Goal: Transaction & Acquisition: Obtain resource

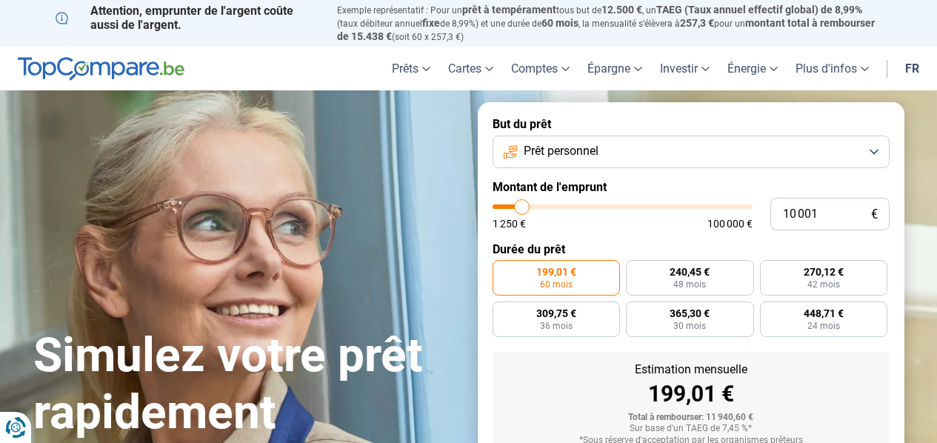
click at [863, 154] on button "Prêt personnel" at bounding box center [691, 152] width 397 height 33
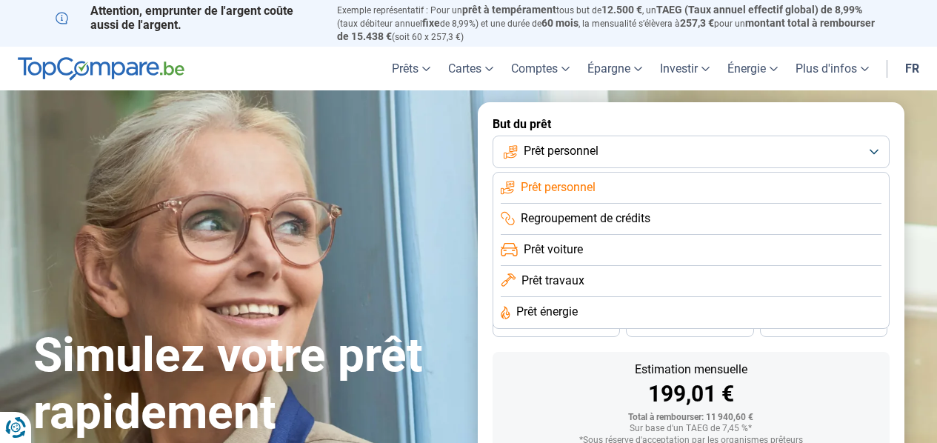
click at [676, 193] on li "Prêt personnel" at bounding box center [691, 188] width 381 height 31
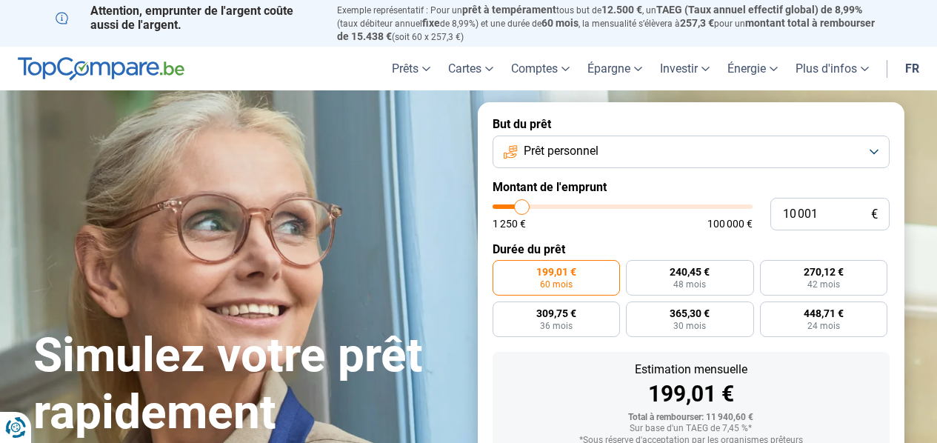
type input "36 500"
type input "36500"
click at [587, 207] on input "range" at bounding box center [623, 206] width 260 height 4
radio input "false"
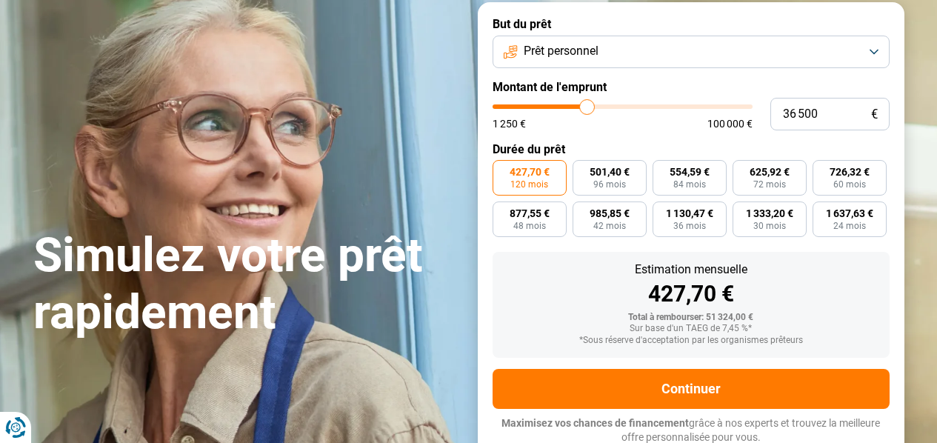
scroll to position [101, 0]
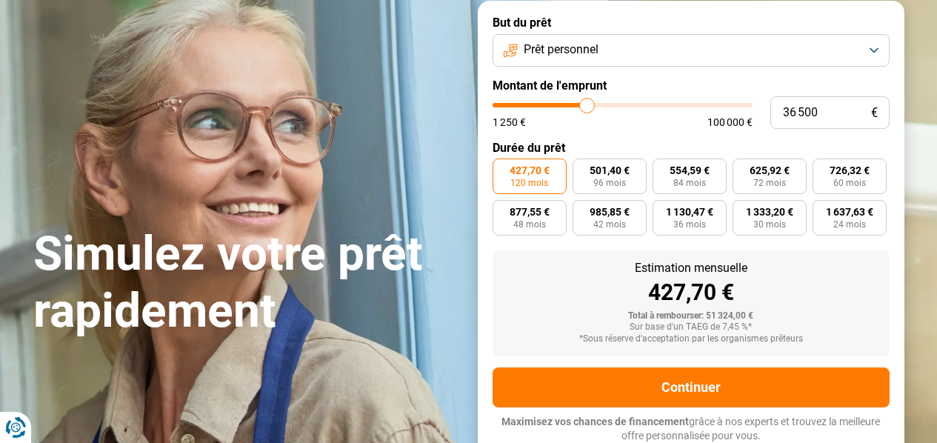
type input "21 000"
type input "21000"
click at [549, 103] on input "range" at bounding box center [623, 105] width 260 height 4
type input "14 000"
type input "14000"
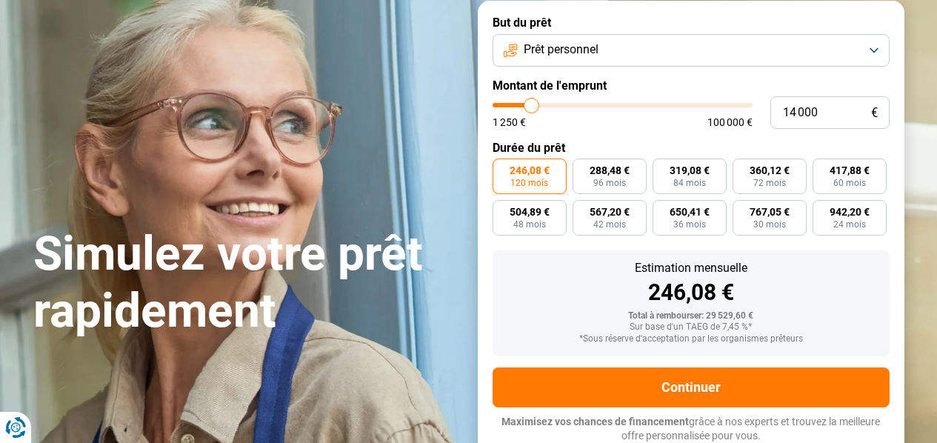
click at [531, 103] on input "range" at bounding box center [623, 105] width 260 height 4
radio input "true"
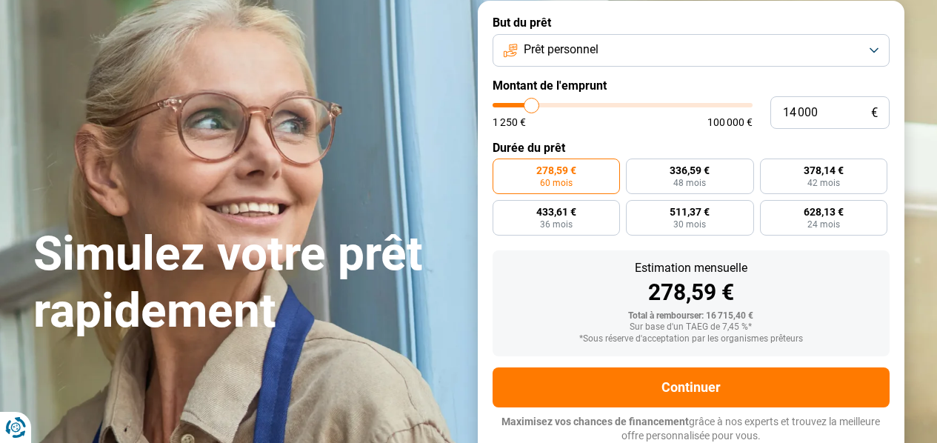
type input "8 500"
type input "8500"
click at [518, 103] on input "range" at bounding box center [623, 105] width 260 height 4
radio input "true"
type input "8 750"
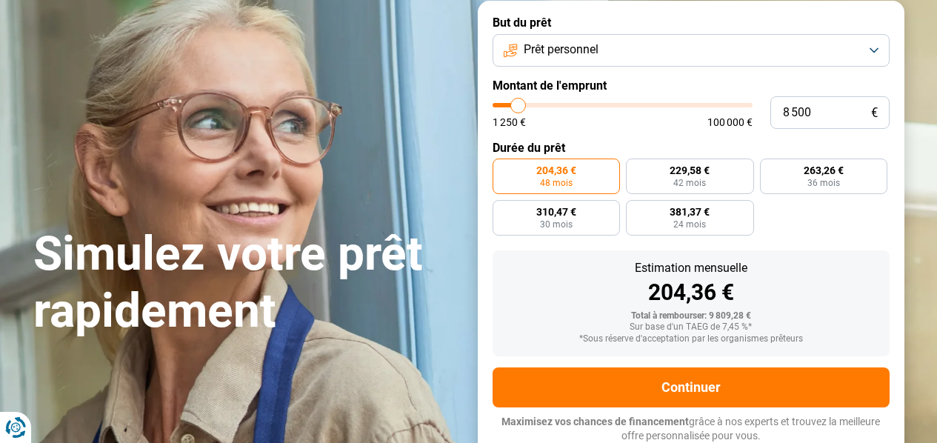
type input "8750"
type input "9 000"
type input "9000"
type input "9 250"
type input "9250"
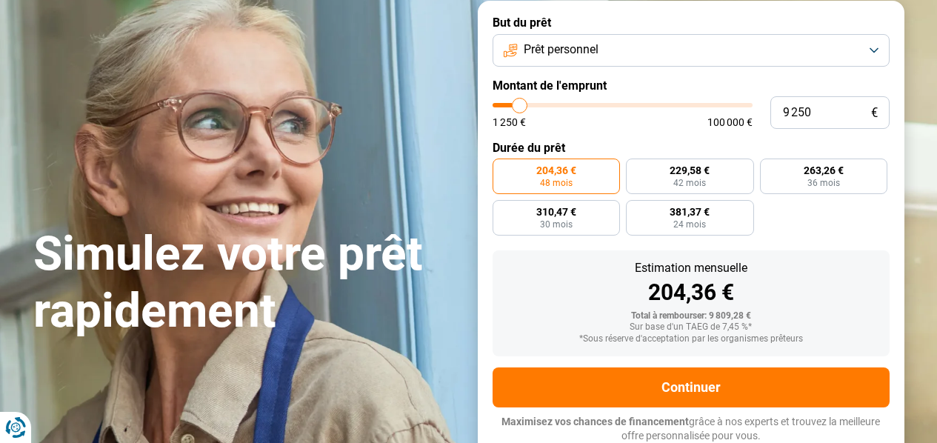
type input "9 500"
type input "9500"
type input "9 750"
type input "9750"
type input "10 250"
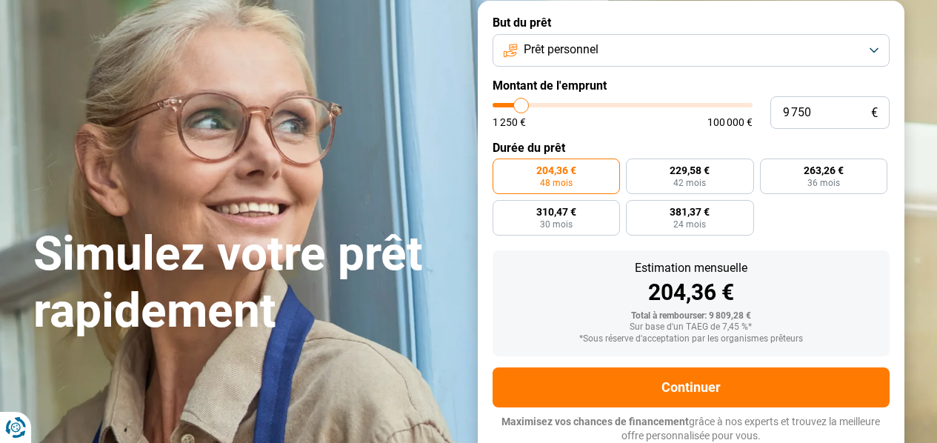
type input "10250"
type input "10 500"
type input "10500"
type input "10 750"
type input "10750"
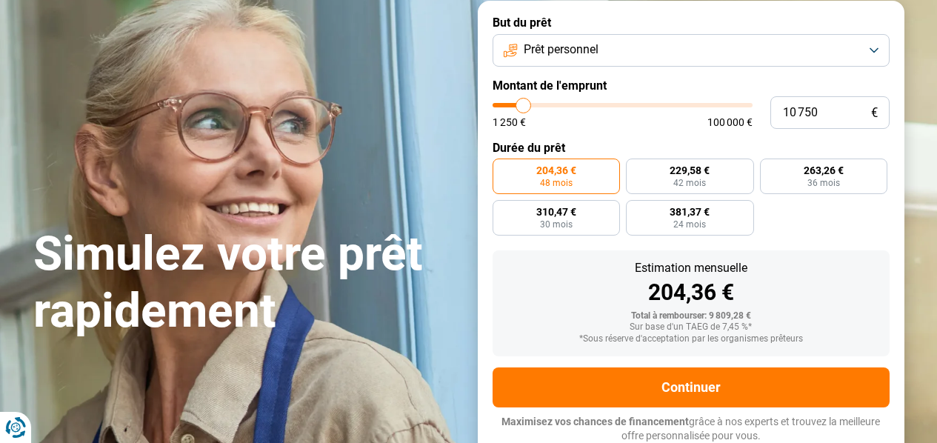
type input "11 000"
type input "11000"
type input "11 250"
type input "11250"
type input "11 500"
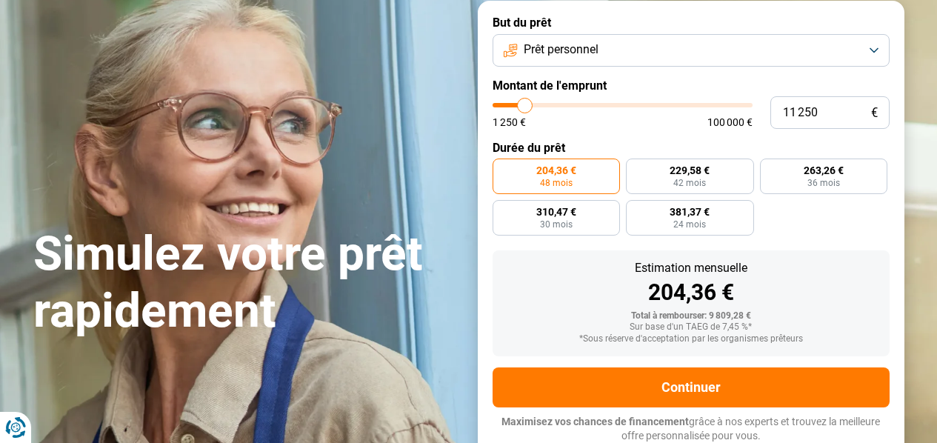
type input "11500"
type input "11 750"
type input "11750"
type input "11 500"
type input "11500"
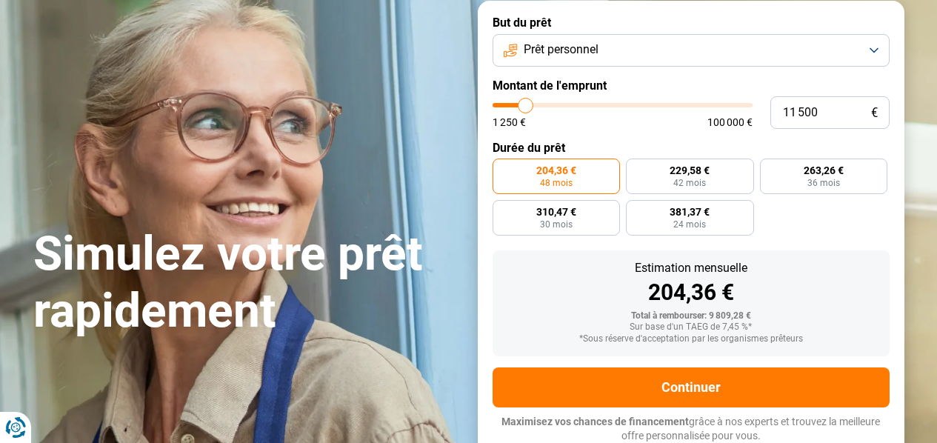
type input "11 250"
type input "11250"
type input "11 000"
type input "11000"
type input "10 750"
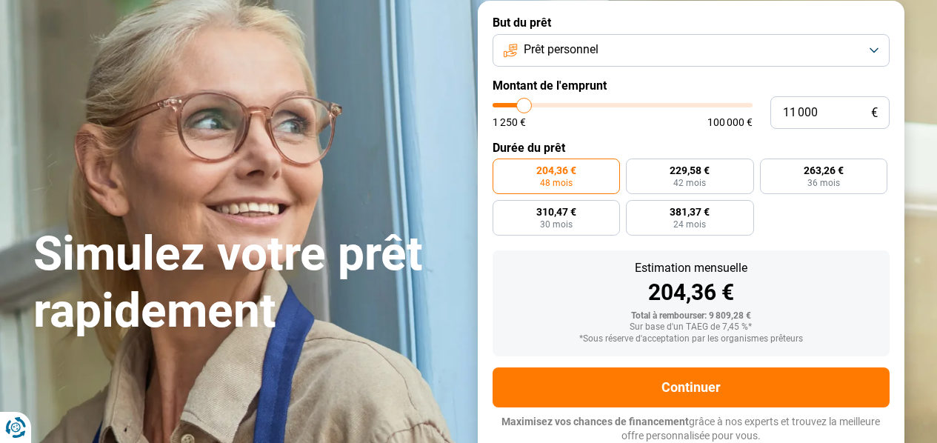
type input "10750"
type input "10 500"
type input "10500"
click at [524, 103] on input "range" at bounding box center [623, 105] width 260 height 4
radio input "false"
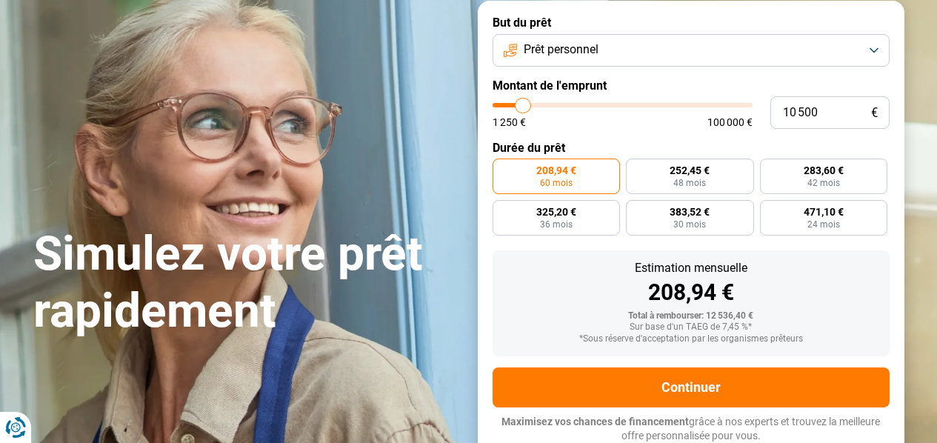
type input "10 250"
type input "10250"
type input "10 000"
type input "10000"
type input "9 750"
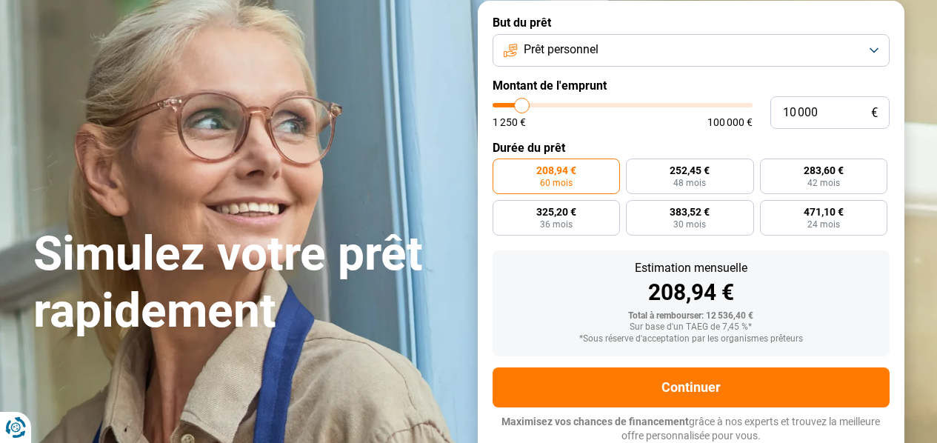
type input "9750"
type input "10 250"
type input "10250"
type input "10 500"
type input "10500"
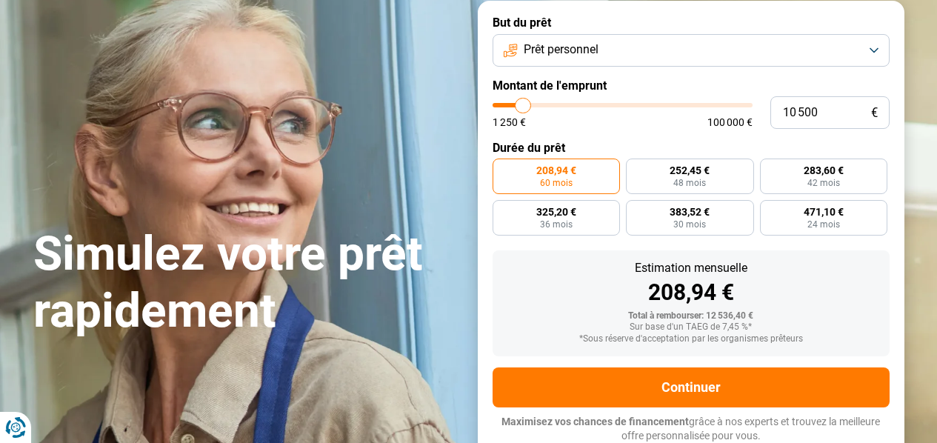
type input "10 250"
type input "10250"
type input "10 000"
type input "10000"
type input "9 750"
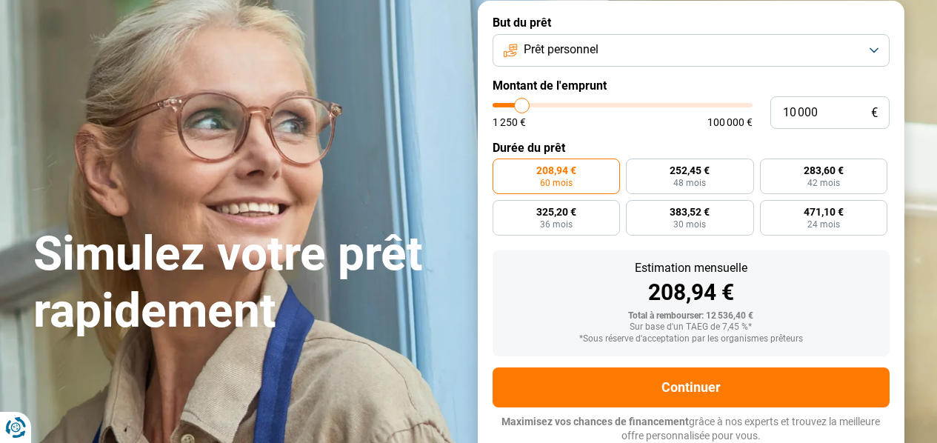
type input "9750"
type input "9 500"
type input "9500"
click at [521, 103] on input "range" at bounding box center [623, 105] width 260 height 4
radio input "true"
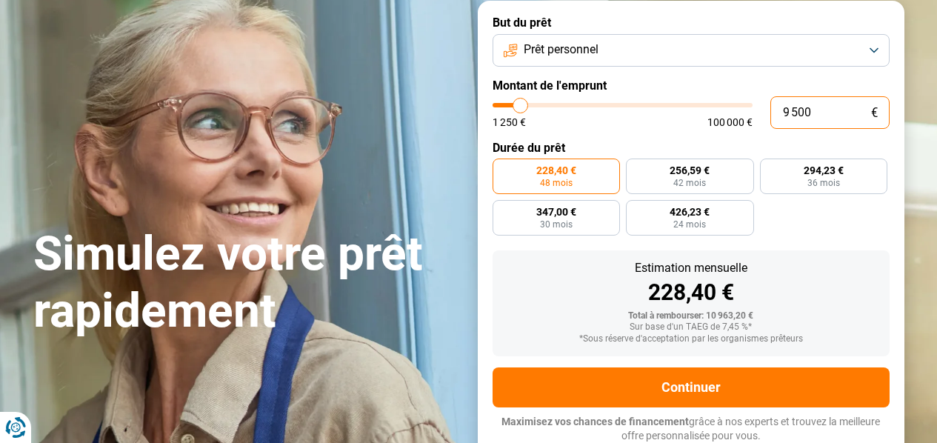
click at [844, 107] on input "9 500" at bounding box center [829, 112] width 119 height 33
type input "950"
type input "1250"
type input "95"
type input "1250"
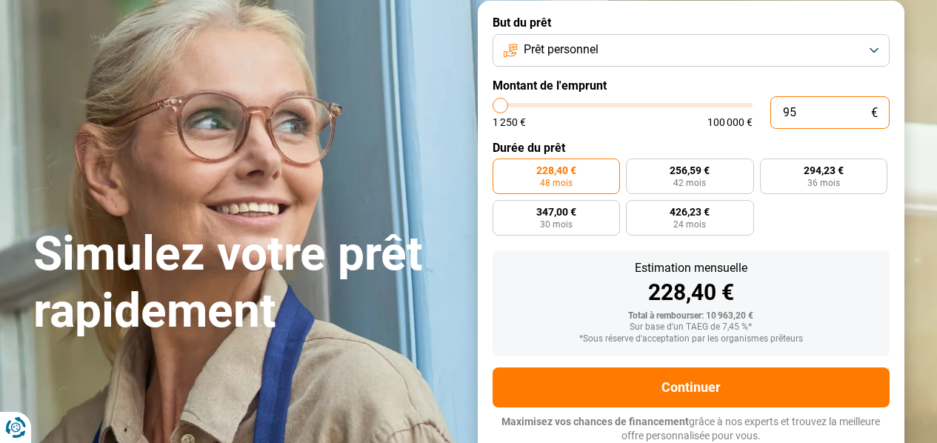
type input "9"
type input "1250"
type input "0"
type input "1250"
type input "1 250"
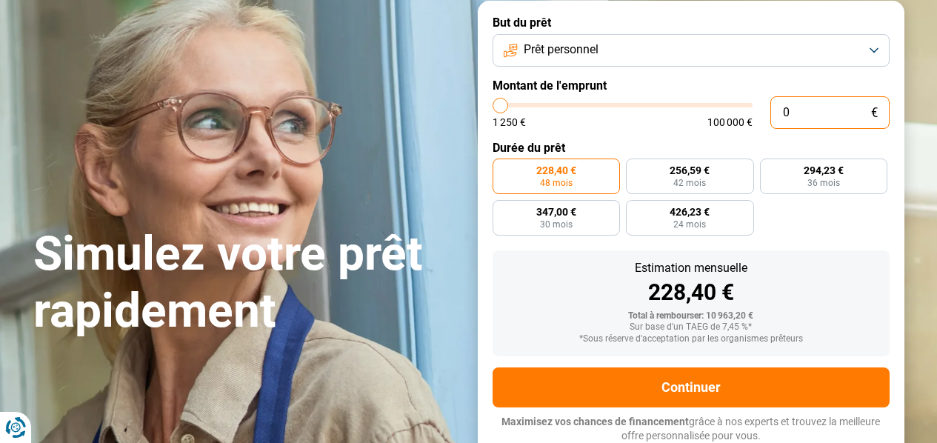
type input "1250"
radio input "true"
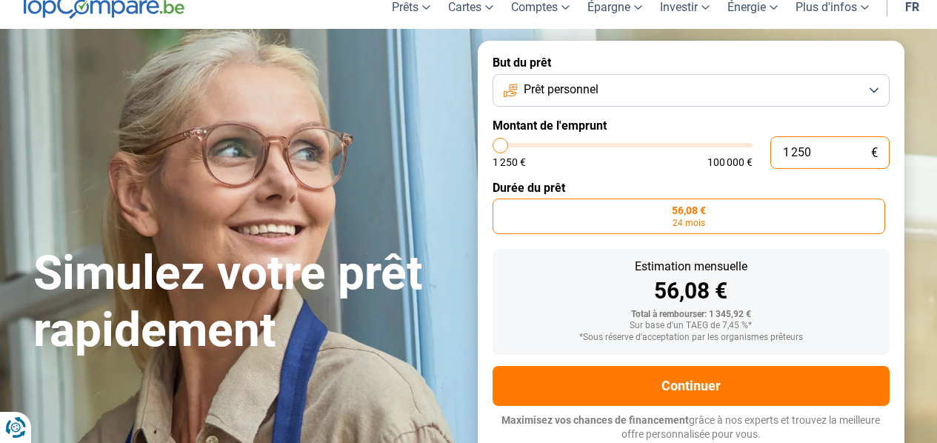
scroll to position [60, 0]
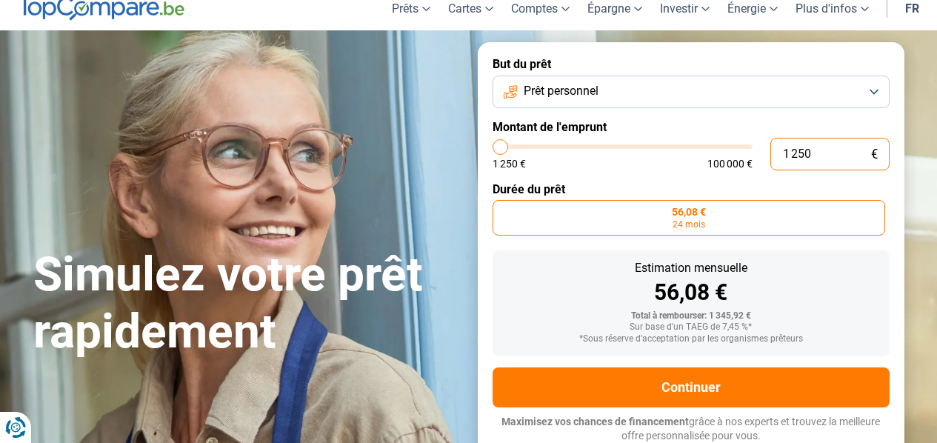
type input "125"
type input "1250"
type input "1 250"
type input "1250"
type input "125"
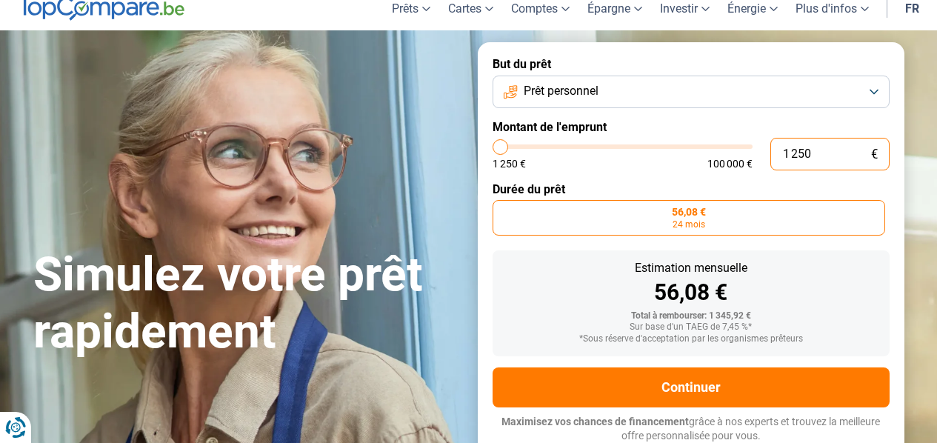
type input "1250"
type input "12"
type input "1250"
type input "1"
type input "1250"
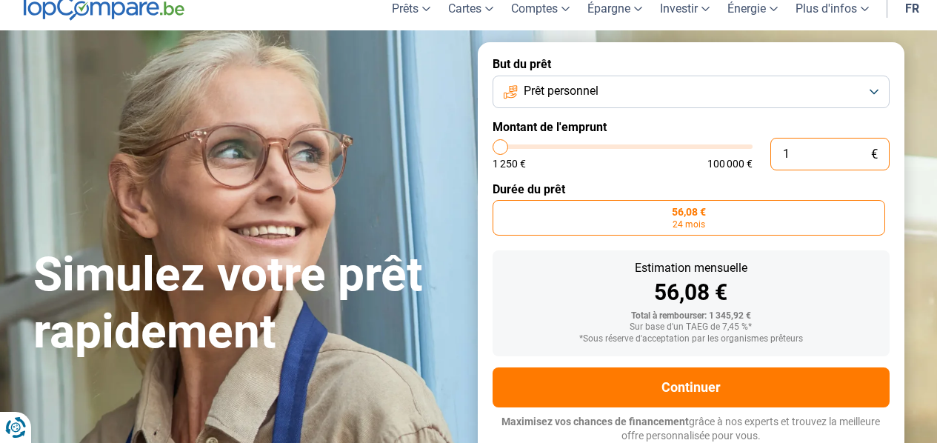
type input "0"
type input "1250"
type input "1 250"
type input "1250"
type input "125"
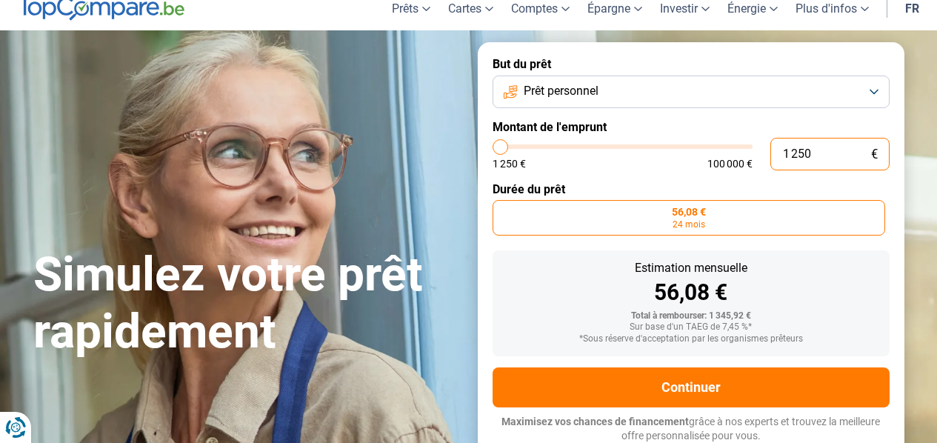
type input "1250"
type input "12"
type input "1250"
type input "1"
type input "1250"
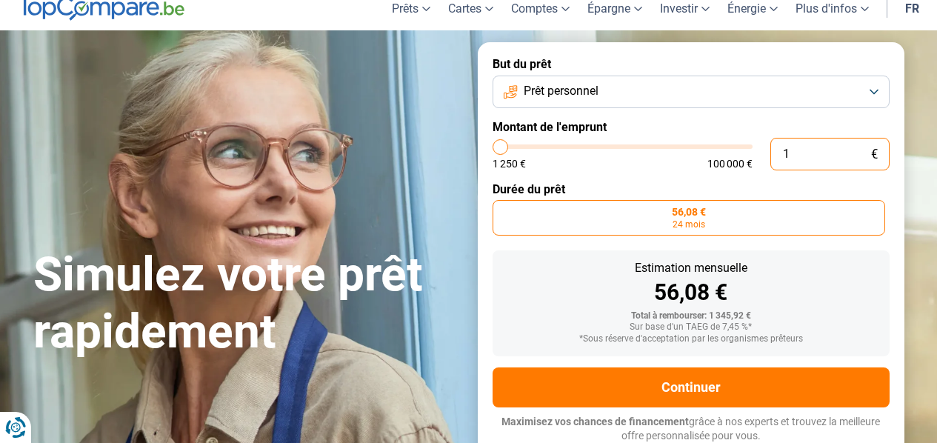
type input "1 250"
type input "1250"
click at [501, 144] on input "range" at bounding box center [623, 146] width 260 height 4
type input "2 500"
type input "2500"
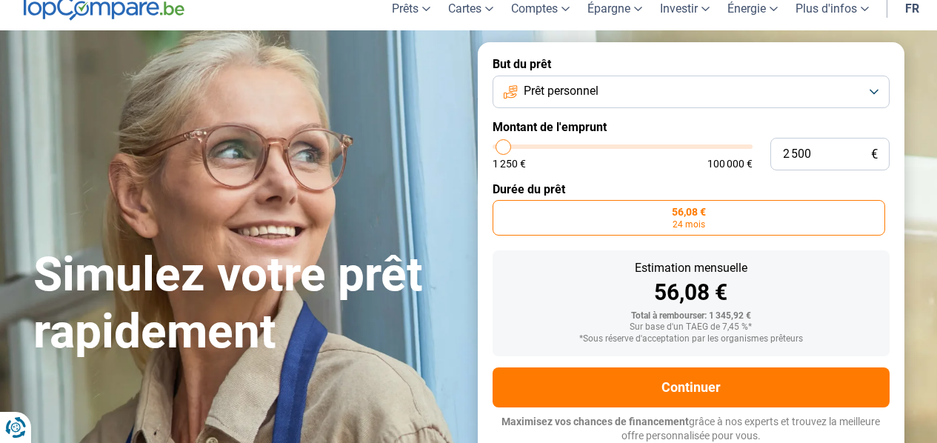
type input "2 750"
type input "2750"
type input "3 000"
type input "3000"
type input "3 500"
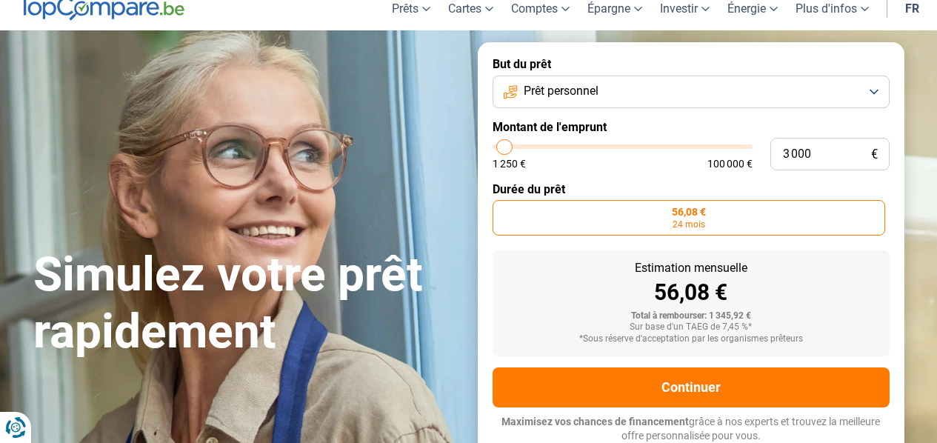
type input "3500"
type input "3 750"
type input "3750"
type input "4 000"
type input "4000"
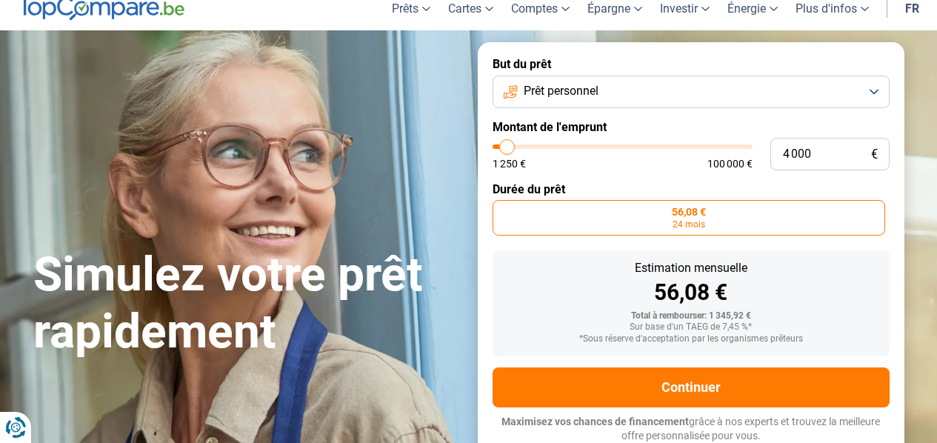
type input "4 250"
type input "4250"
type input "4 500"
type input "4500"
type input "4 750"
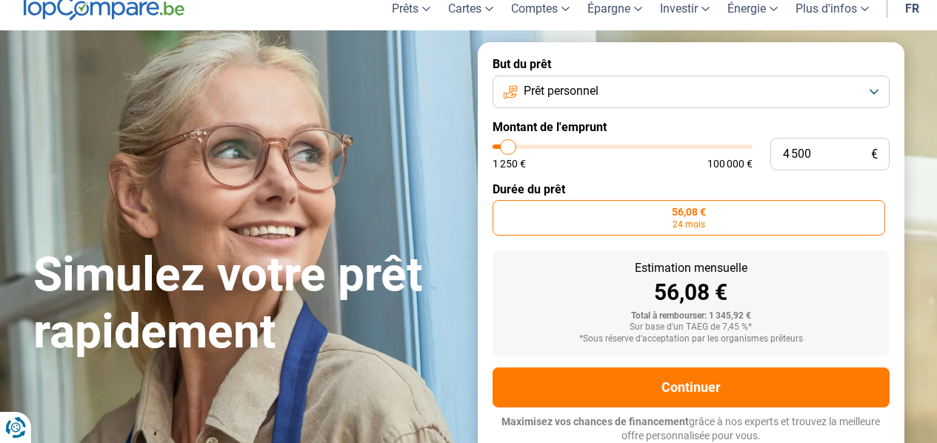
type input "4750"
type input "5 000"
type input "5000"
type input "5 250"
type input "5250"
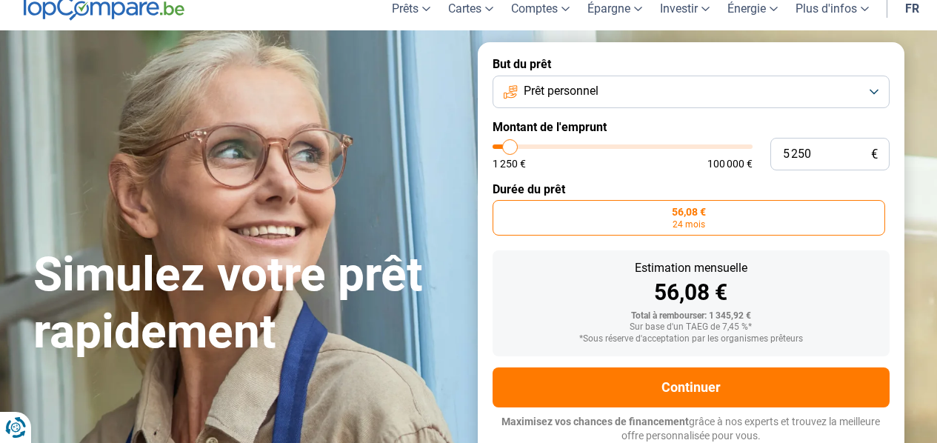
type input "5 750"
type input "5750"
type input "6 000"
type input "6000"
type input "6 250"
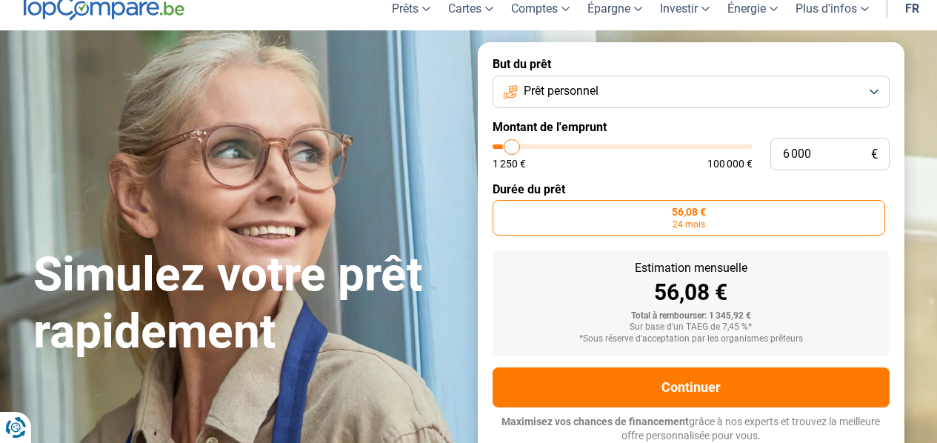
type input "6250"
type input "6 500"
type input "6500"
type input "6 750"
type input "6750"
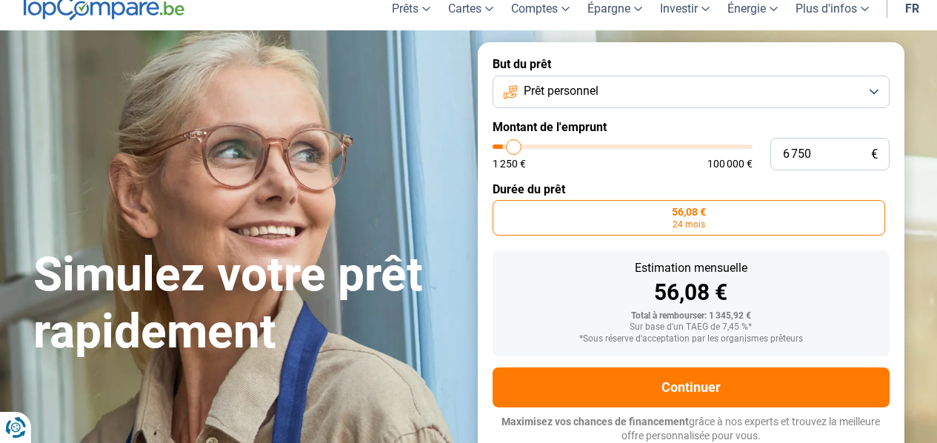
type input "7 250"
type input "7250"
type input "7 500"
type input "7500"
type input "7 750"
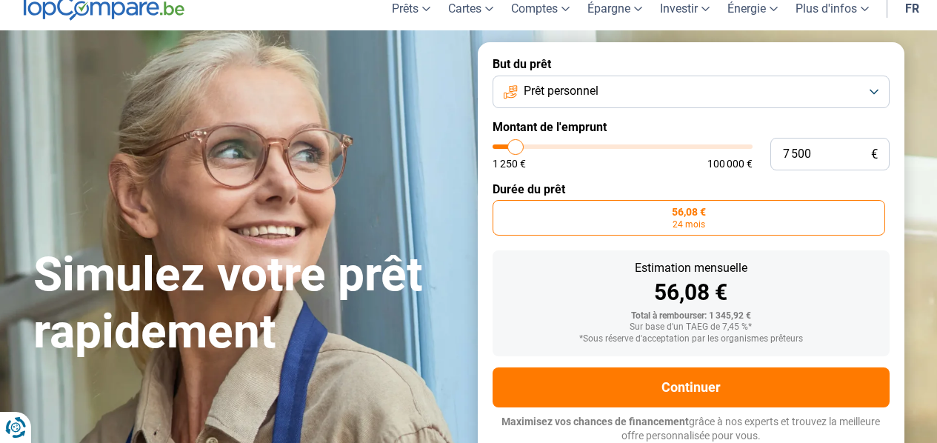
type input "7750"
type input "8 000"
type input "8000"
type input "8 250"
type input "8250"
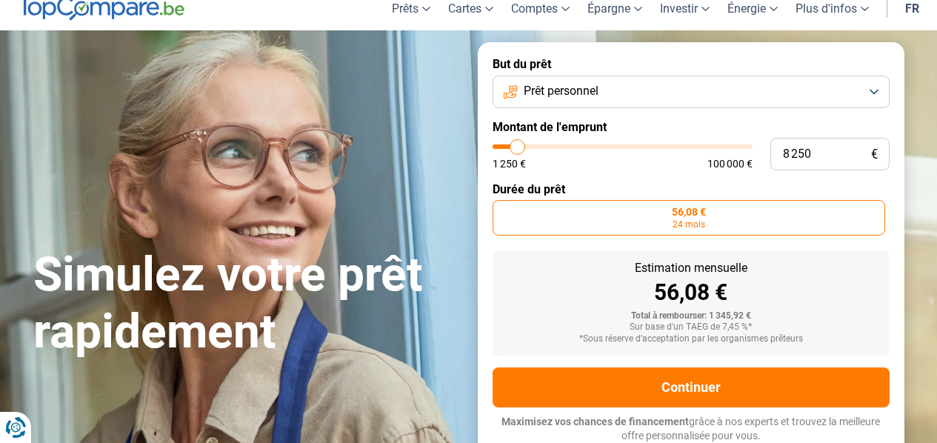
type input "8 500"
type input "8500"
type input "8 750"
type input "8750"
type input "9 000"
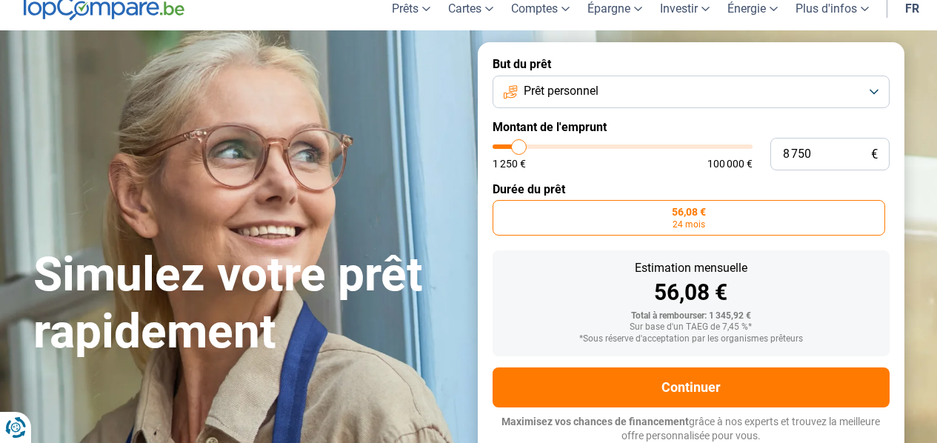
type input "9000"
type input "9 250"
type input "9250"
type input "9 500"
type input "9500"
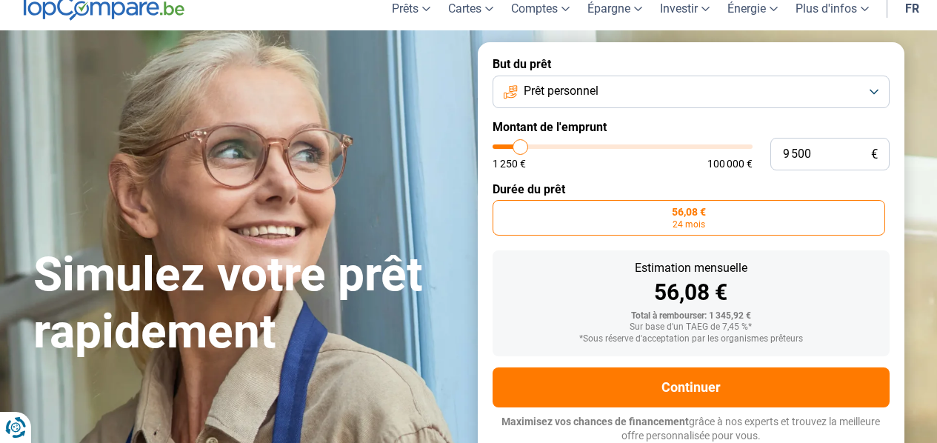
type input "9 750"
type input "9750"
type input "10 000"
drag, startPoint x: 503, startPoint y: 147, endPoint x: 522, endPoint y: 148, distance: 19.3
type input "10000"
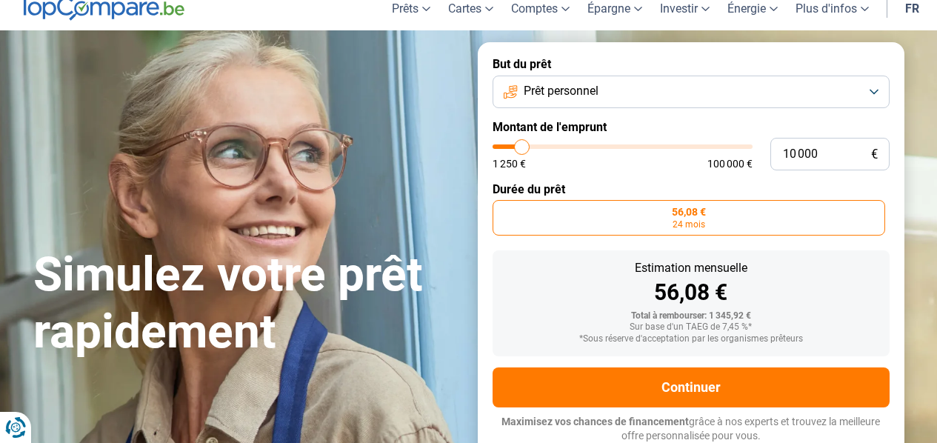
click at [522, 148] on input "range" at bounding box center [623, 146] width 260 height 4
radio input "false"
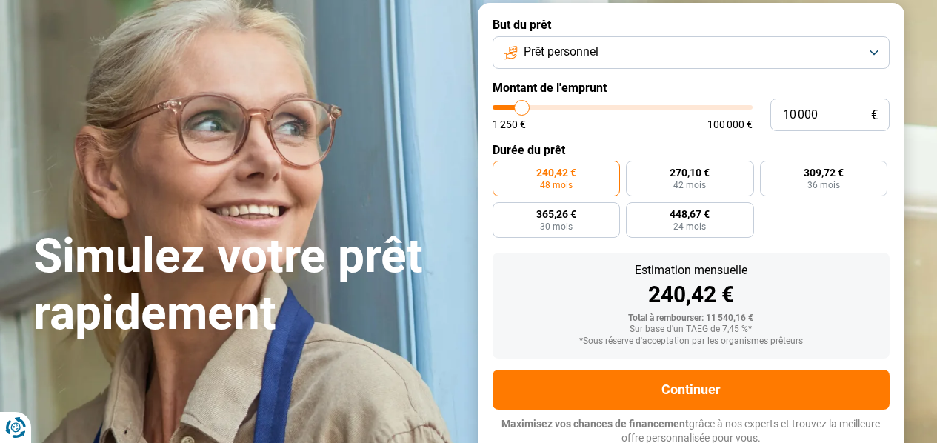
scroll to position [101, 0]
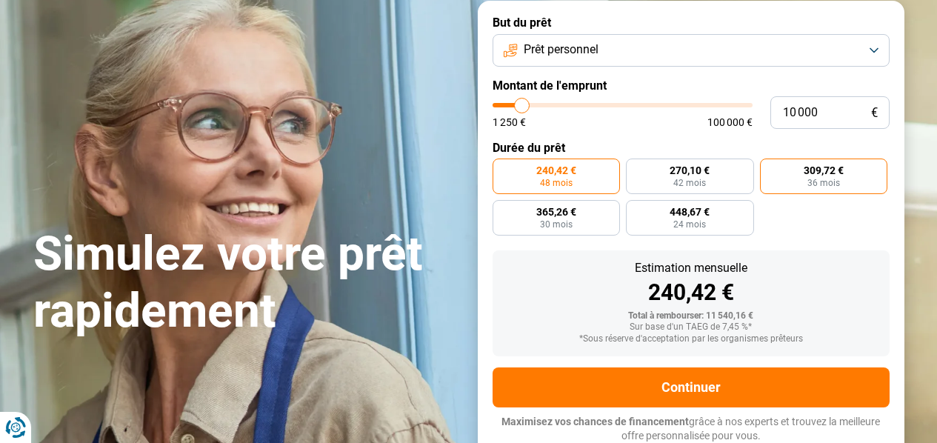
click at [832, 169] on span "309,72 €" at bounding box center [824, 170] width 40 height 10
click at [770, 168] on input "309,72 € 36 mois" at bounding box center [765, 164] width 10 height 10
radio input "true"
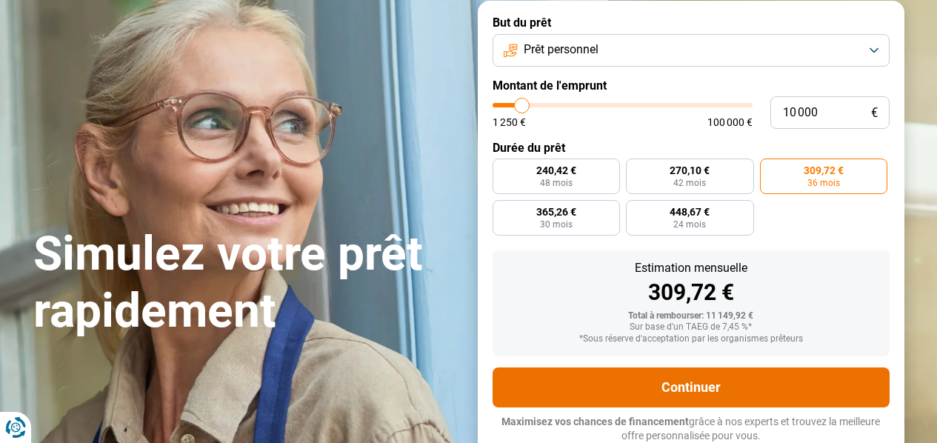
click at [704, 390] on button "Continuer" at bounding box center [691, 387] width 397 height 40
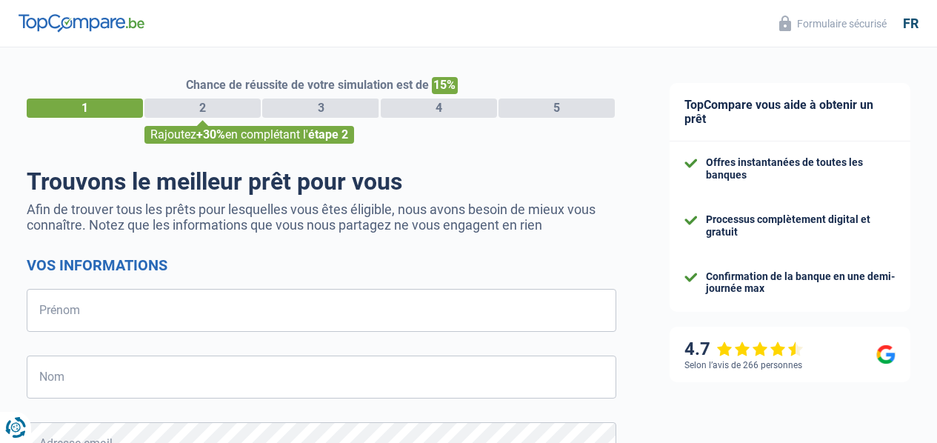
select select "32"
click at [704, 385] on div "TopCompare vous aide à obtenir un prêt Offres instantanées de toutes les banque…" at bounding box center [790, 422] width 294 height 751
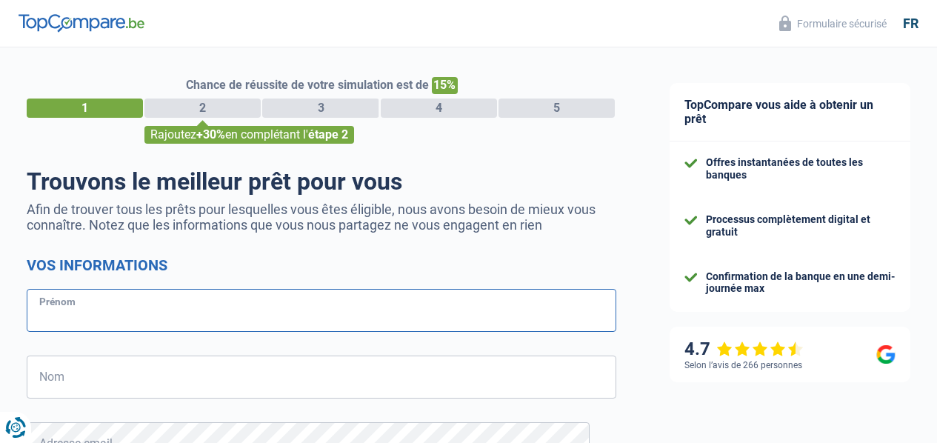
click at [165, 307] on input "Prénom" at bounding box center [322, 310] width 590 height 43
type input "OTMAN"
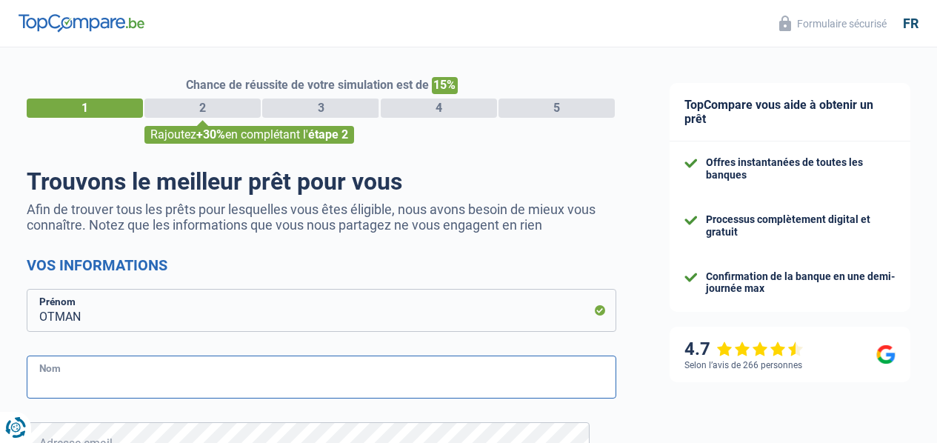
click at [141, 363] on input "Nom" at bounding box center [322, 377] width 590 height 43
type input "EL KAISSI"
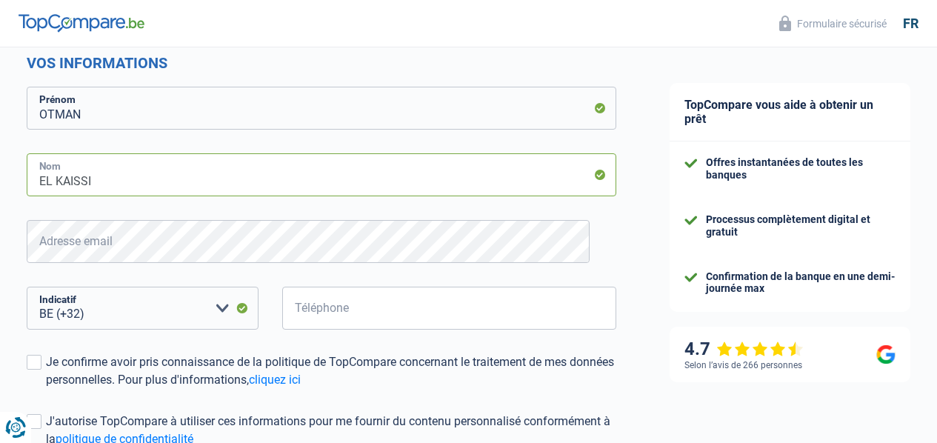
scroll to position [237, 0]
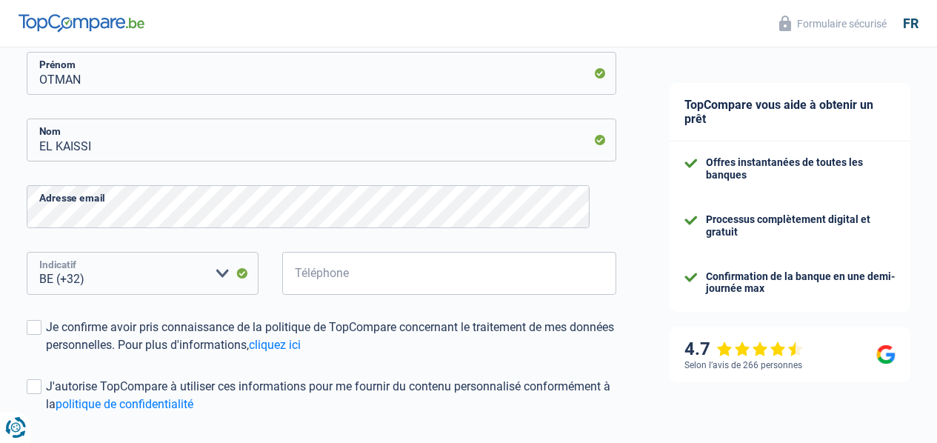
click at [124, 275] on select "BE (+32) LU (+352) Veuillez sélectionner une option" at bounding box center [143, 273] width 232 height 43
click at [41, 324] on span at bounding box center [34, 327] width 15 height 15
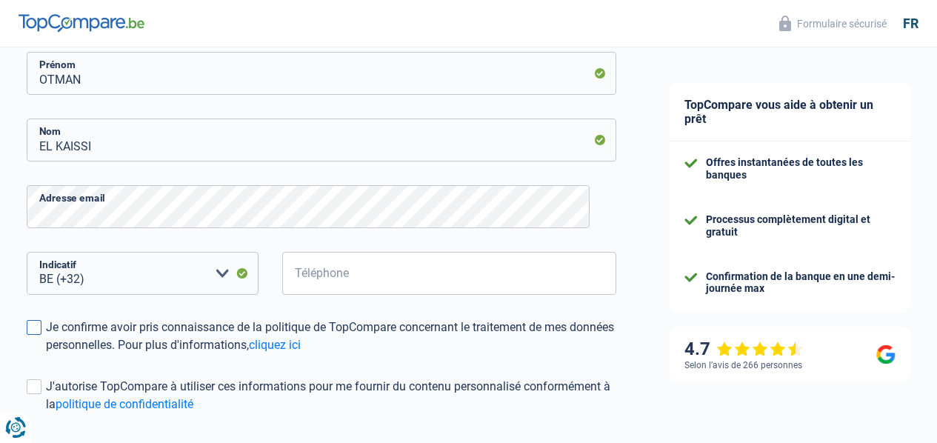
click at [46, 354] on input "Je confirme avoir pris connaissance de la politique de TopCompare concernant le…" at bounding box center [46, 354] width 0 height 0
click at [41, 385] on span at bounding box center [34, 386] width 15 height 15
click at [46, 413] on input "J'autorise TopCompare à utiliser ces informations pour me fournir du contenu pe…" at bounding box center [46, 413] width 0 height 0
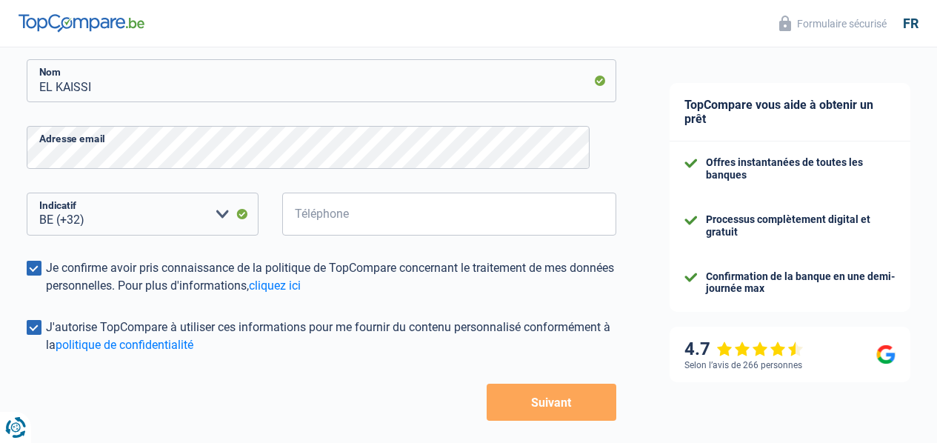
scroll to position [326, 0]
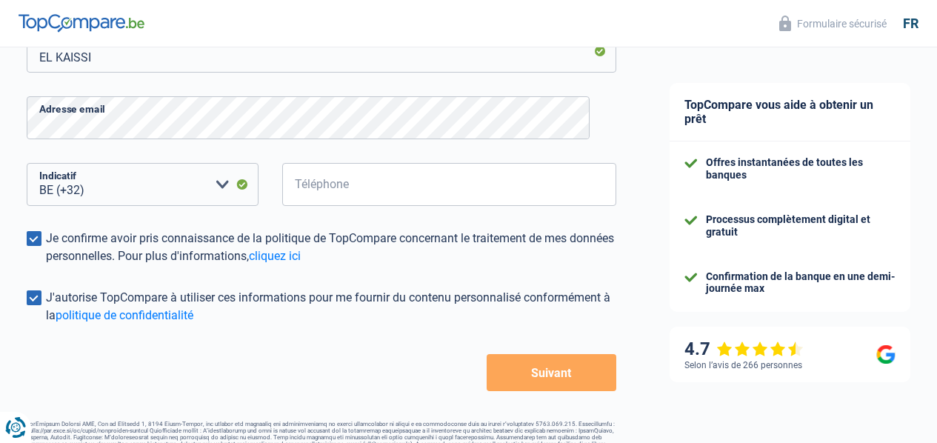
click at [538, 368] on button "Suivant" at bounding box center [552, 372] width 130 height 37
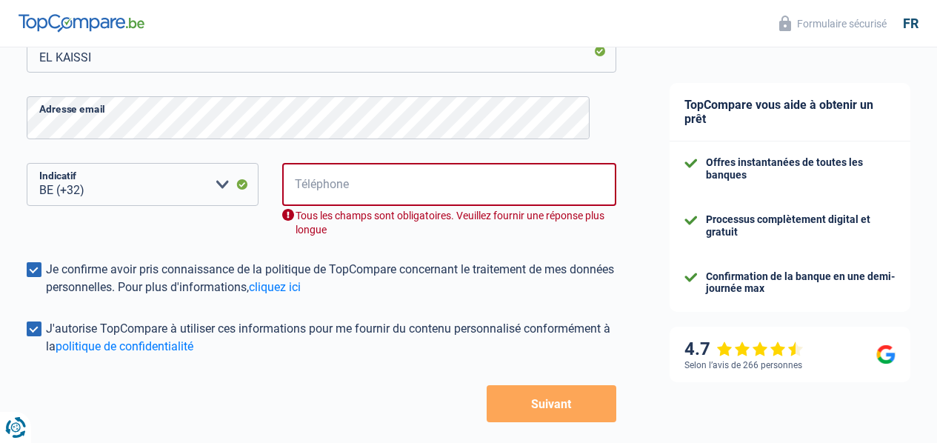
scroll to position [359, 0]
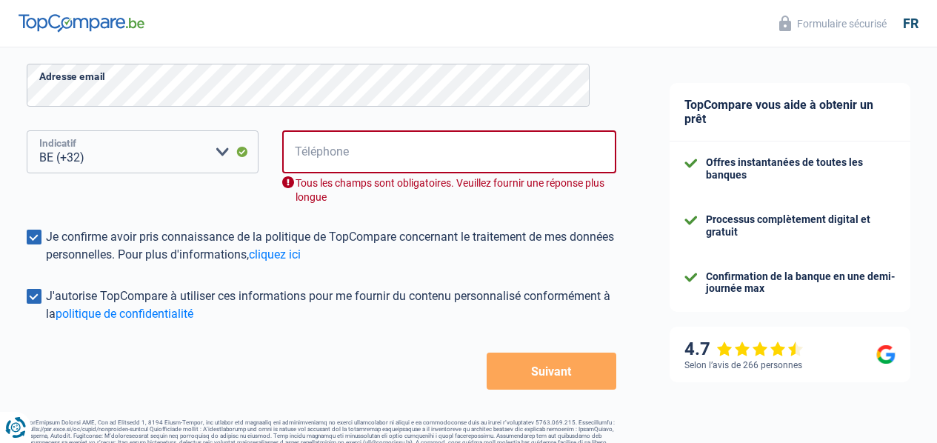
click at [190, 147] on select "BE (+32) LU (+352) Veuillez sélectionner une option" at bounding box center [143, 151] width 232 height 43
click at [316, 155] on input "Téléphone" at bounding box center [449, 151] width 334 height 43
type input "487202777"
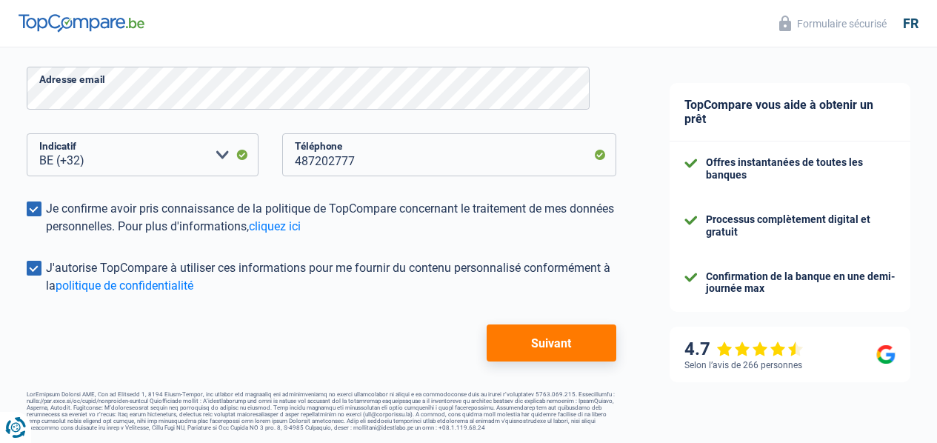
click at [519, 342] on button "Suivant" at bounding box center [552, 342] width 130 height 37
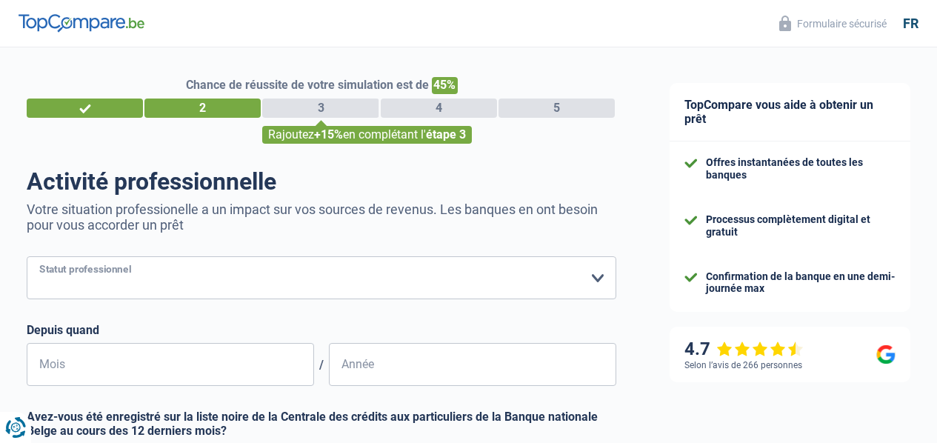
click at [576, 274] on select "Ouvrier Employé privé Employé public Invalide Indépendant Pensionné Chômeur Mut…" at bounding box center [322, 277] width 590 height 43
select select "worker"
click at [39, 257] on select "Ouvrier Employé privé Employé public Invalide Indépendant Pensionné Chômeur Mut…" at bounding box center [322, 277] width 590 height 43
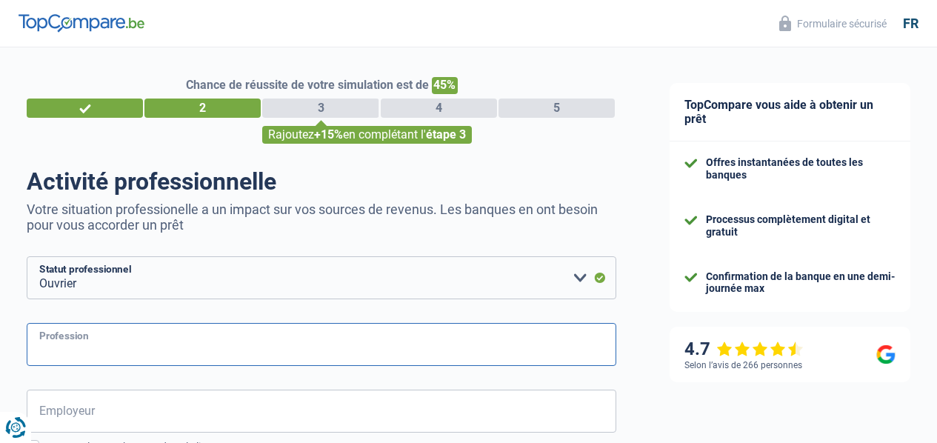
click at [209, 337] on input "Profession" at bounding box center [322, 344] width 590 height 43
type input "p"
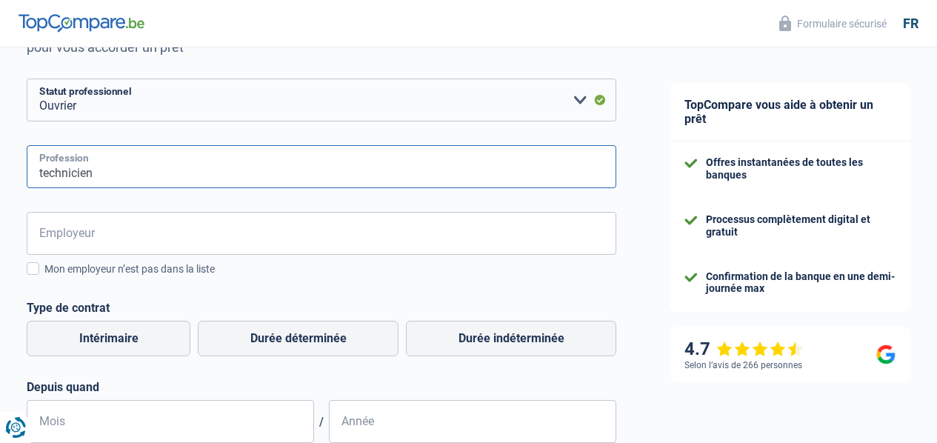
scroll to position [207, 0]
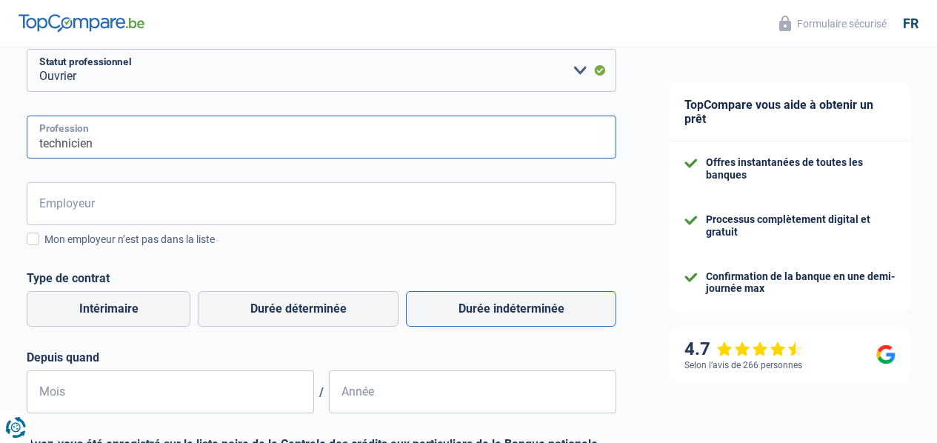
type input "technicien"
click at [536, 306] on label "Durée indéterminée" at bounding box center [511, 309] width 210 height 36
click at [536, 306] on input "Durée indéterminée" at bounding box center [511, 309] width 210 height 36
radio input "true"
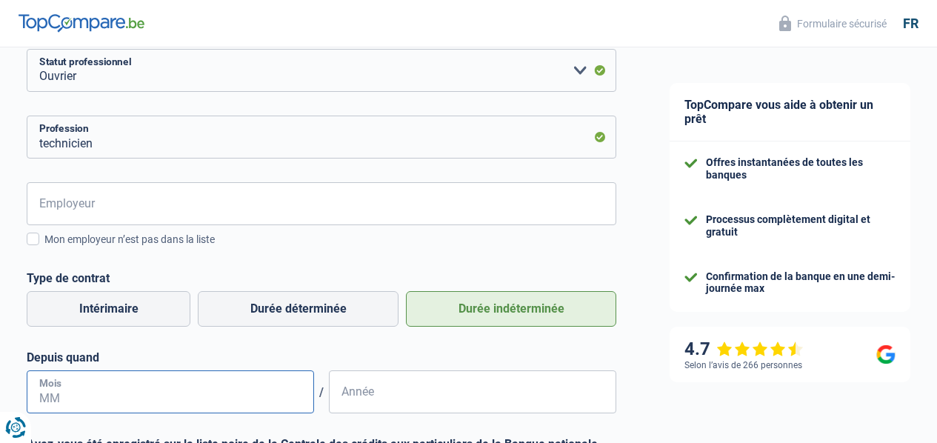
click at [180, 384] on input "Mois" at bounding box center [170, 391] width 287 height 43
type input "06"
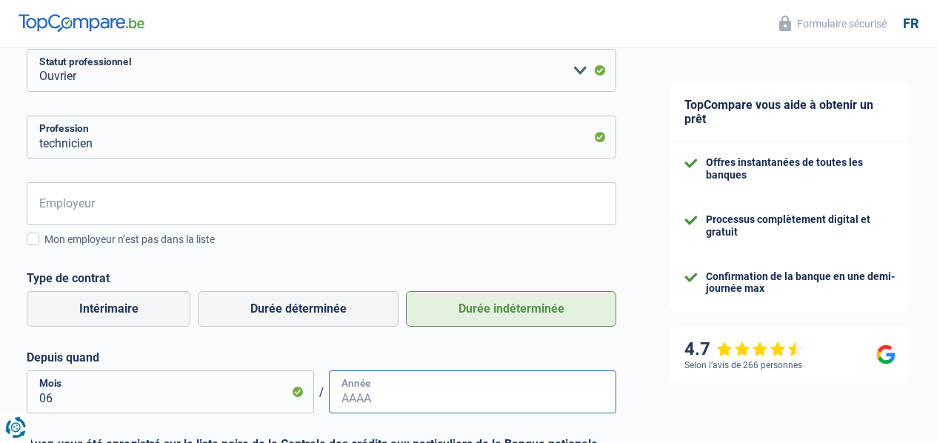
click at [364, 402] on input "Année" at bounding box center [472, 391] width 287 height 43
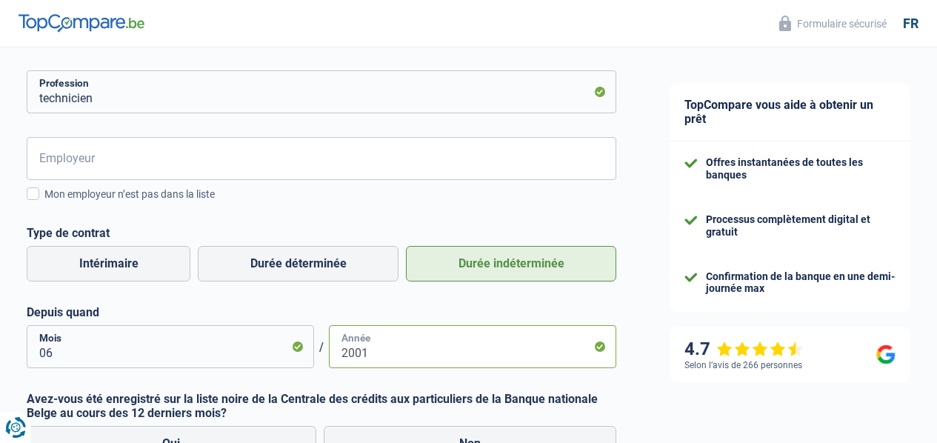
scroll to position [267, 0]
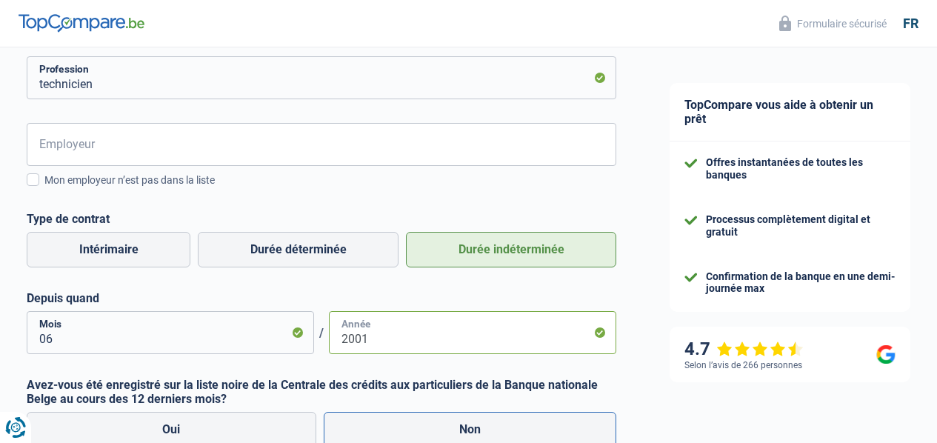
type input "2001"
click at [470, 428] on label "Non" at bounding box center [470, 430] width 293 height 36
click at [470, 428] on input "Non" at bounding box center [470, 430] width 293 height 36
radio input "true"
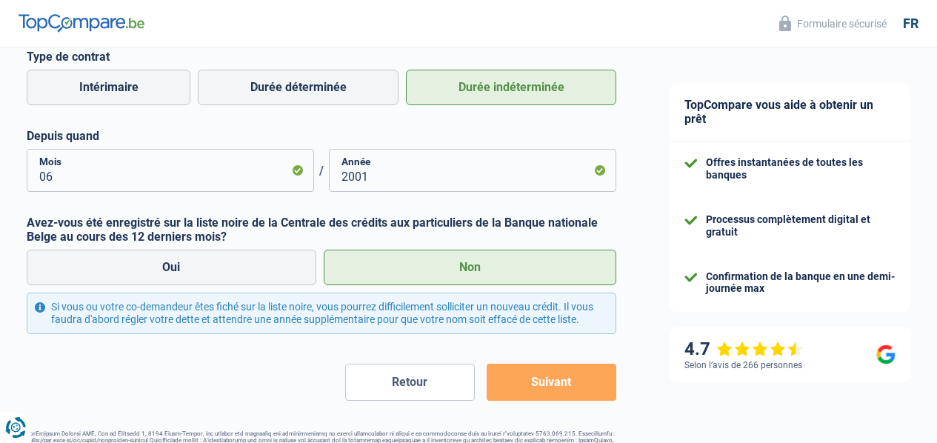
scroll to position [450, 0]
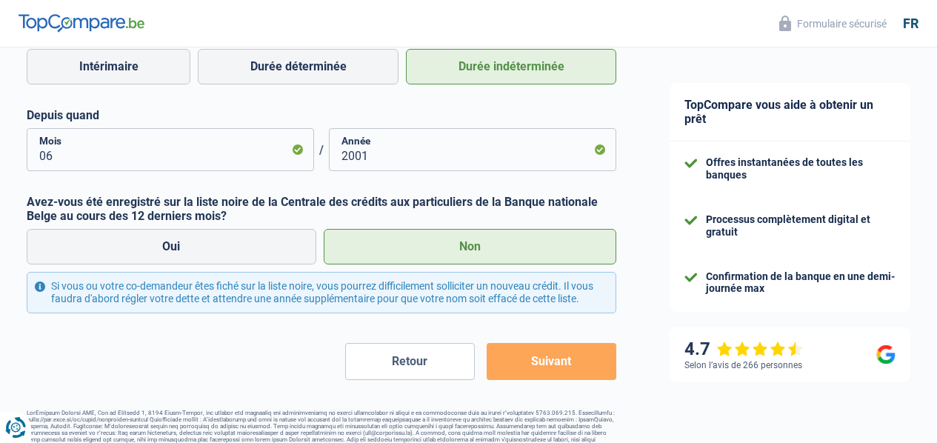
click at [591, 380] on button "Suivant" at bounding box center [552, 361] width 130 height 37
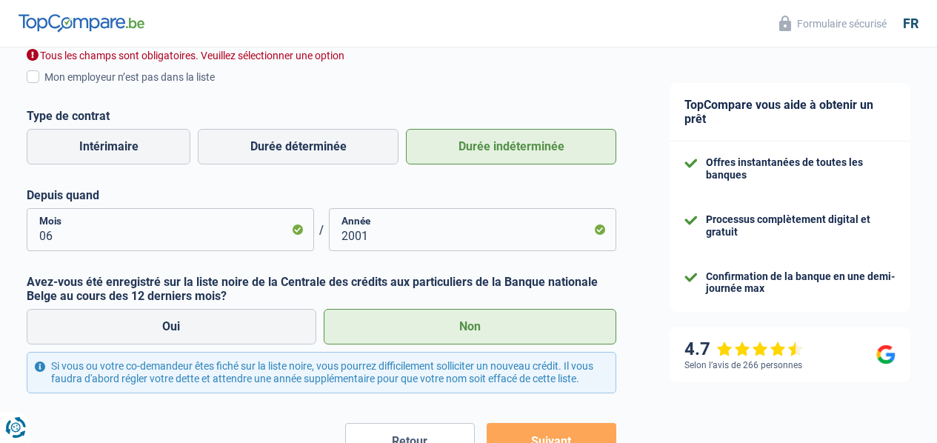
scroll to position [340, 0]
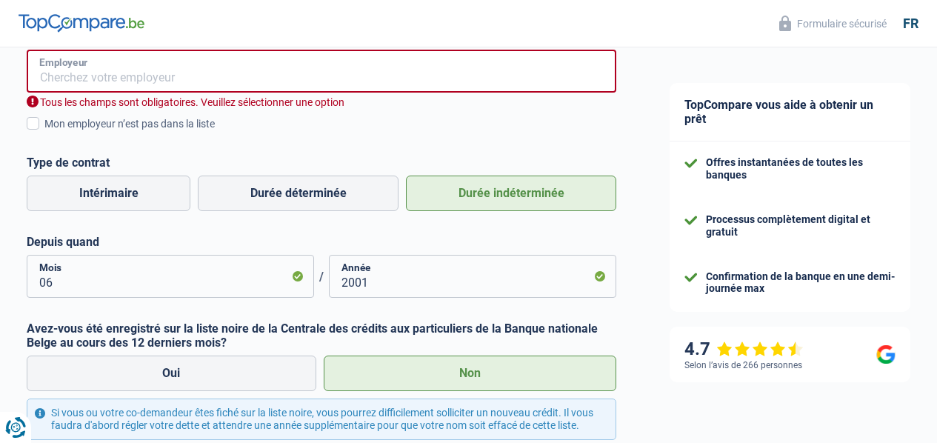
click at [88, 78] on input "Employeur" at bounding box center [322, 71] width 590 height 43
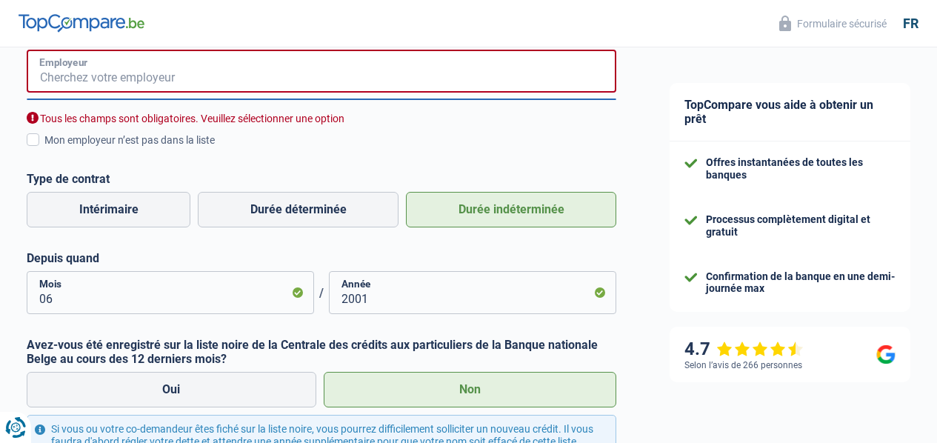
click at [207, 76] on input "Employeur" at bounding box center [322, 71] width 590 height 43
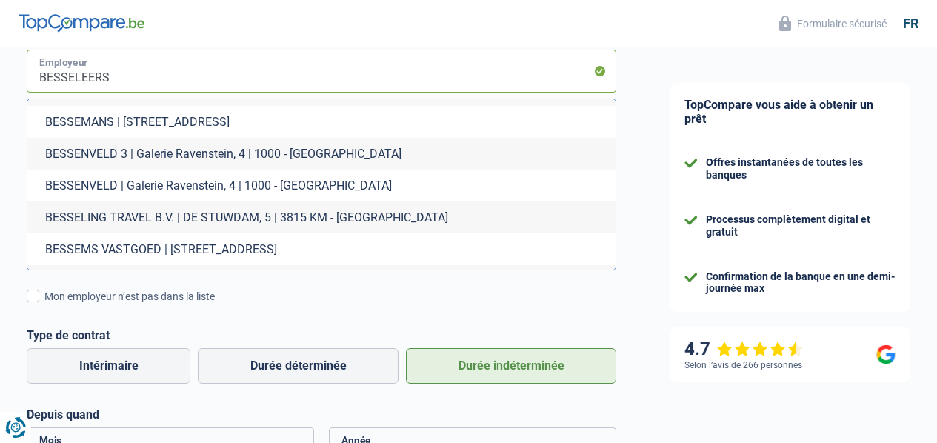
scroll to position [119, 0]
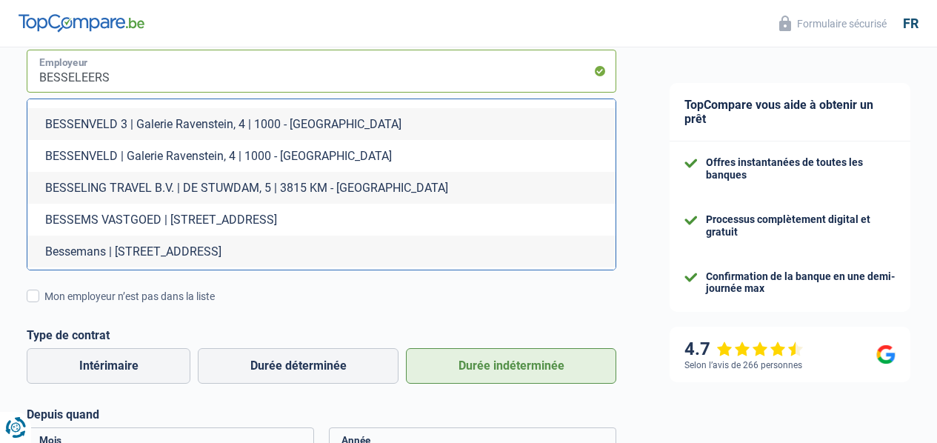
click at [160, 83] on input "BESSELEERS" at bounding box center [322, 71] width 590 height 43
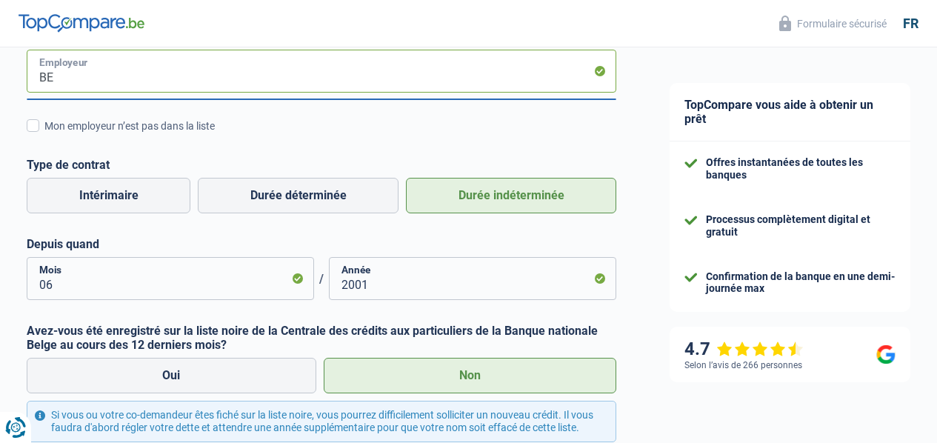
type input "B"
type input "SAAD BESSELEERS"
click at [39, 127] on span at bounding box center [33, 125] width 13 height 13
click at [44, 134] on input "Mon employeur n’est pas dans la liste" at bounding box center [44, 134] width 0 height 0
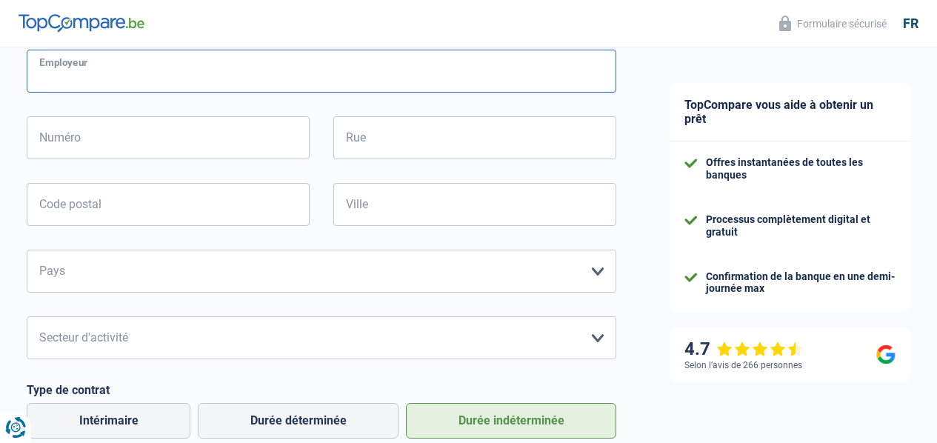
click at [101, 69] on input "Employeur" at bounding box center [322, 71] width 590 height 43
click at [101, 69] on input "SAAD" at bounding box center [322, 71] width 590 height 43
type input "SAAD BESSELEERS"
click at [113, 136] on input "Numéro" at bounding box center [168, 137] width 283 height 43
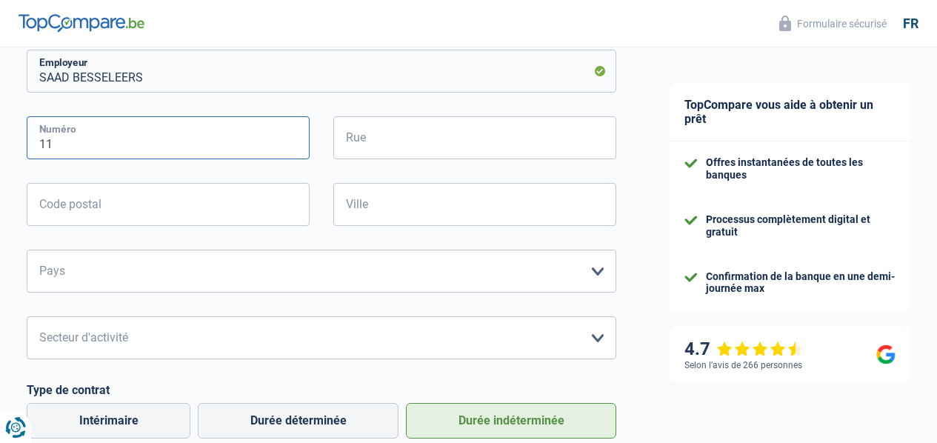
type input "11"
click at [409, 155] on input "Rue" at bounding box center [474, 137] width 283 height 43
type input "ZONNEKEN"
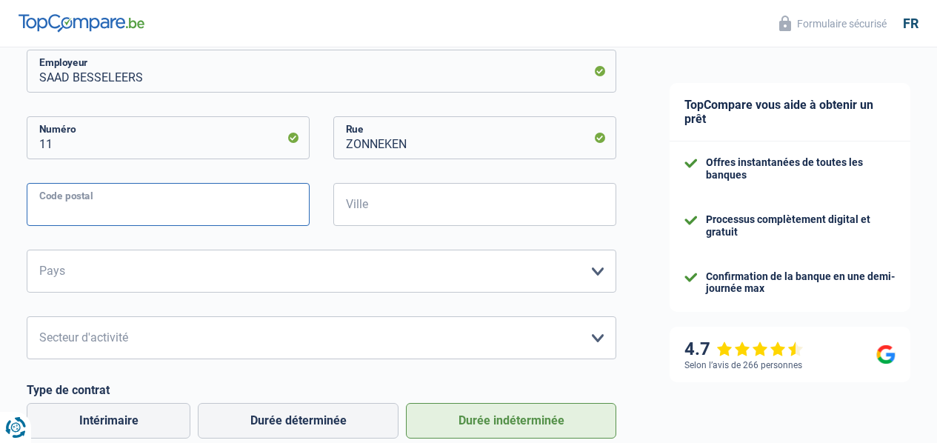
click at [204, 207] on input "Code postal" at bounding box center [168, 204] width 283 height 43
type input "9100"
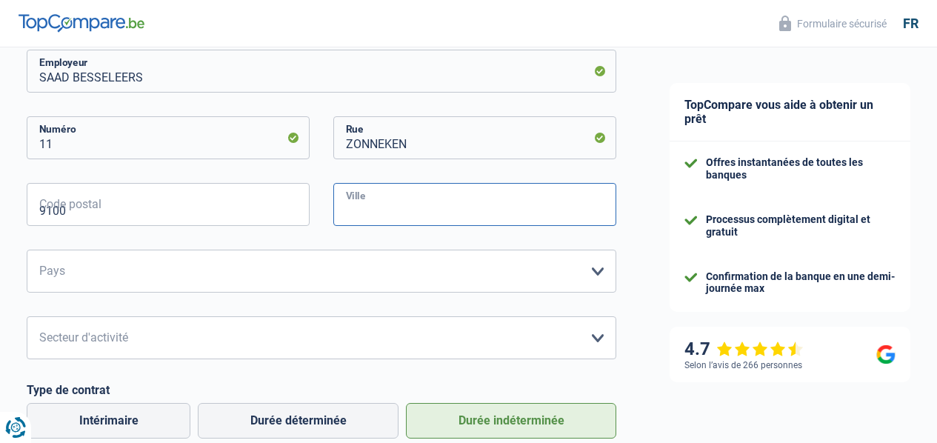
type input "SINT NIKLAAS"
click at [195, 264] on select "Belgique France Allemagne Italie Luxembourg Pays-Bas Espagne Suisse Veuillez sé…" at bounding box center [322, 271] width 590 height 43
select select "BE"
click at [39, 250] on select "Belgique France Allemagne Italie Luxembourg Pays-Bas Espagne Suisse Veuillez sé…" at bounding box center [322, 271] width 590 height 43
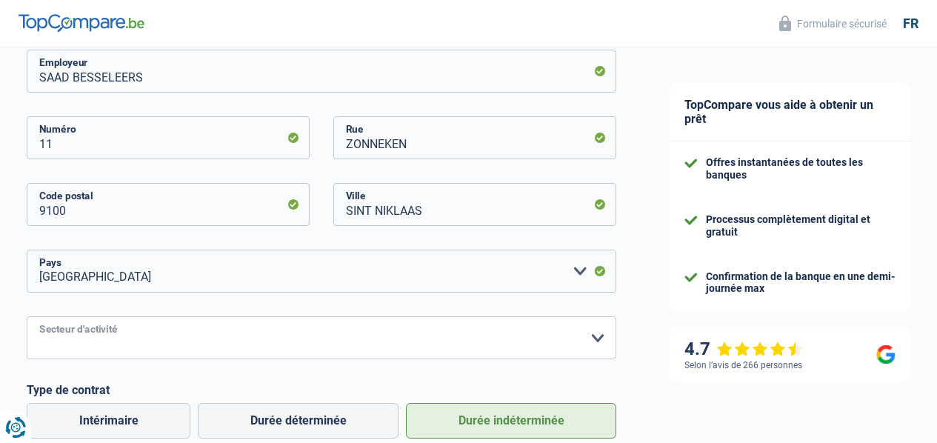
click at [580, 339] on select "Agriculture/Pêche Industrie Horeca Courier/Fitness/Taxi Construction Banques/As…" at bounding box center [322, 337] width 590 height 43
select select "smallCompanies"
click at [39, 316] on select "Agriculture/Pêche Industrie Horeca Courier/Fitness/Taxi Construction Banques/As…" at bounding box center [322, 337] width 590 height 43
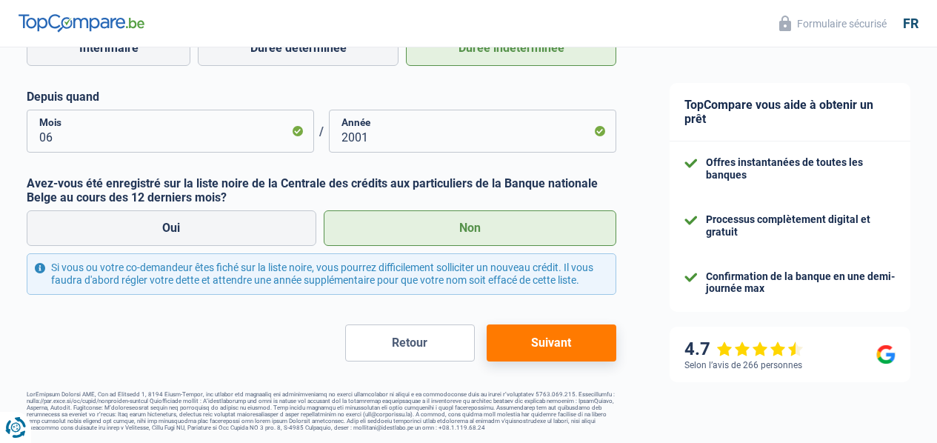
scroll to position [725, 0]
click at [583, 327] on button "Suivant" at bounding box center [552, 342] width 130 height 37
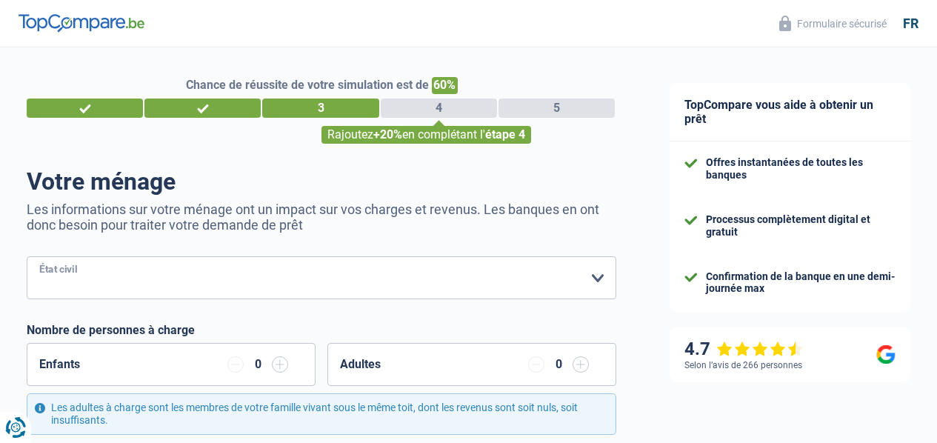
click at [587, 275] on select "Célibataire Marié(e) Cohabitant(e) légal(e) Divorcé(e) Veuf(ve) Séparé (de fait…" at bounding box center [322, 277] width 590 height 43
select select "married"
click at [39, 257] on select "Célibataire Marié(e) Cohabitant(e) légal(e) Divorcé(e) Veuf(ve) Séparé (de fait…" at bounding box center [322, 277] width 590 height 43
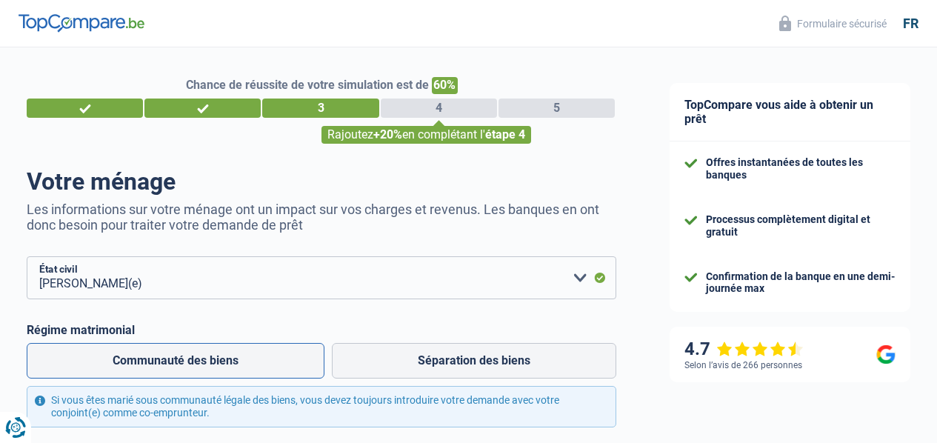
click at [225, 367] on label "Communauté des biens" at bounding box center [176, 361] width 298 height 36
click at [225, 367] on input "Communauté des biens" at bounding box center [176, 361] width 298 height 36
radio input "true"
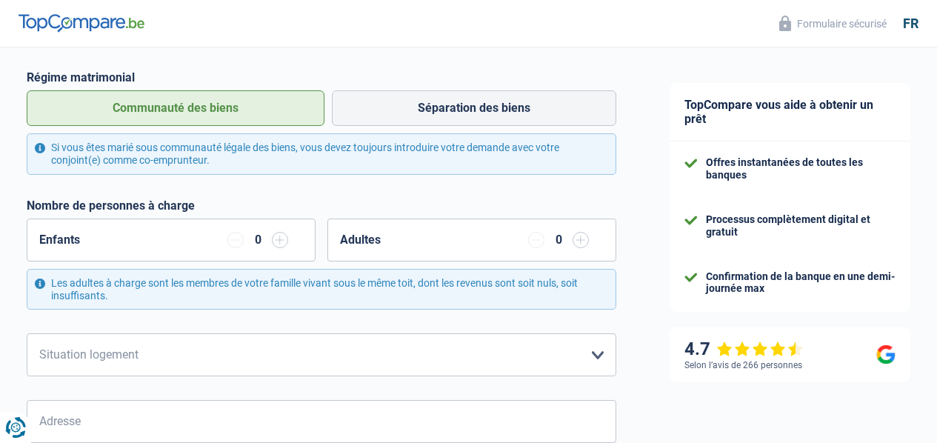
scroll to position [267, 0]
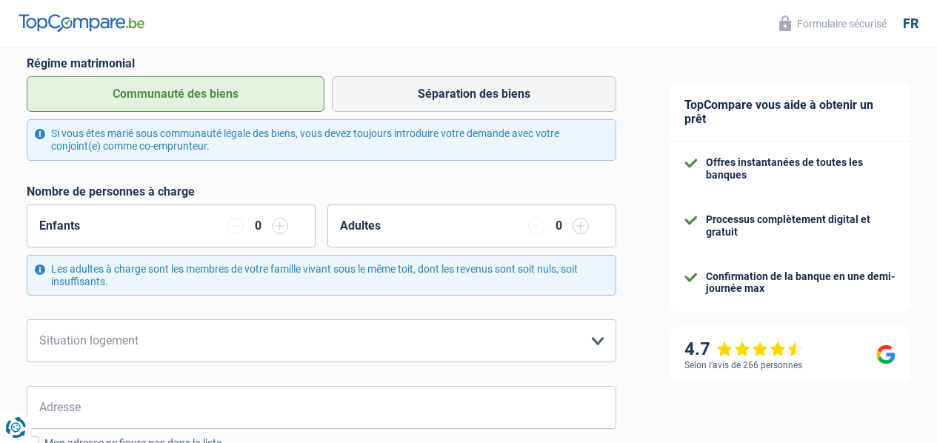
click at [573, 224] on input "button" at bounding box center [581, 226] width 16 height 16
click at [584, 345] on select "Locataire Propriétaire avec prêt hypothécaire Propriétaire sans prêt hypothécai…" at bounding box center [322, 340] width 590 height 43
select select "ownerWithMortgage"
click at [39, 320] on select "Locataire Propriétaire avec prêt hypothécaire Propriétaire sans prêt hypothécai…" at bounding box center [322, 340] width 590 height 43
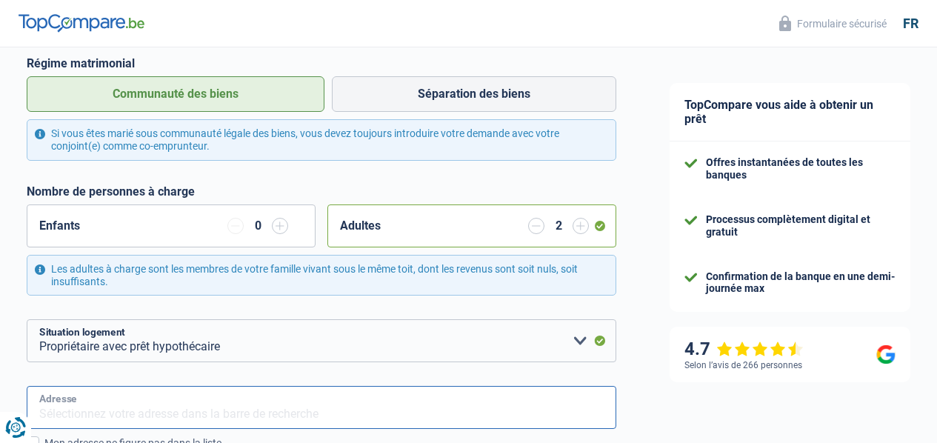
click at [199, 410] on input "Adresse" at bounding box center [322, 407] width 590 height 43
type input "LAMSTRAAT"
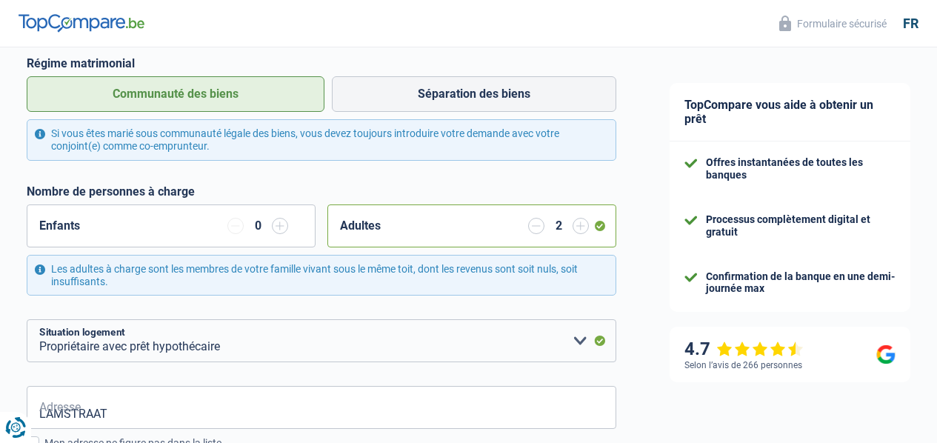
type input "Belgique"
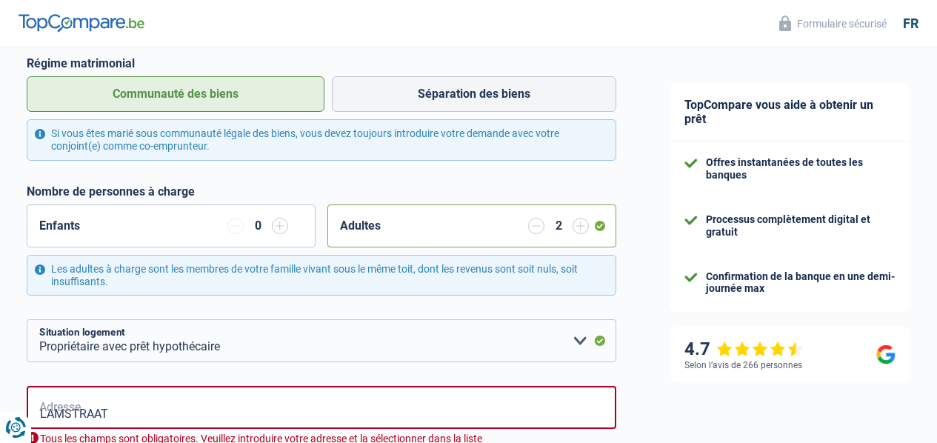
type input "Belgique"
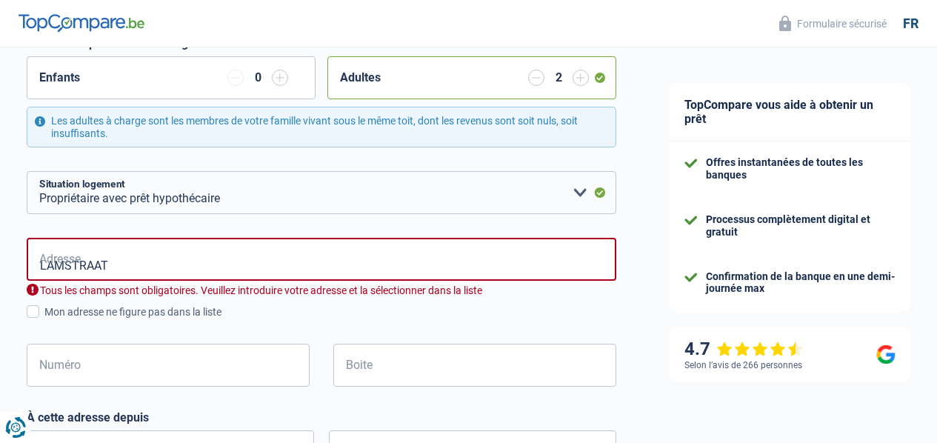
scroll to position [444, 0]
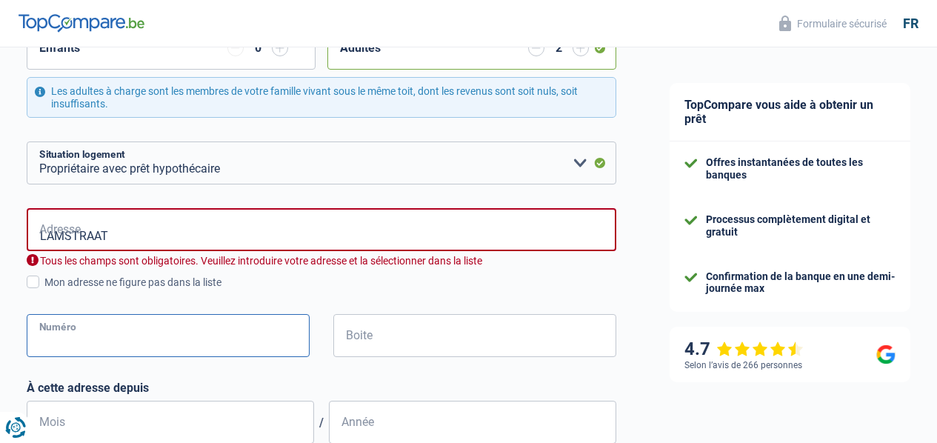
click at [104, 342] on input "Numéro" at bounding box center [168, 335] width 283 height 43
type input "18"
type input "SINT NIKLAAS"
click at [337, 221] on input "LAMSTRAAT" at bounding box center [322, 229] width 590 height 43
click at [139, 229] on input "LAMSTRAAT" at bounding box center [322, 229] width 590 height 43
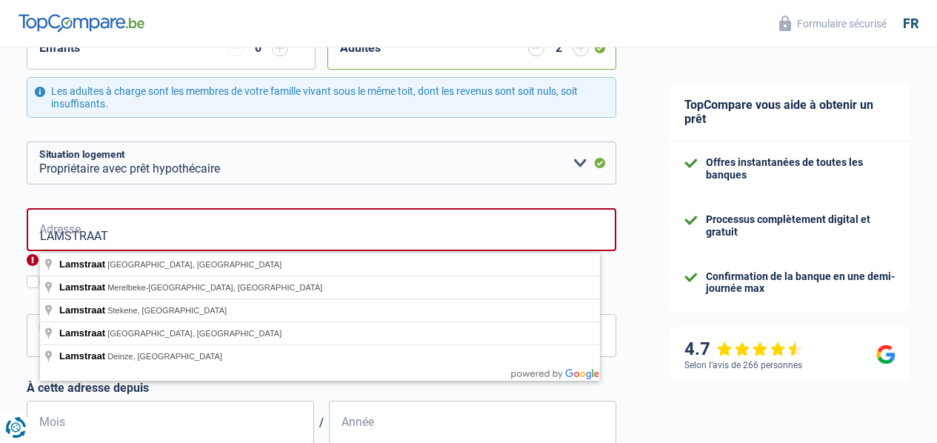
click at [28, 330] on div "18 Numéro" at bounding box center [169, 347] width 306 height 67
click at [190, 216] on input "LAMSTRAAT" at bounding box center [322, 229] width 590 height 43
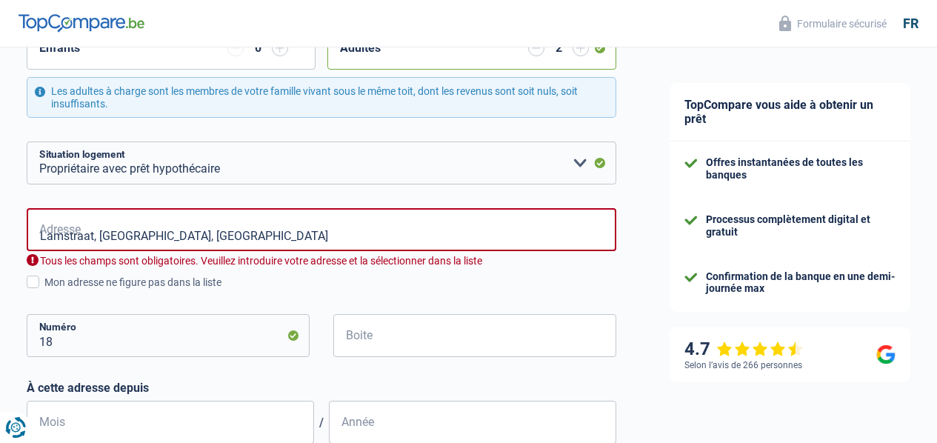
type input "Lamstraat, 9100, Sint-Niklaas, BE"
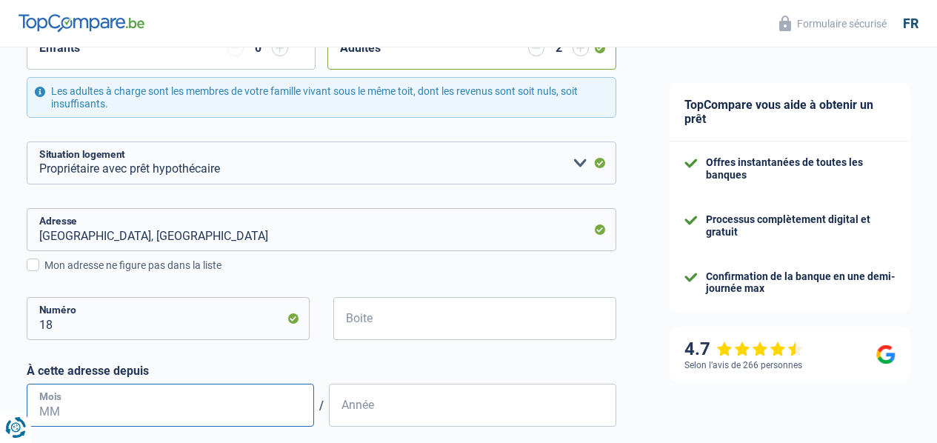
click at [202, 415] on input "Mois" at bounding box center [170, 405] width 287 height 43
type input "07"
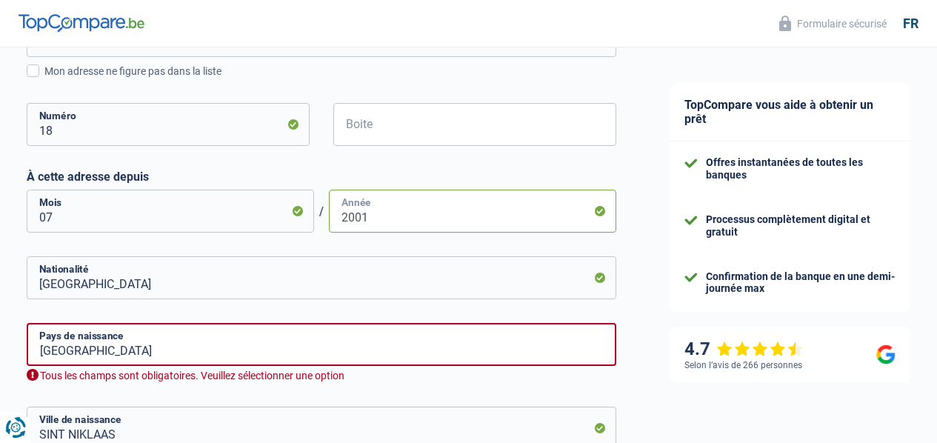
scroll to position [652, 0]
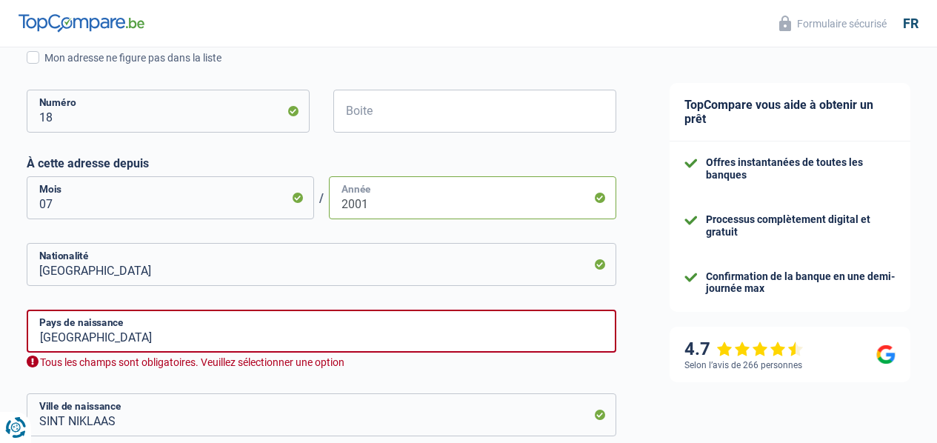
type input "2001"
click at [181, 333] on input "Belgique" at bounding box center [322, 331] width 590 height 43
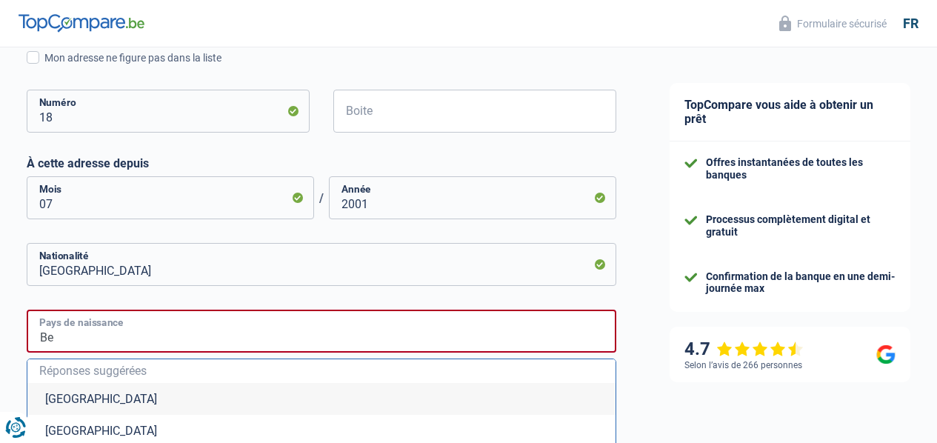
type input "B"
click at [191, 376] on span "Réponses suggérées" at bounding box center [321, 371] width 564 height 12
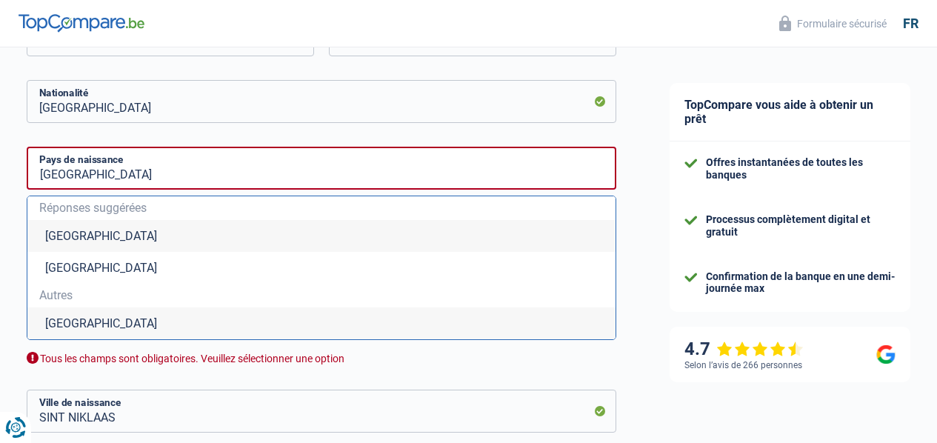
scroll to position [830, 0]
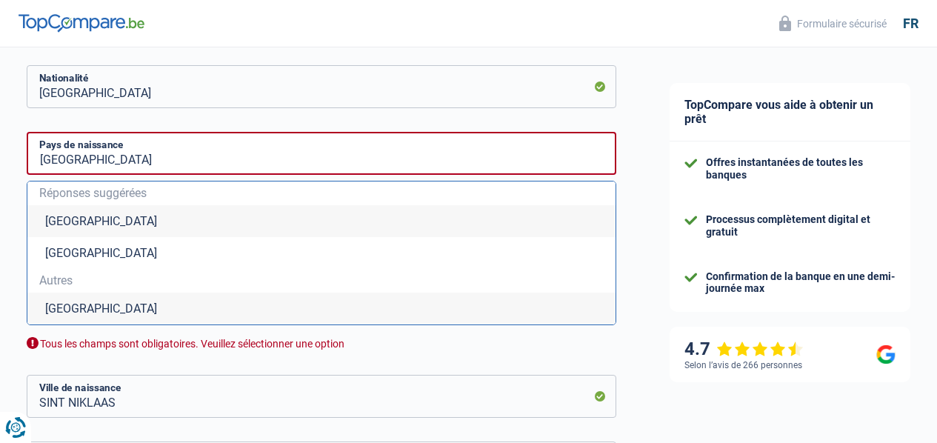
click at [87, 311] on li "Maroc" at bounding box center [321, 309] width 588 height 32
type input "Maroc"
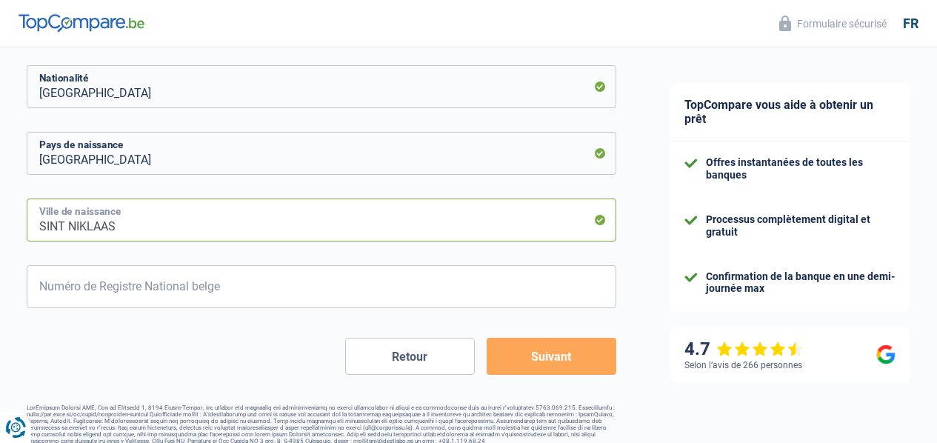
click at [152, 223] on input "SINT NIKLAAS" at bounding box center [322, 220] width 590 height 43
type input "S"
type input "KSAR EL KEBIR"
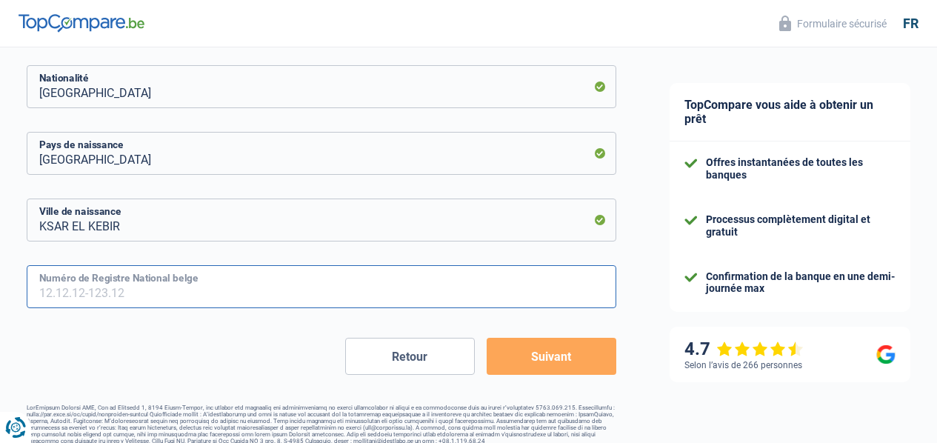
click at [169, 299] on input "Numéro de Registre National belge" at bounding box center [322, 286] width 590 height 43
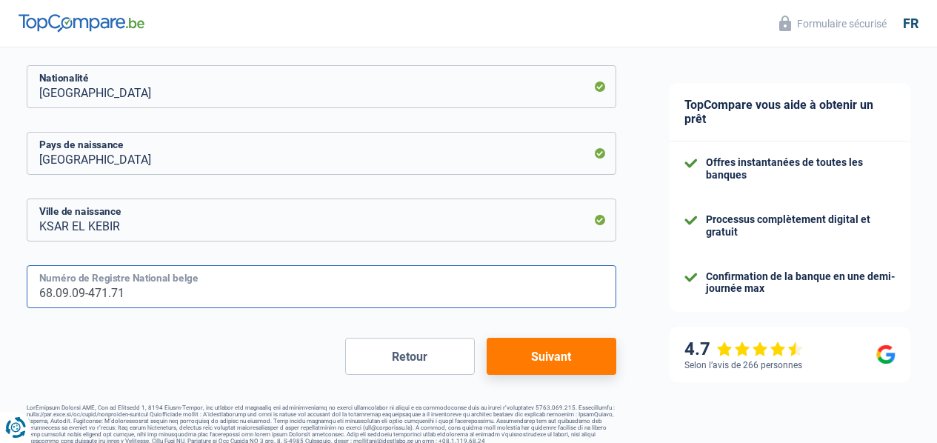
type input "68.09.09-471.71"
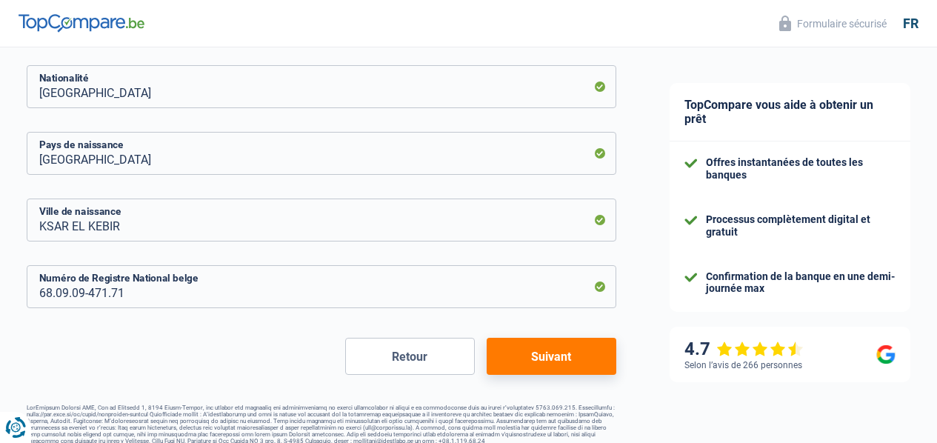
click at [526, 358] on button "Suivant" at bounding box center [552, 356] width 130 height 37
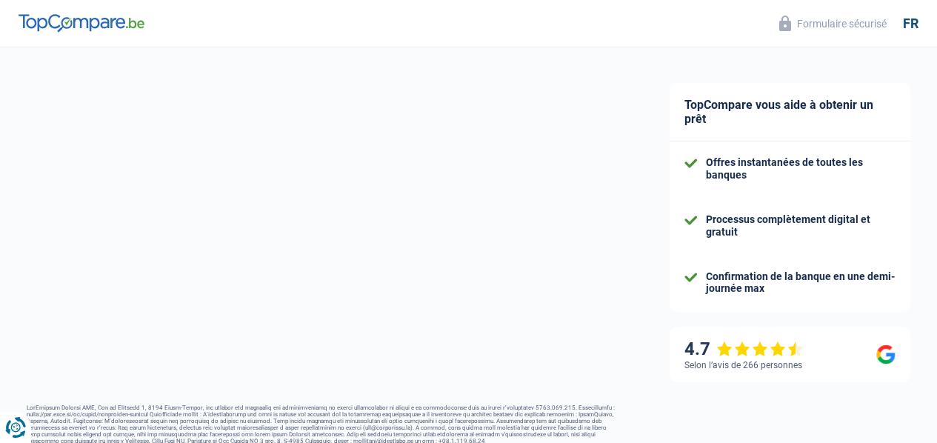
select select "netSalary"
select select "mortgage"
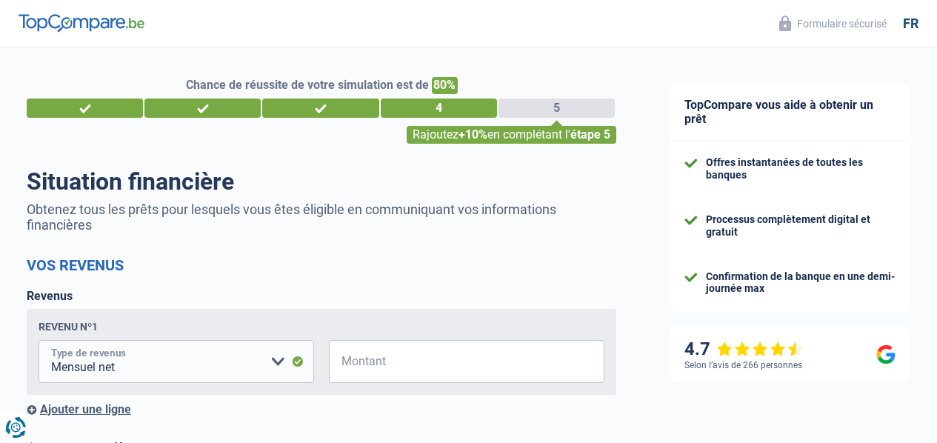
click at [171, 359] on select "Allocation d'handicap Allocations chômage Allocations familiales Chèques repas …" at bounding box center [177, 361] width 276 height 43
click at [400, 355] on input "Montant" at bounding box center [475, 361] width 257 height 43
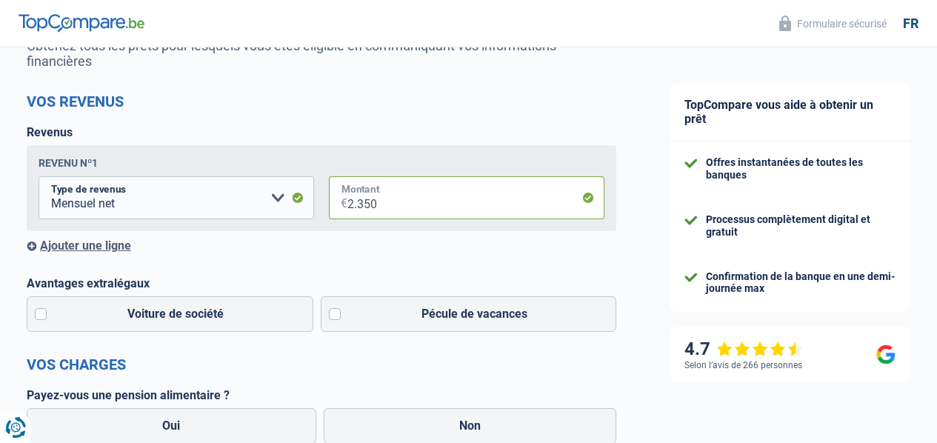
scroll to position [178, 0]
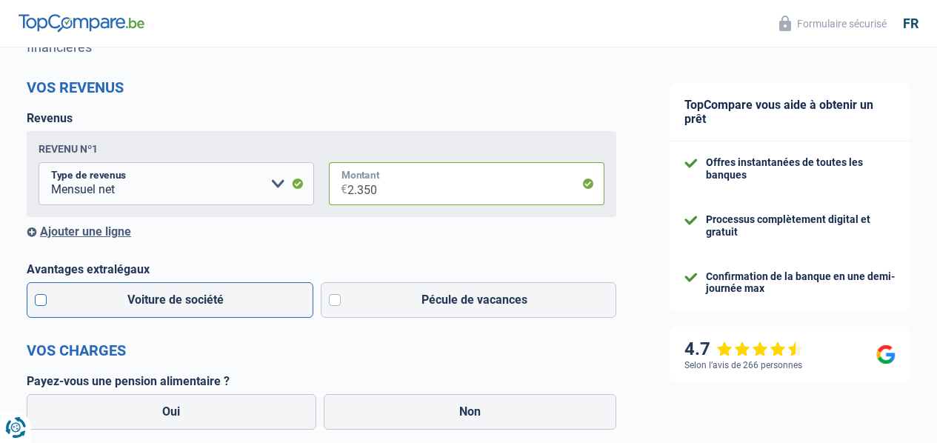
type input "2.350"
click at [56, 292] on label "Voiture de société" at bounding box center [170, 300] width 287 height 36
click at [56, 292] on input "Voiture de société" at bounding box center [170, 300] width 287 height 36
checkbox input "true"
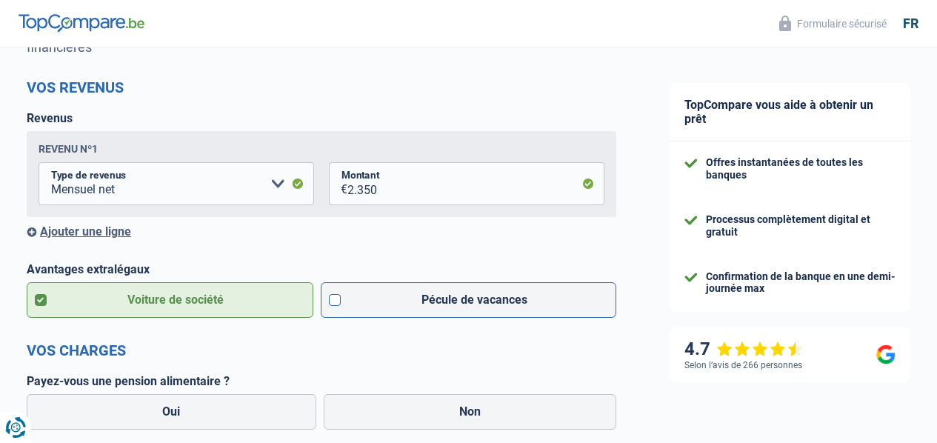
click at [332, 301] on label "Pécule de vacances" at bounding box center [469, 300] width 296 height 36
click at [332, 301] on input "Pécule de vacances" at bounding box center [469, 300] width 296 height 36
checkbox input "true"
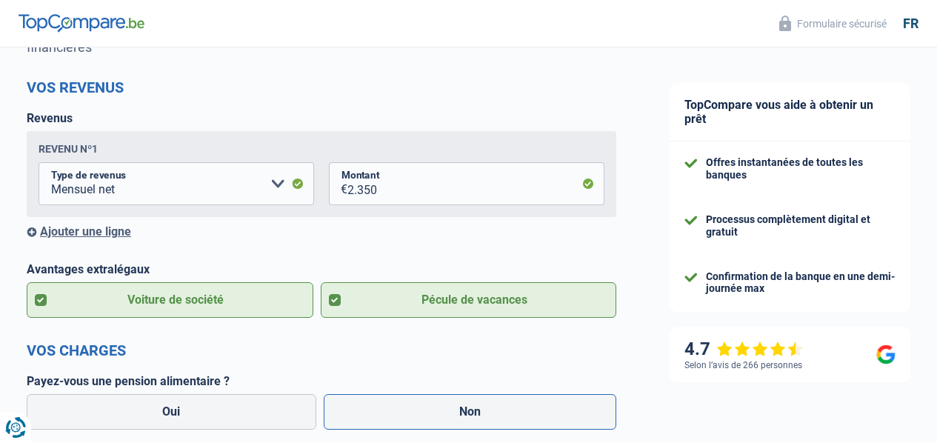
click at [415, 413] on label "Non" at bounding box center [470, 412] width 293 height 36
click at [415, 413] on input "Non" at bounding box center [470, 412] width 293 height 36
radio input "true"
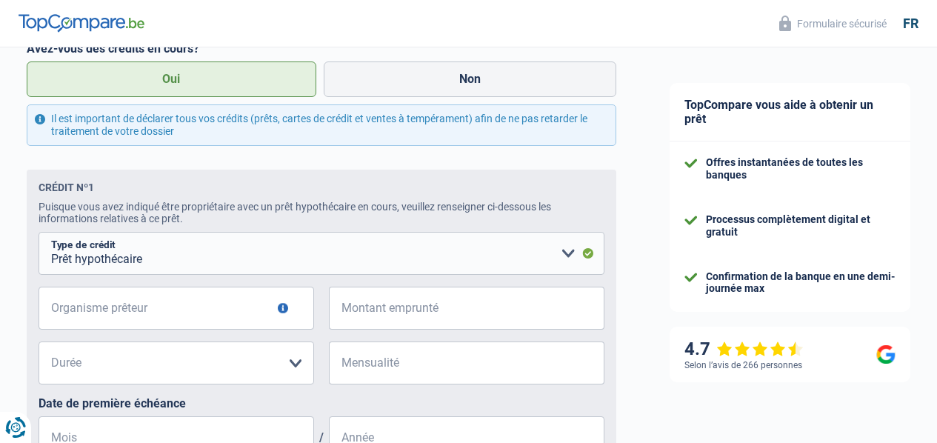
scroll to position [652, 0]
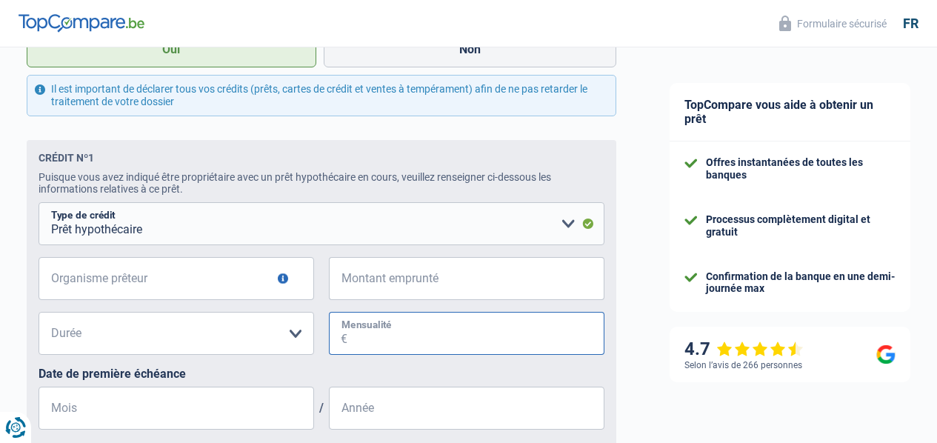
click at [376, 330] on input "Mensualité" at bounding box center [475, 333] width 257 height 43
type input "300"
click at [689, 357] on div "4.7" at bounding box center [743, 349] width 119 height 21
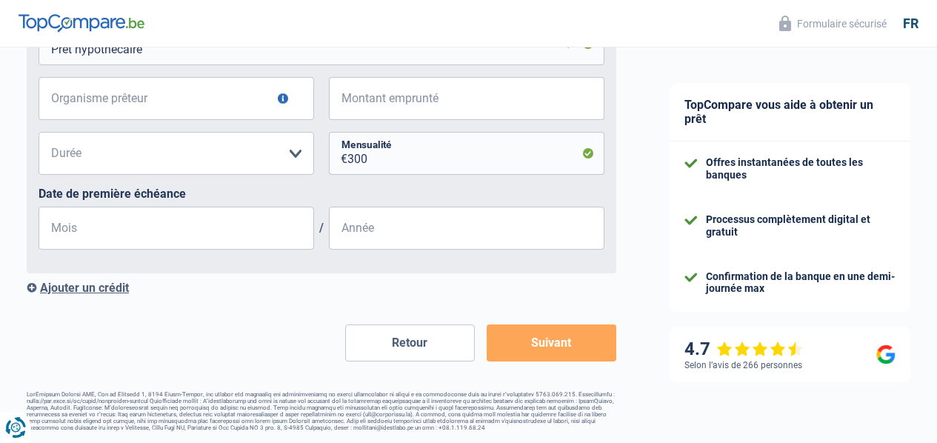
click at [561, 334] on button "Suivant" at bounding box center [552, 342] width 130 height 37
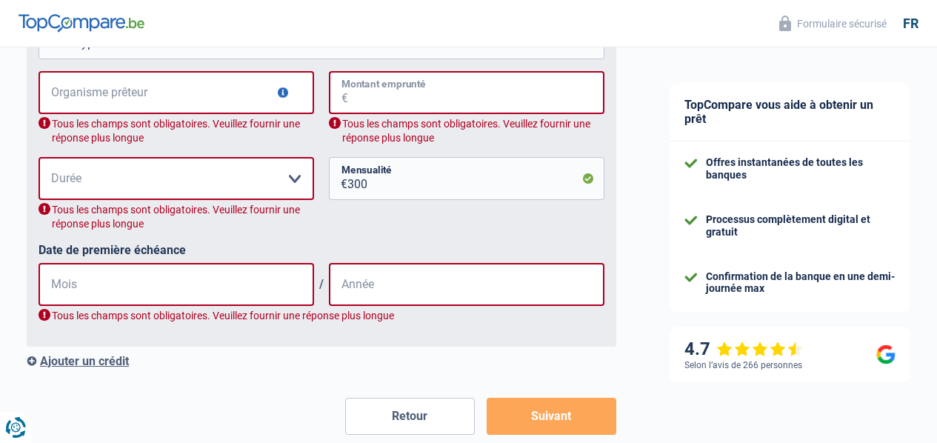
click at [370, 92] on input "Montant emprunté" at bounding box center [476, 92] width 256 height 43
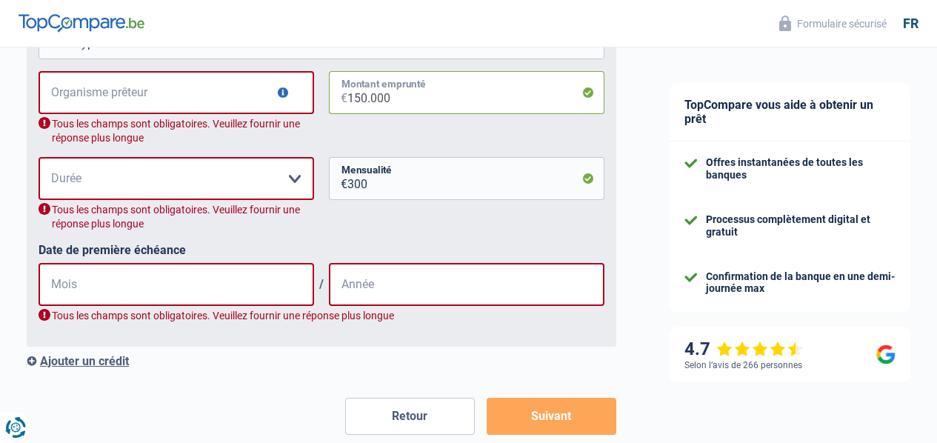
type input "150.000"
click at [279, 95] on button "button" at bounding box center [283, 92] width 10 height 10
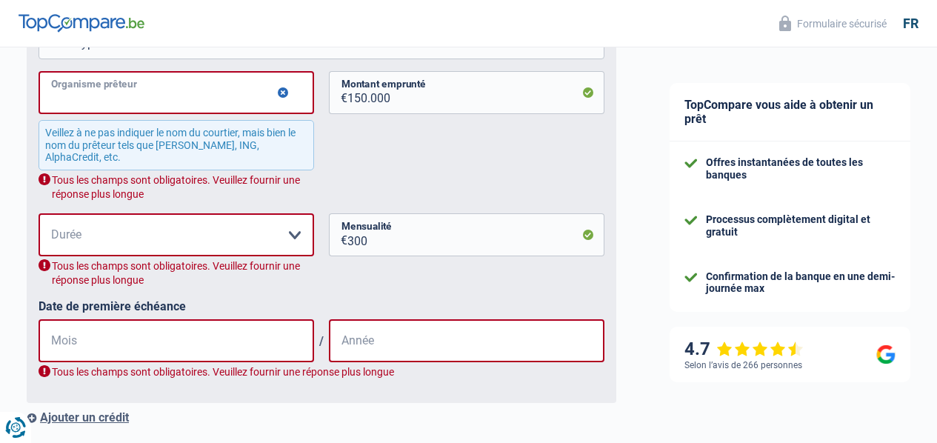
click at [122, 93] on input "Organisme prêteur" at bounding box center [177, 92] width 276 height 43
click at [204, 351] on input "Mois" at bounding box center [177, 340] width 276 height 43
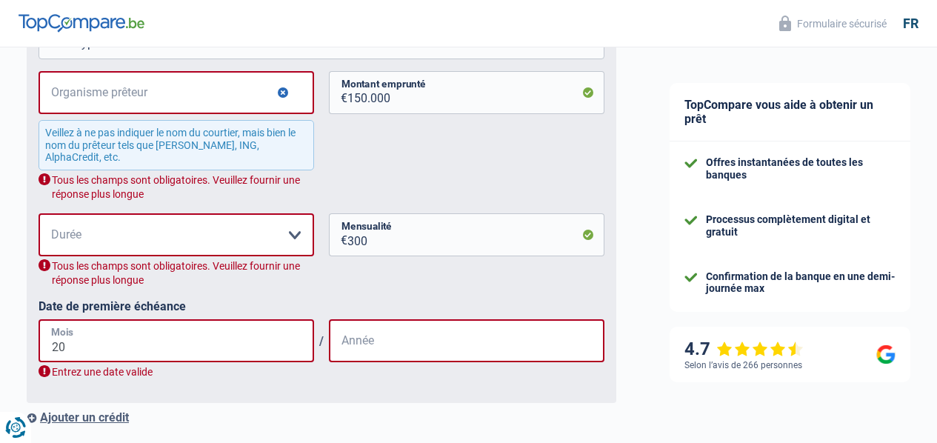
type input "2"
type input "02"
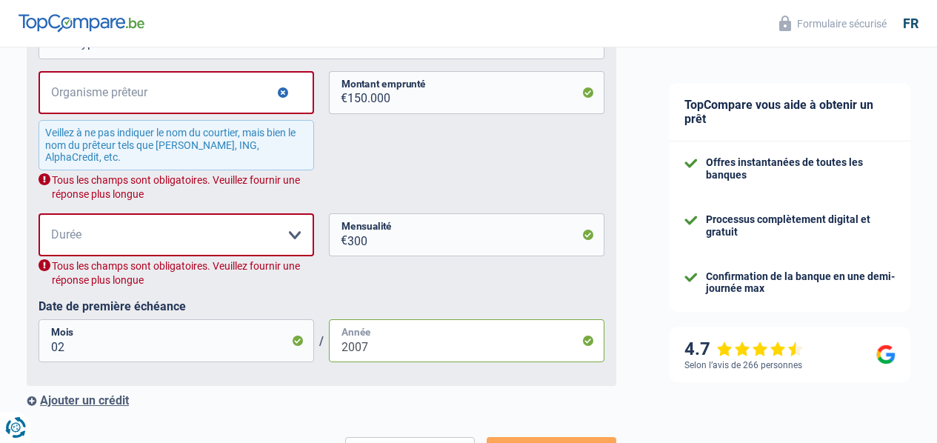
type input "2007"
click at [205, 233] on select "120 mois 180 mois 240 mois 300 mois 360 mois 420 mois Veuillez sélectionner une…" at bounding box center [177, 234] width 276 height 43
select select "240"
click at [51, 217] on select "120 mois 180 mois 240 mois 300 mois 360 mois 420 mois Veuillez sélectionner une…" at bounding box center [177, 234] width 276 height 43
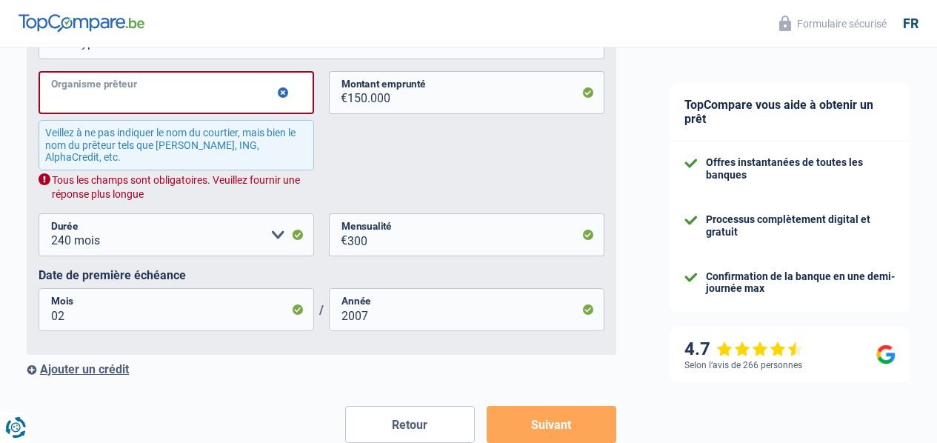
click at [120, 101] on input "Organisme prêteur" at bounding box center [177, 92] width 276 height 43
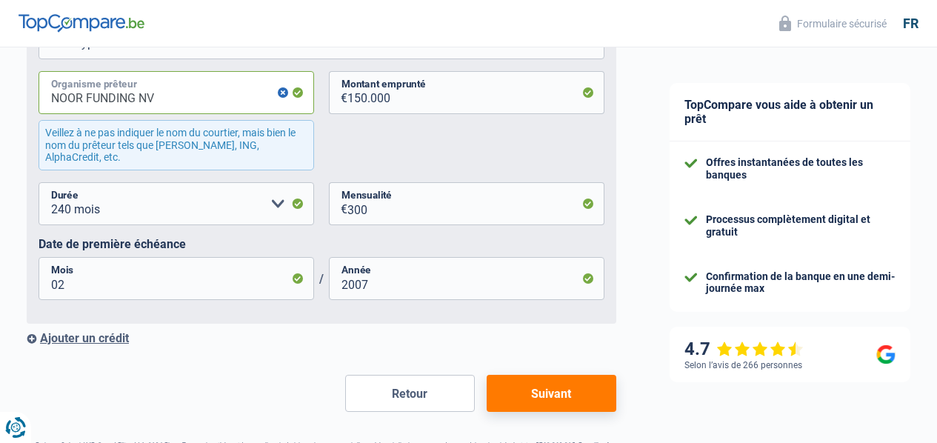
type input "NOOR FUNDING NV"
click at [548, 390] on button "Suivant" at bounding box center [552, 393] width 130 height 37
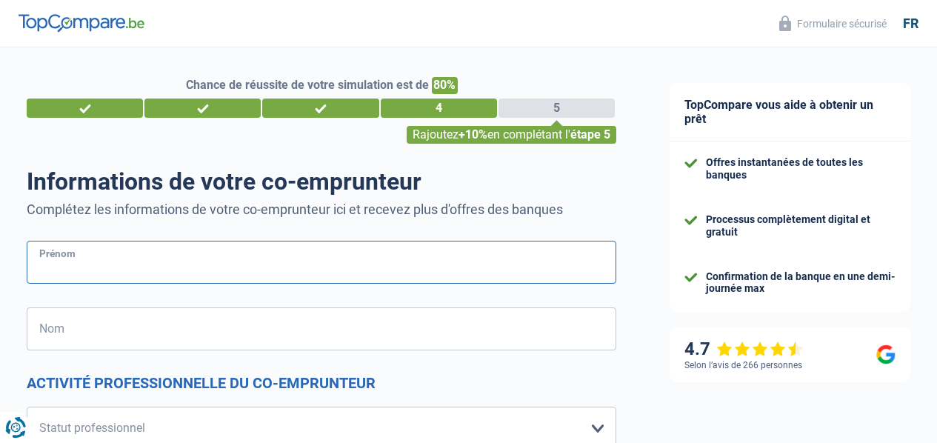
click at [75, 259] on input "Prénom" at bounding box center [322, 262] width 590 height 43
type input "HAFEDA"
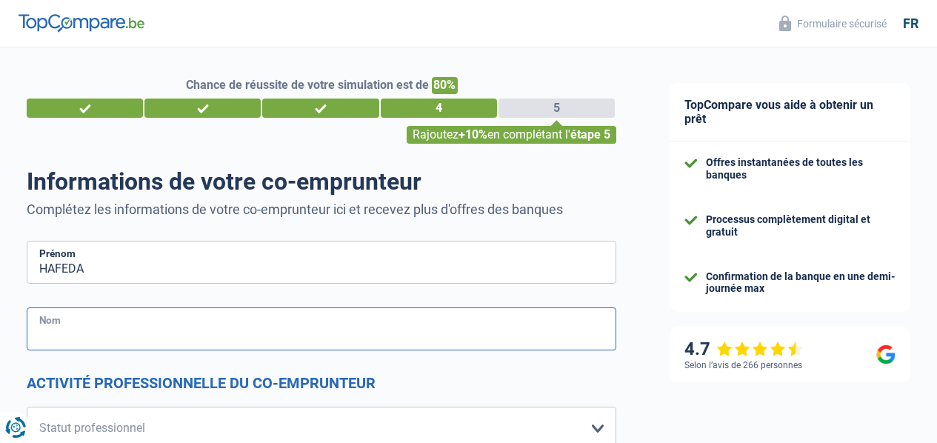
click at [78, 346] on input "Nom" at bounding box center [322, 328] width 590 height 43
type input "KETAMI"
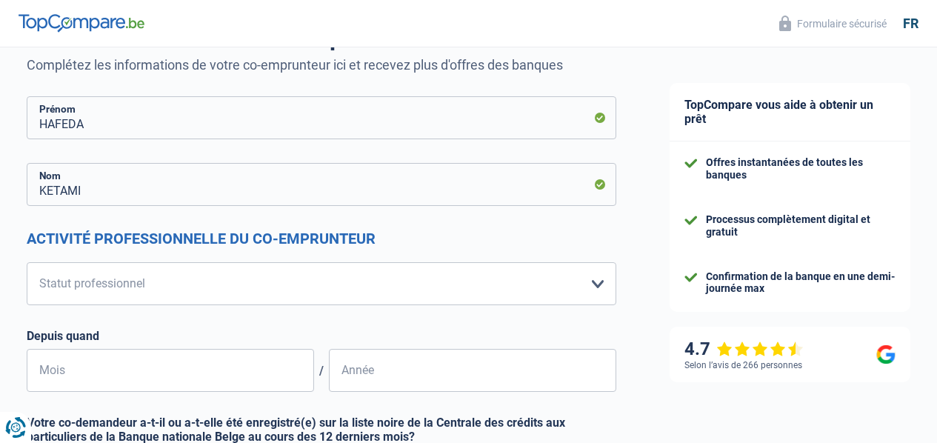
scroll to position [148, 0]
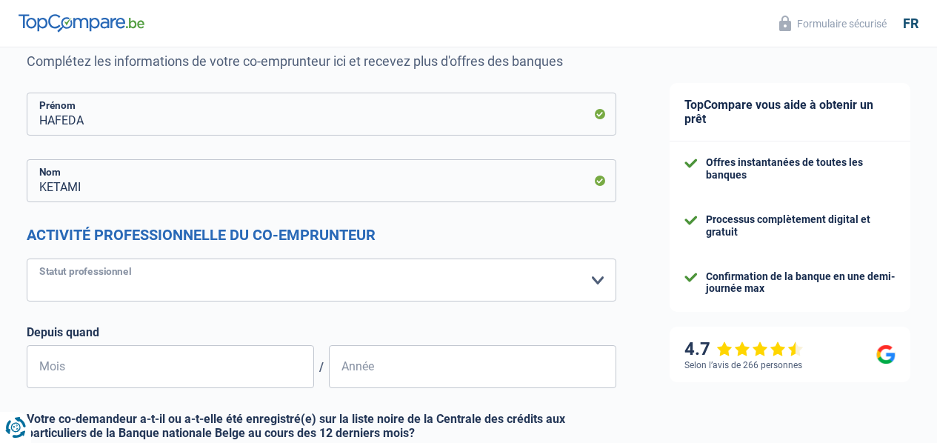
click at [581, 284] on select "Ouvrier Employé privé Employé public Invalide Indépendant Pensionné Chômeur Mut…" at bounding box center [322, 280] width 590 height 43
select select "mutuality"
click at [39, 259] on select "Ouvrier Employé privé Employé public Invalide Indépendant Pensionné Chômeur Mut…" at bounding box center [322, 280] width 590 height 43
select select "mutualityIndemnity"
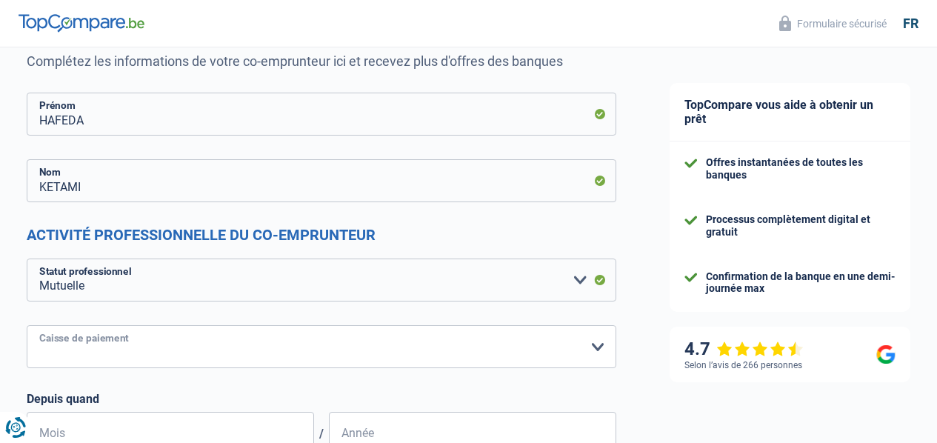
click at [287, 335] on select "Mutualité Chrétienne Mutualité Socialiste (Solidaris) SPF Sécurité Sociale Unio…" at bounding box center [322, 346] width 590 height 43
click at [39, 325] on select "Mutualité Chrétienne Mutualité Socialiste (Solidaris) SPF Sécurité Sociale Unio…" at bounding box center [322, 346] width 590 height 43
click at [219, 276] on select "Ouvrier Employé privé Employé public Invalide Indépendant Pensionné Chômeur Mut…" at bounding box center [322, 280] width 590 height 43
click at [39, 259] on select "Ouvrier Employé privé Employé public Invalide Indépendant Pensionné Chômeur Mut…" at bounding box center [322, 280] width 590 height 43
click at [324, 336] on select "Mutualité Chrétienne Mutualité Socialiste (Solidaris) SPF Sécurité Sociale Unio…" at bounding box center [322, 346] width 590 height 43
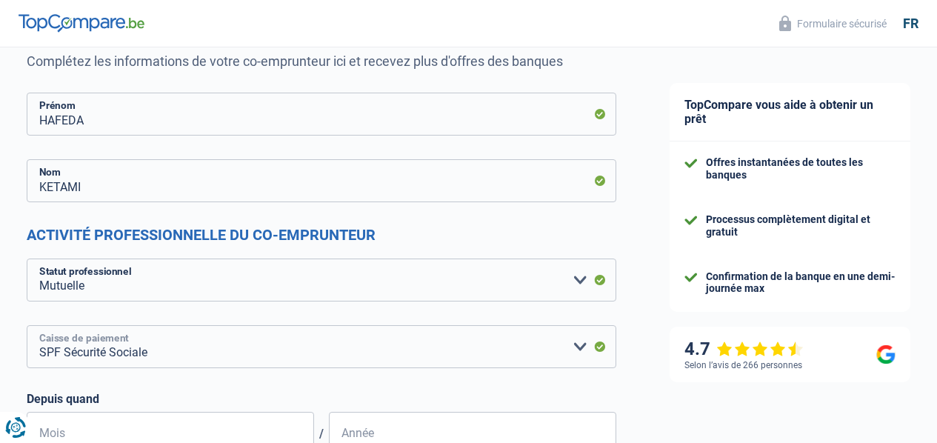
select select "solidaris"
click at [39, 325] on select "Mutualité Chrétienne Mutualité Socialiste (Solidaris) SPF Sécurité Sociale Unio…" at bounding box center [322, 346] width 590 height 43
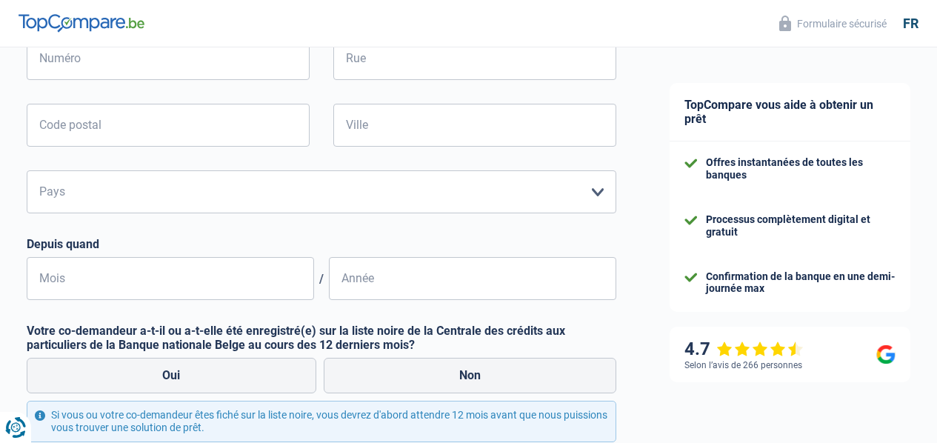
scroll to position [504, 0]
click at [167, 287] on input "Mois" at bounding box center [170, 277] width 287 height 43
type input "05"
click at [381, 296] on input "Année" at bounding box center [472, 277] width 287 height 43
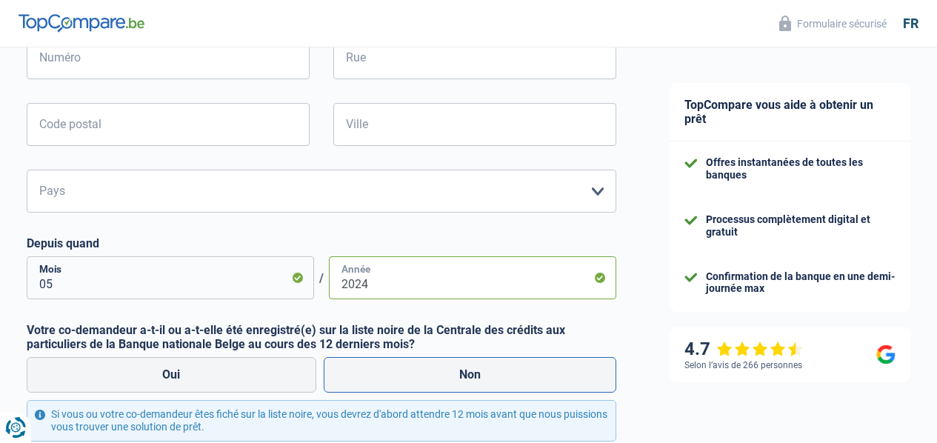
type input "2024"
click at [403, 369] on label "Non" at bounding box center [470, 375] width 293 height 36
click at [403, 369] on input "Non" at bounding box center [470, 375] width 293 height 36
radio input "true"
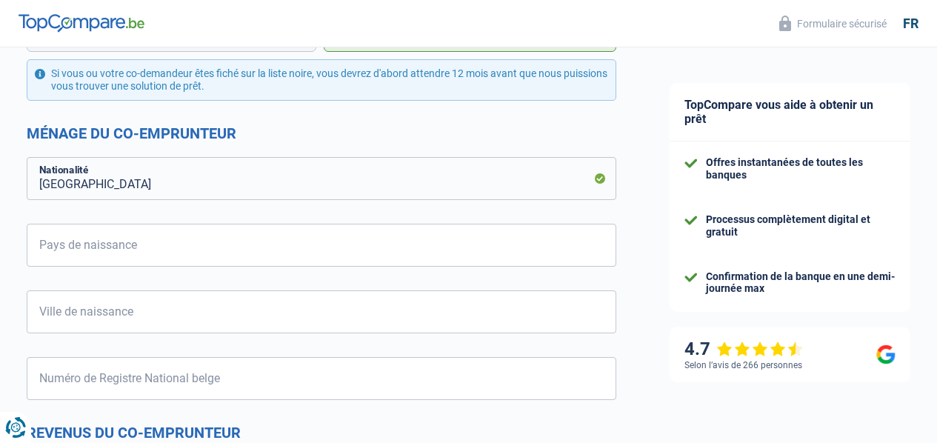
scroll to position [859, 0]
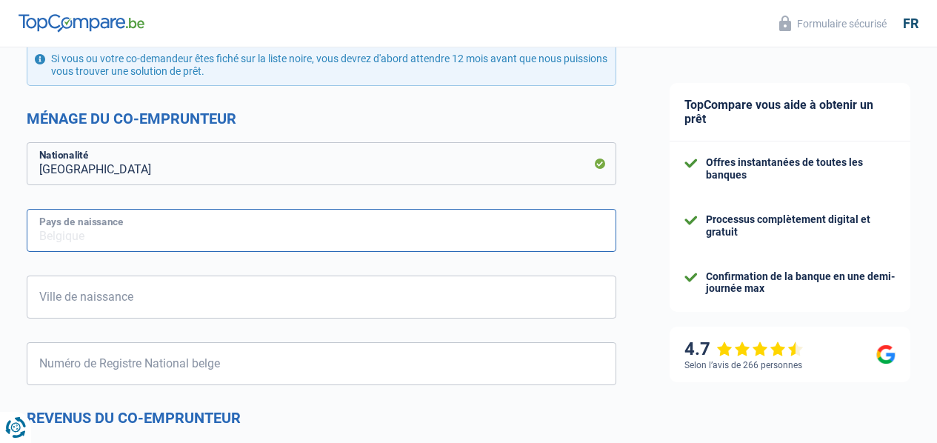
click at [170, 224] on input "Pays de naissance" at bounding box center [322, 230] width 590 height 43
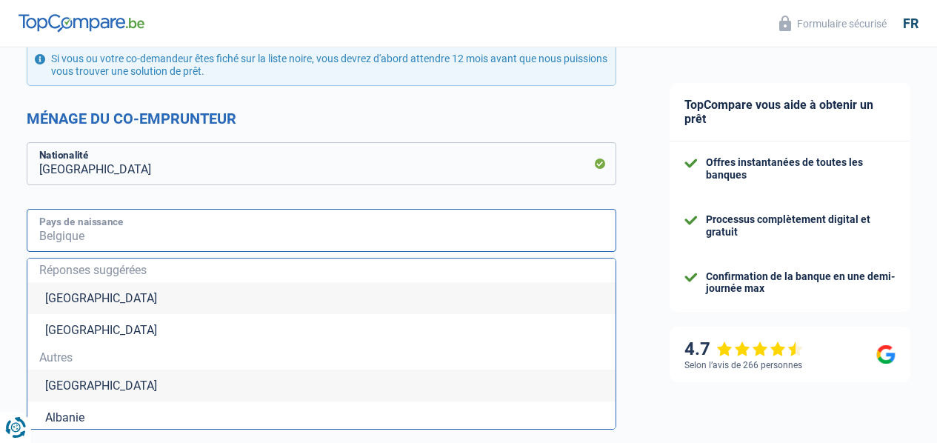
type input "Belgique"
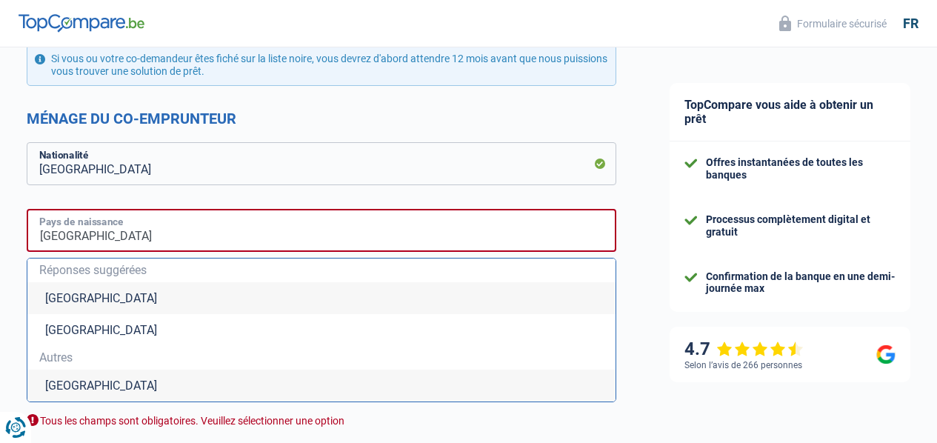
click at [161, 230] on input "Belgique" at bounding box center [322, 230] width 590 height 43
click at [85, 295] on li "Belgique" at bounding box center [321, 298] width 588 height 32
type input "Belgique"
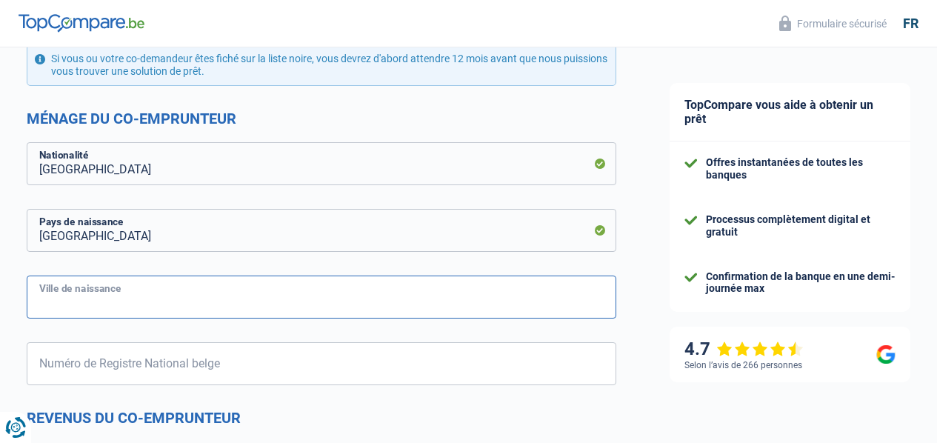
click at [85, 295] on input "Ville de naissance" at bounding box center [322, 297] width 590 height 43
type input "SINT NIKLAAS"
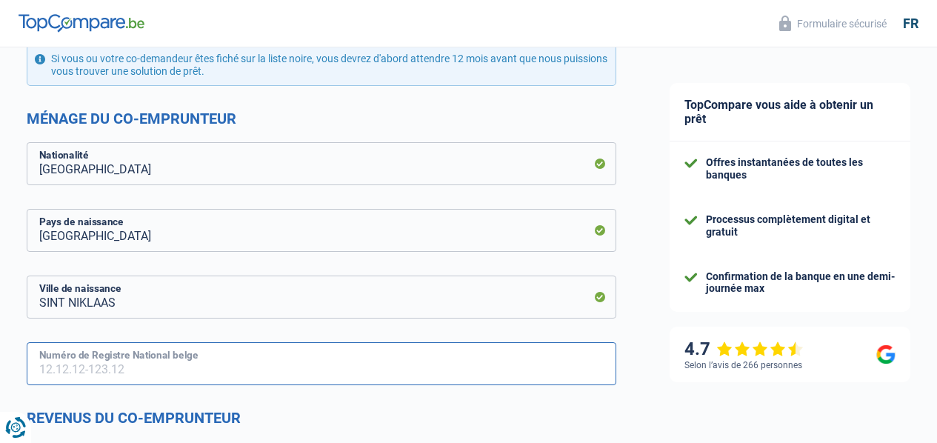
click at [199, 360] on input "Numéro de Registre National belge" at bounding box center [322, 363] width 590 height 43
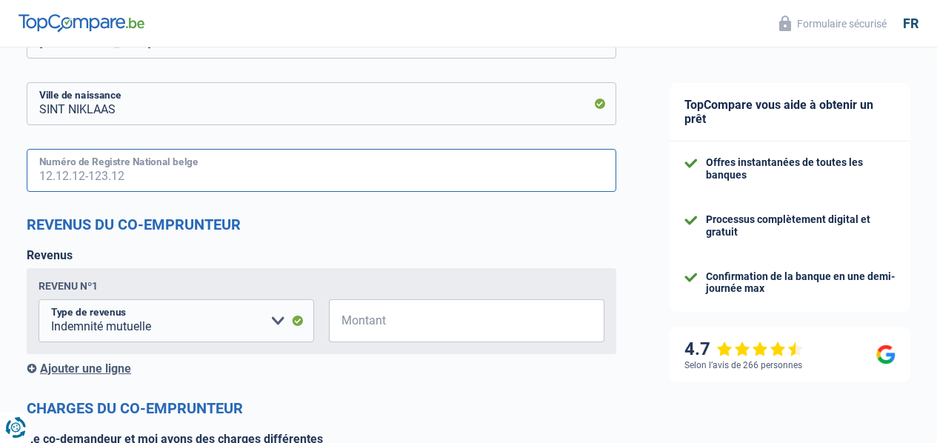
scroll to position [1067, 0]
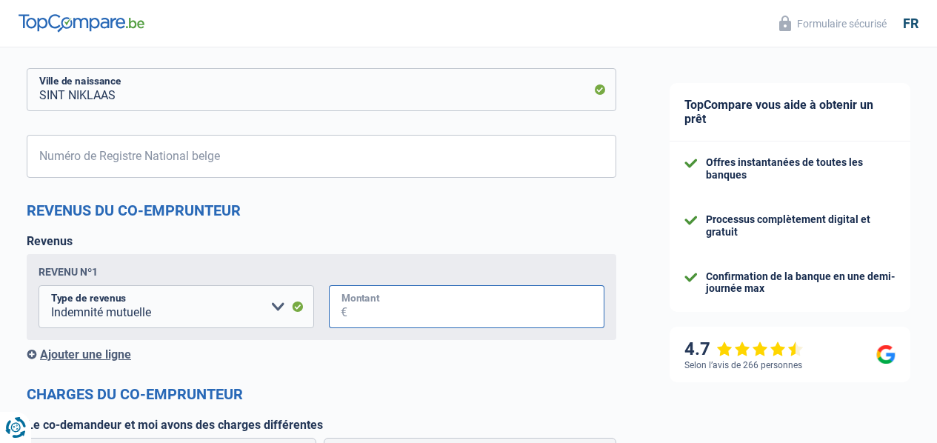
click at [465, 302] on input "Montant" at bounding box center [475, 306] width 257 height 43
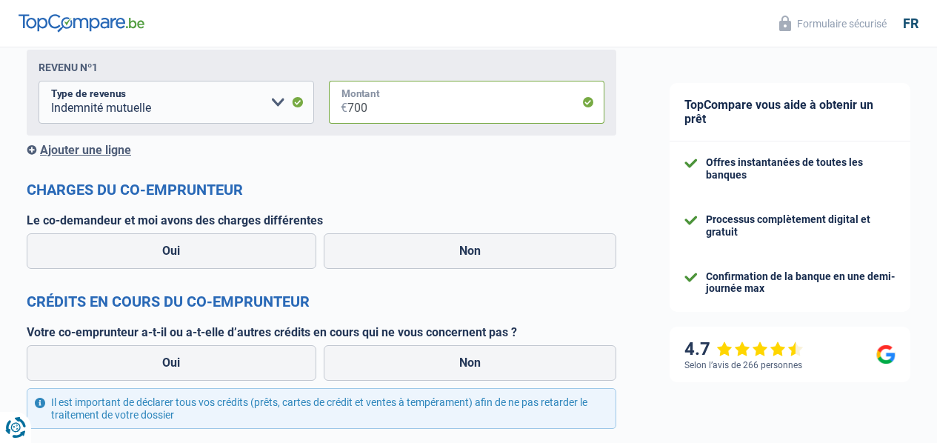
scroll to position [1274, 0]
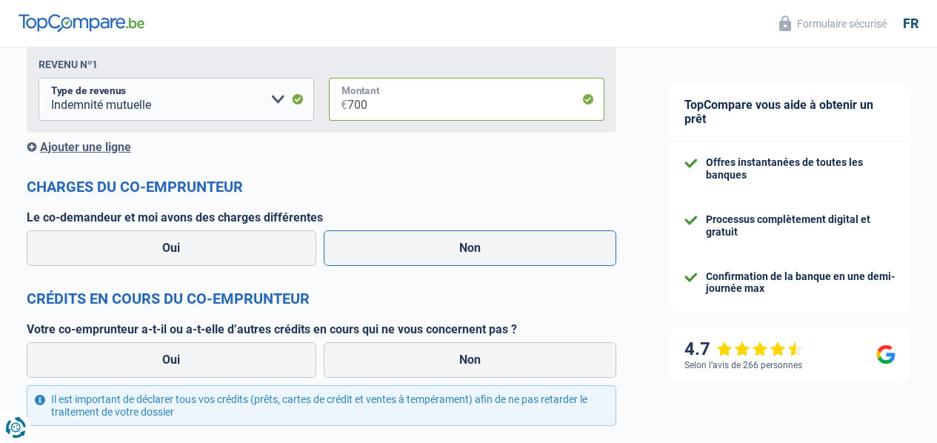
type input "700"
click at [456, 252] on label "Non" at bounding box center [470, 248] width 293 height 36
click at [456, 252] on input "Non" at bounding box center [470, 248] width 293 height 36
radio input "true"
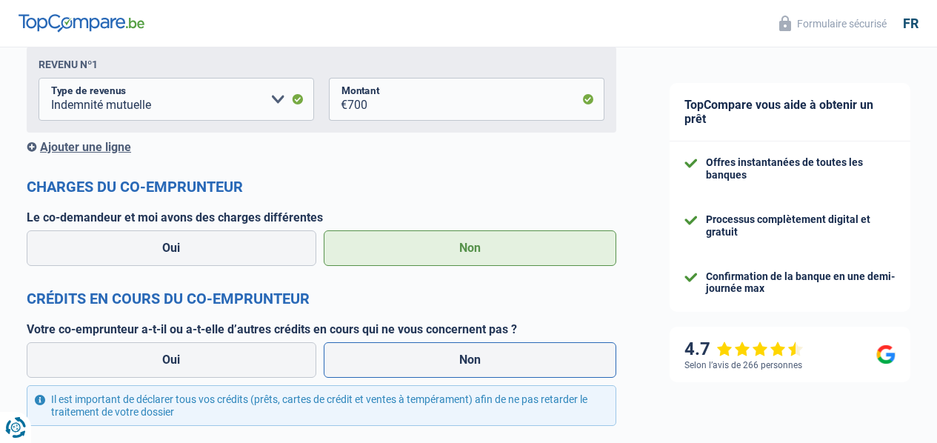
click at [449, 358] on label "Non" at bounding box center [470, 360] width 293 height 36
click at [449, 358] on input "Non" at bounding box center [470, 360] width 293 height 36
radio input "true"
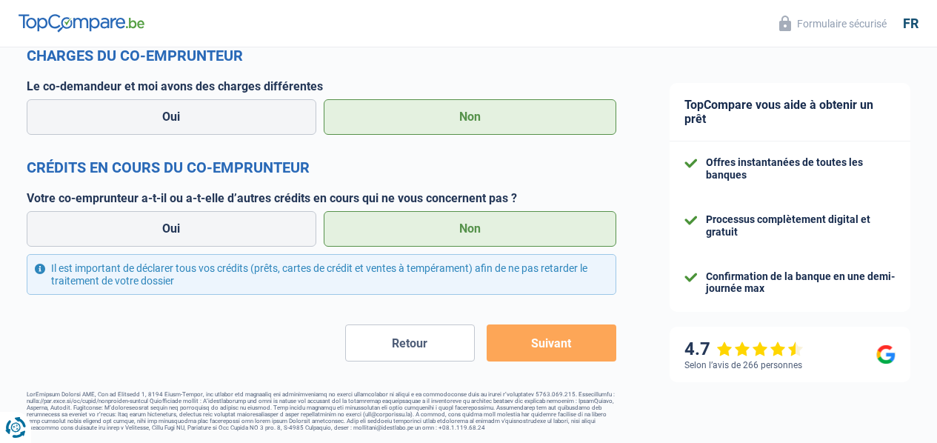
scroll to position [1409, 0]
click at [567, 356] on button "Suivant" at bounding box center [552, 342] width 130 height 37
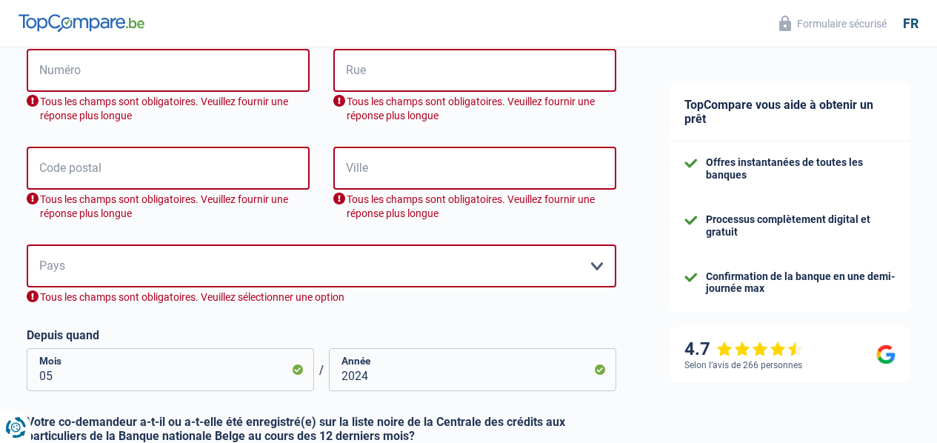
scroll to position [490, 0]
click at [106, 73] on input "Numéro" at bounding box center [168, 71] width 283 height 43
click at [404, 81] on input "Rue" at bounding box center [474, 71] width 283 height 43
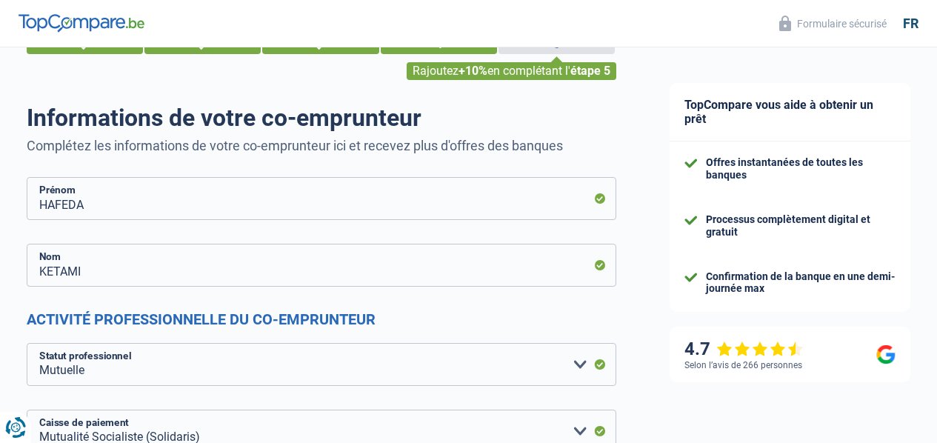
scroll to position [46, 0]
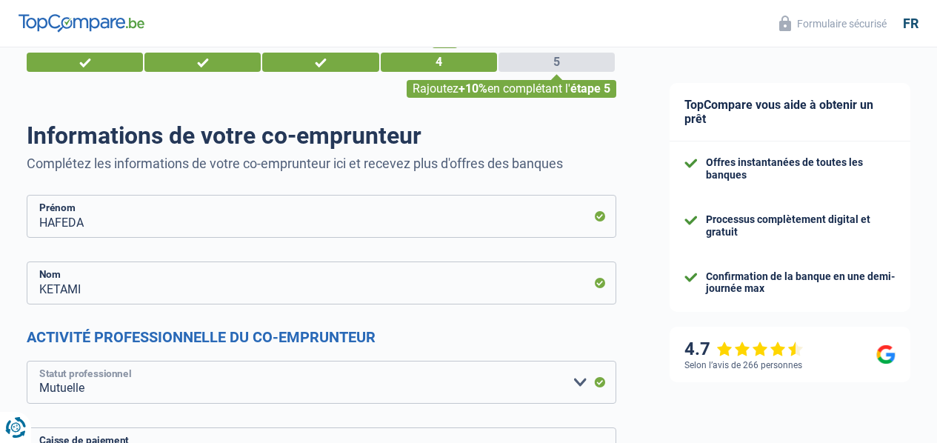
click at [564, 389] on select "Ouvrier Employé privé Employé public Invalide Indépendant Pensionné Chômeur Mut…" at bounding box center [322, 382] width 590 height 43
select select "unemployed"
click at [39, 361] on select "Ouvrier Employé privé Employé public Invalide Indépendant Pensionné Chômeur Mut…" at bounding box center [322, 382] width 590 height 43
select select
select select "unemployment"
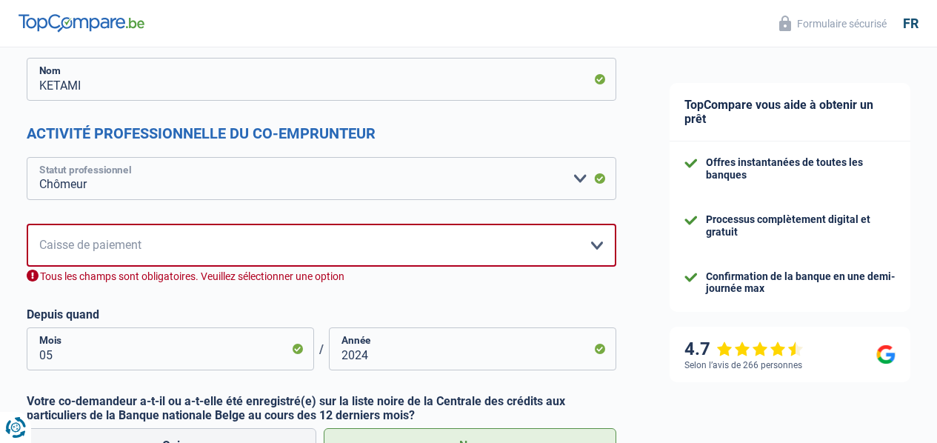
scroll to position [253, 0]
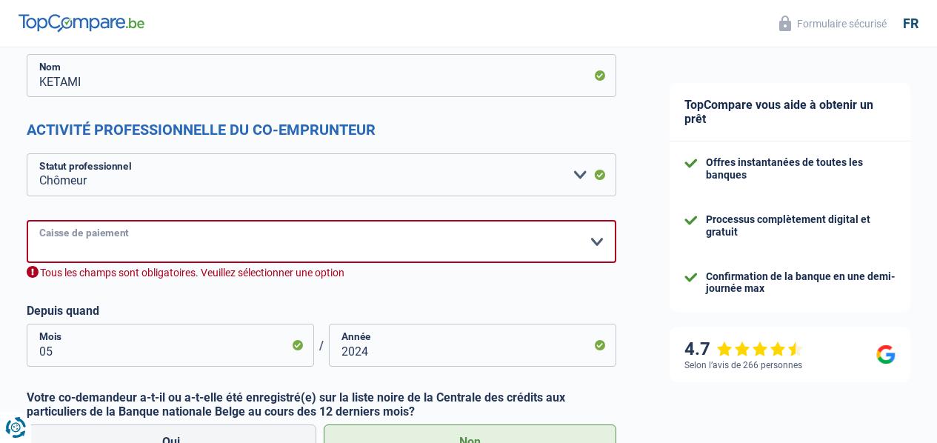
click at [306, 241] on select "CAPAC FGTB CSC CGSLB Autre Veuillez sélectionner une option" at bounding box center [322, 241] width 590 height 43
select select "other"
click at [39, 263] on select "CAPAC FGTB CSC CGSLB Autre Veuillez sélectionner une option" at bounding box center [322, 241] width 590 height 43
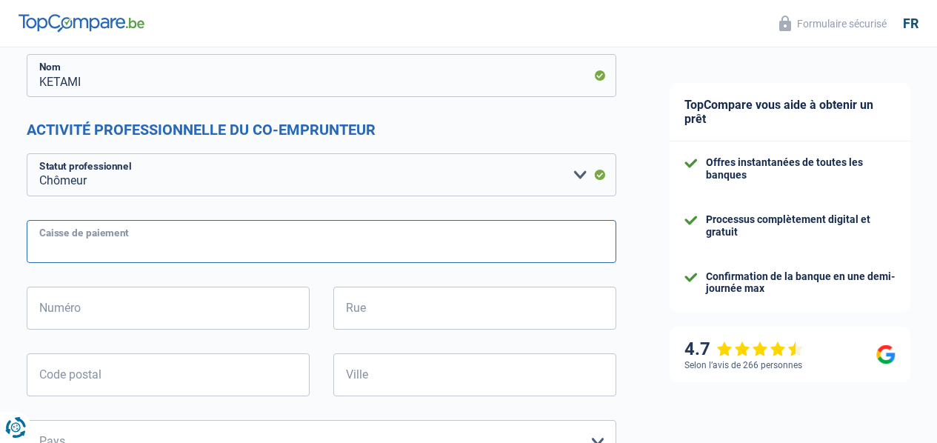
click at [114, 236] on input "Caisse de paiement" at bounding box center [322, 241] width 590 height 43
click at [114, 236] on input "ACV" at bounding box center [322, 241] width 590 height 43
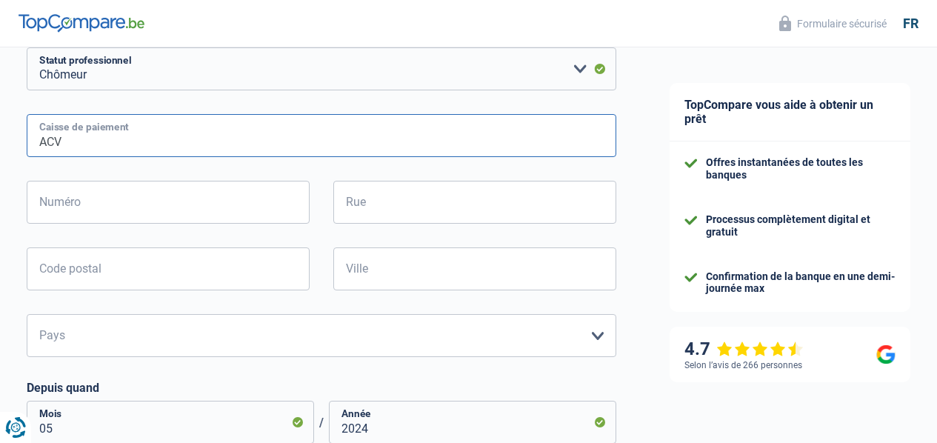
scroll to position [372, 0]
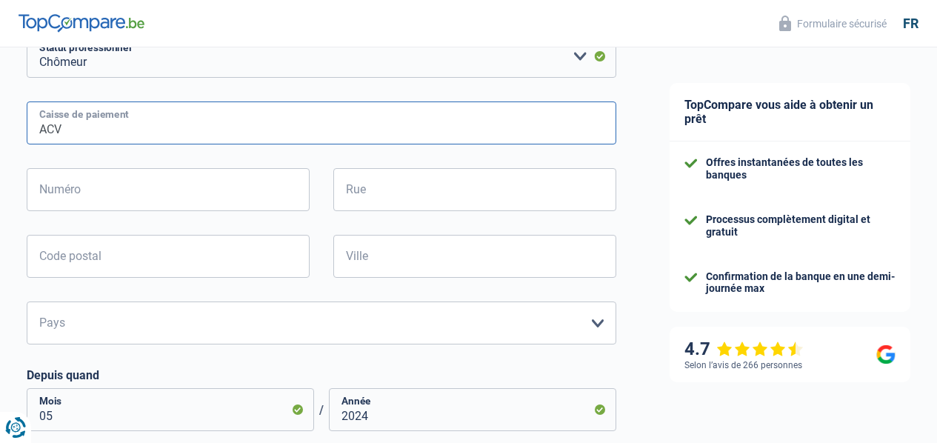
type input "ACV"
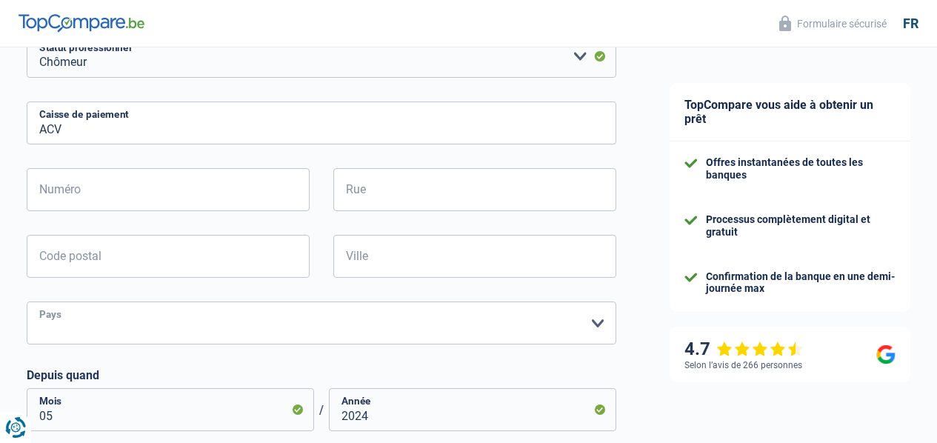
click at [573, 328] on select "Belgique Luxembourg Veuillez sélectionner une option" at bounding box center [322, 322] width 590 height 43
select select "BE"
click at [39, 301] on select "Belgique Luxembourg Veuillez sélectionner une option" at bounding box center [322, 322] width 590 height 43
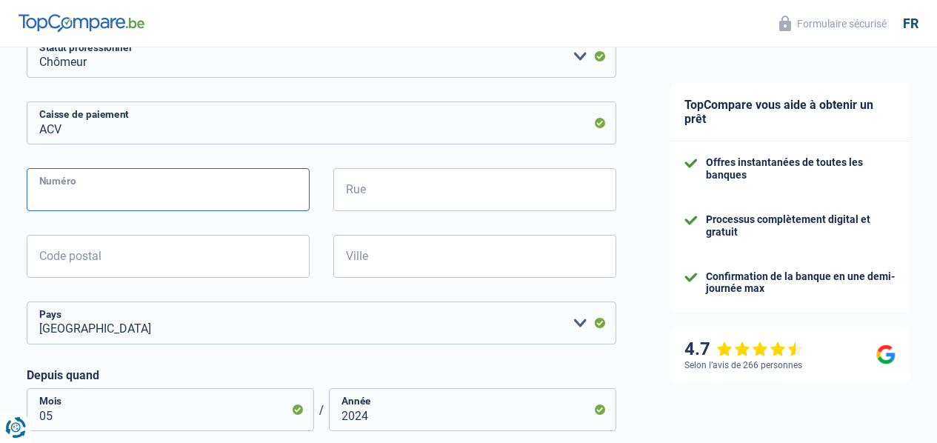
click at [87, 189] on input "Numéro" at bounding box center [168, 189] width 283 height 43
type input "7"
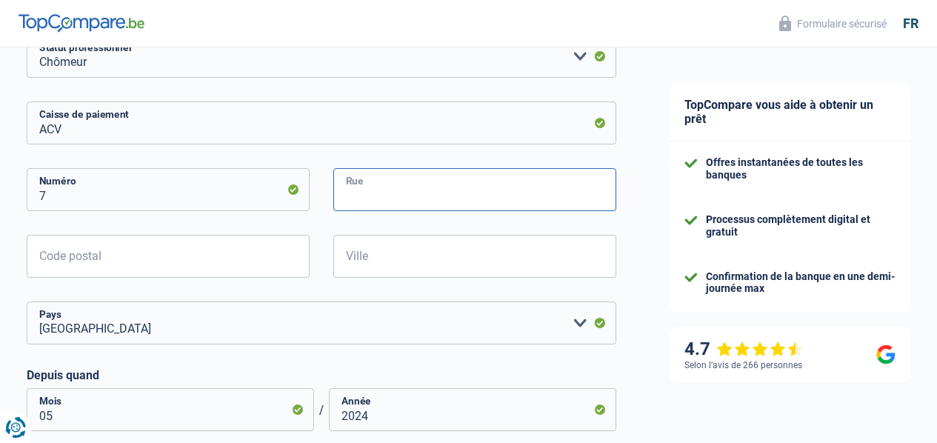
click at [370, 187] on input "Rue" at bounding box center [474, 189] width 283 height 43
type input "HENDRIK HEYMANPLEIN"
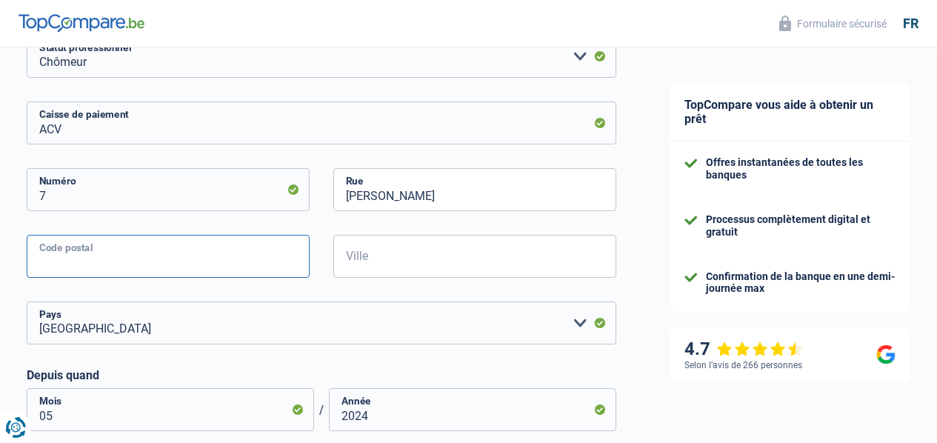
click at [147, 264] on input "Code postal" at bounding box center [168, 256] width 283 height 43
type input "9100"
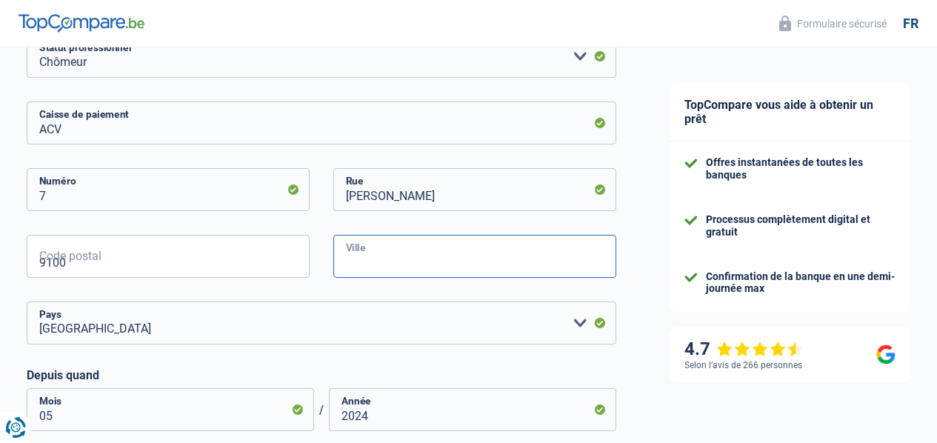
type input "SINT NIKLAAS"
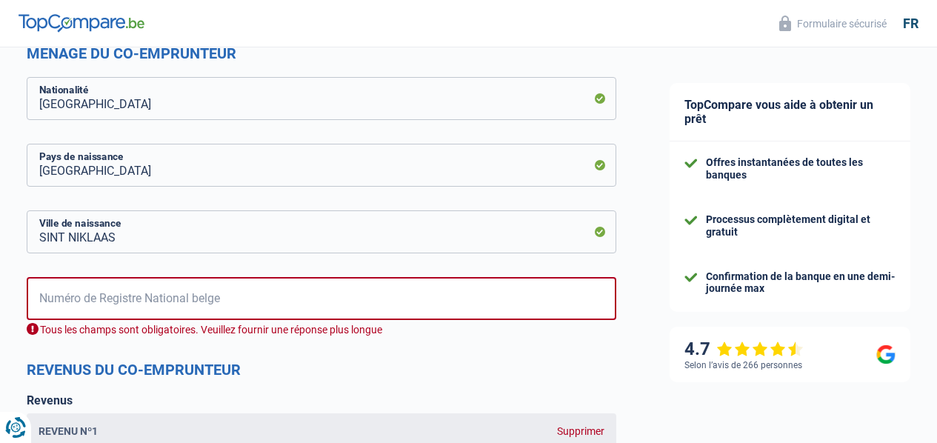
scroll to position [935, 0]
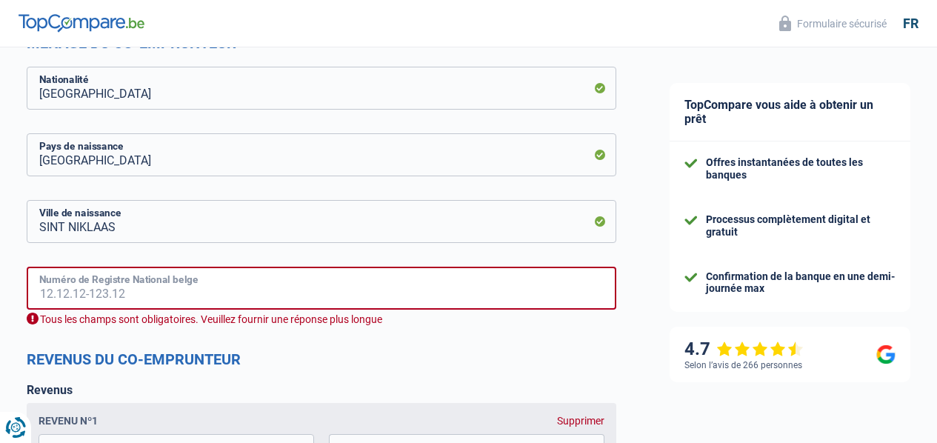
click at [192, 276] on input "Numéro de Registre National belge" at bounding box center [322, 288] width 590 height 43
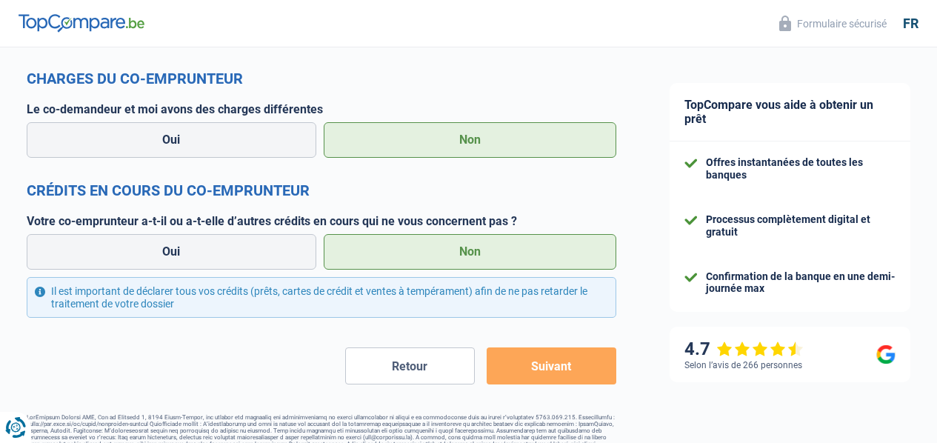
scroll to position [1498, 0]
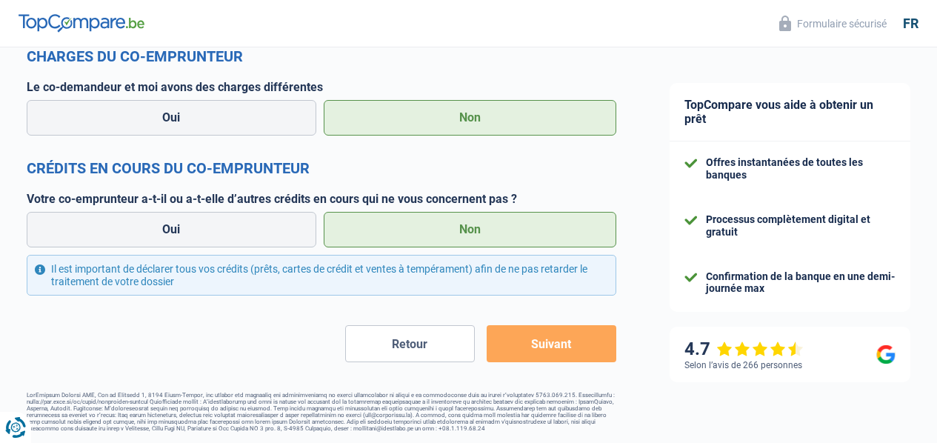
type input "69.07.28-282.85"
click at [547, 347] on button "Suivant" at bounding box center [552, 343] width 130 height 37
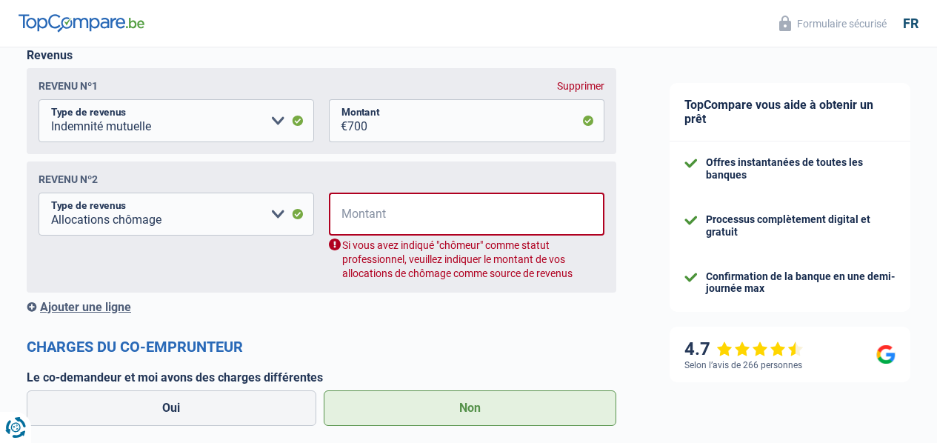
scroll to position [1250, 0]
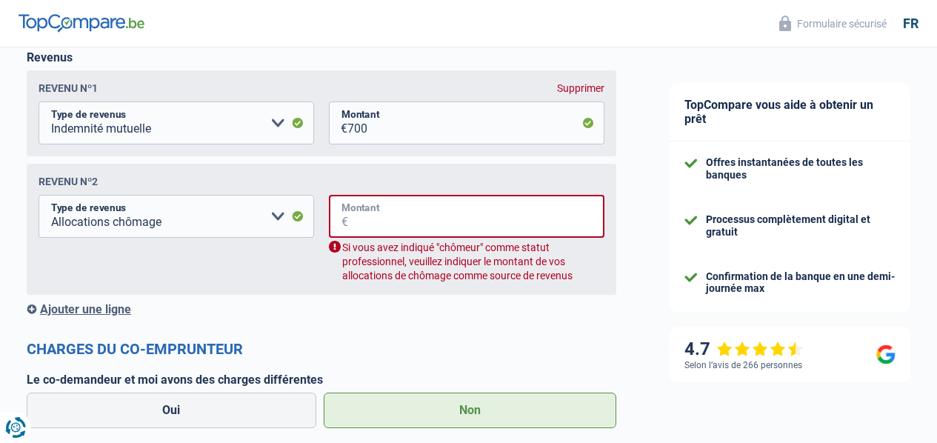
click at [364, 227] on input "Montant" at bounding box center [476, 216] width 256 height 43
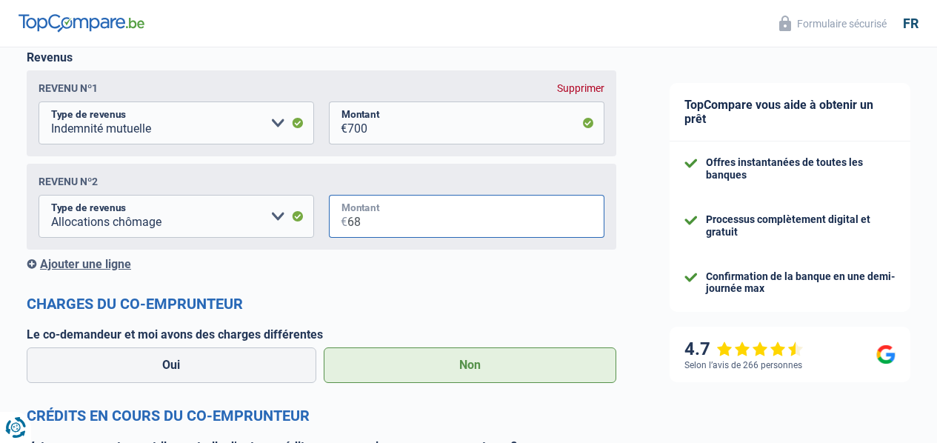
type input "6"
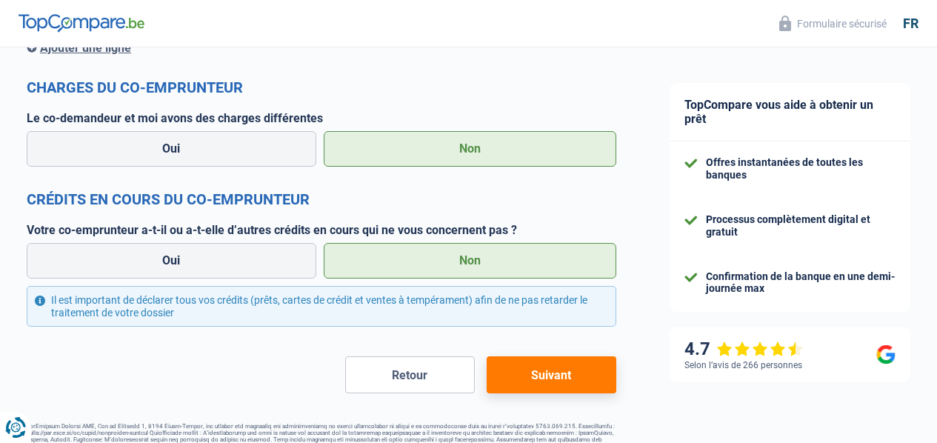
scroll to position [1487, 0]
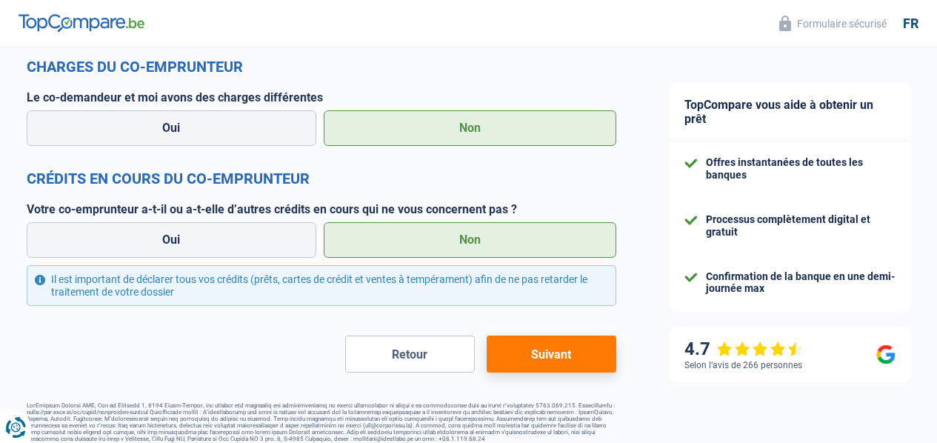
type input "680"
click at [543, 364] on button "Suivant" at bounding box center [552, 354] width 130 height 37
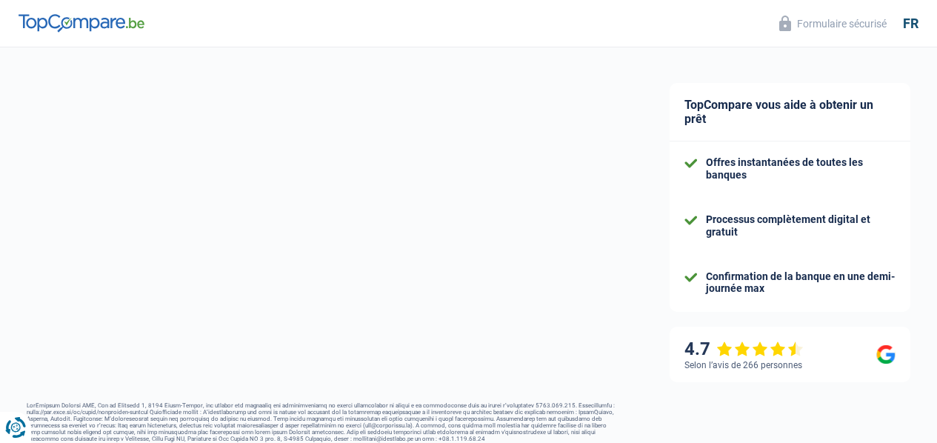
select select "48"
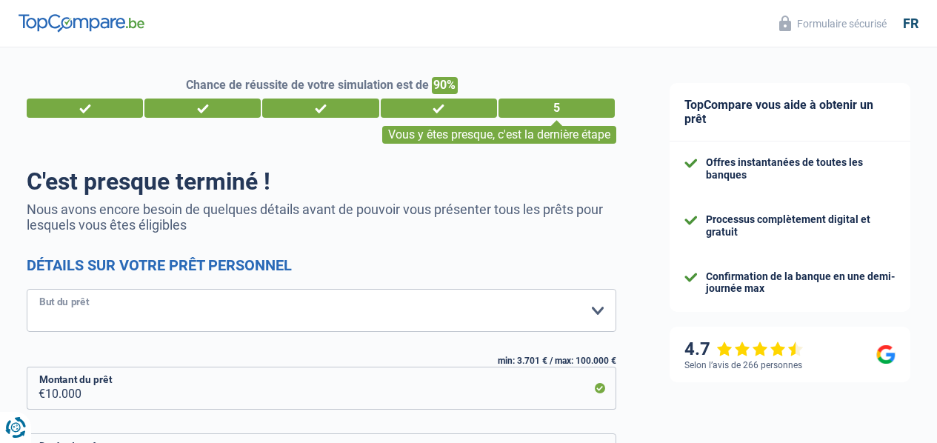
click at [579, 311] on select "Confort maison: meubles, textile, peinture, électroménager, outillage non-profe…" at bounding box center [322, 310] width 590 height 43
select select "houseOrGarden"
click at [39, 290] on select "Confort maison: meubles, textile, peinture, électroménager, outillage non-profe…" at bounding box center [322, 310] width 590 height 43
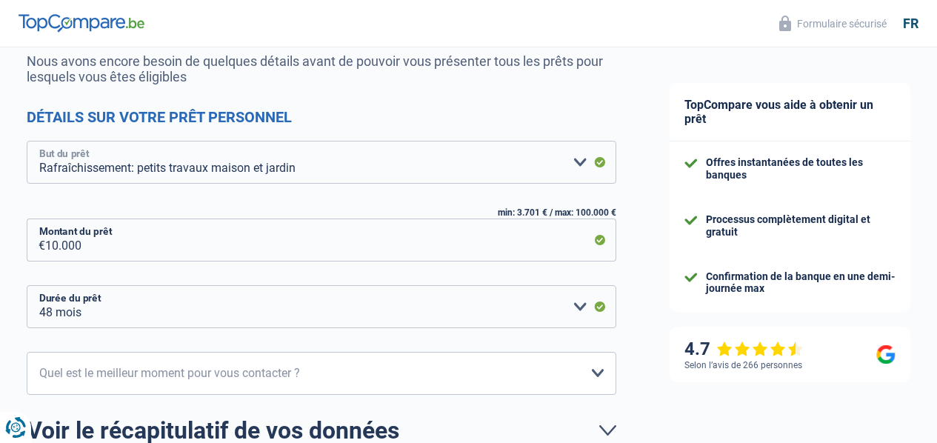
scroll to position [178, 0]
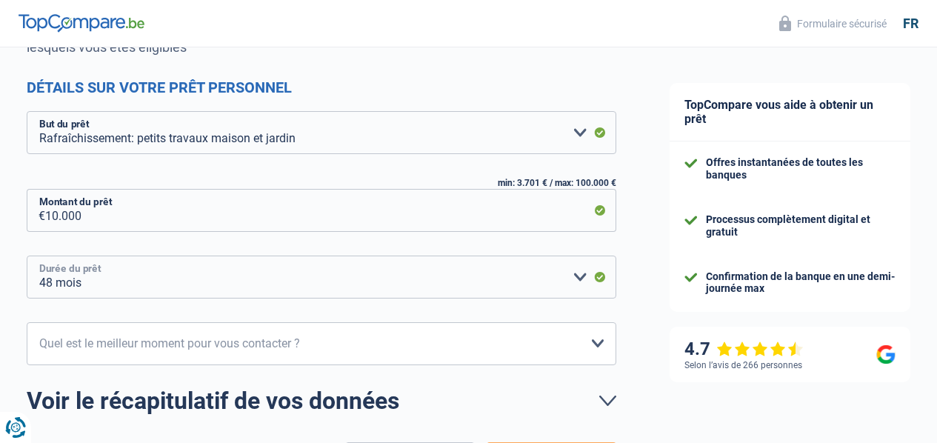
click at [123, 273] on select "12 mois 18 mois 24 mois 30 mois 36 mois 42 mois 48 mois Veuillez sélectionner u…" at bounding box center [322, 277] width 590 height 43
select select "36"
click at [39, 256] on select "12 mois 18 mois 24 mois 30 mois 36 mois 42 mois 48 mois Veuillez sélectionner u…" at bounding box center [322, 277] width 590 height 43
click at [583, 342] on select "10h-12h 12h-14h 14h-16h 16h-18h Veuillez sélectionner une option" at bounding box center [322, 343] width 590 height 43
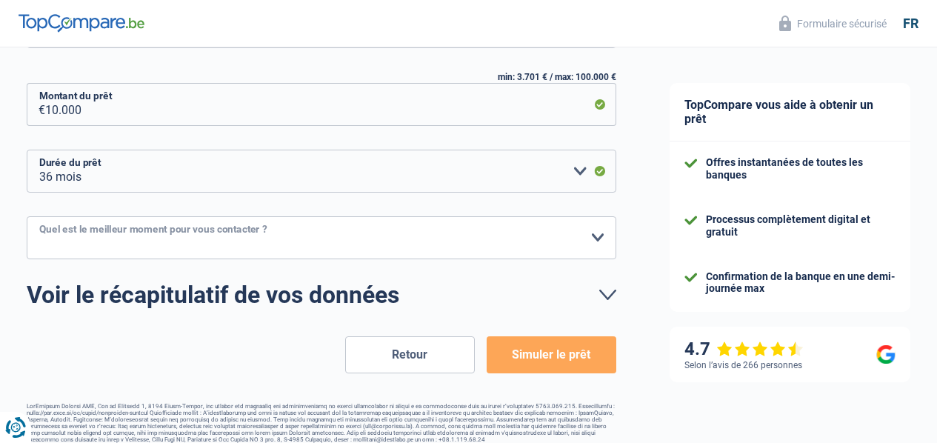
scroll to position [296, 0]
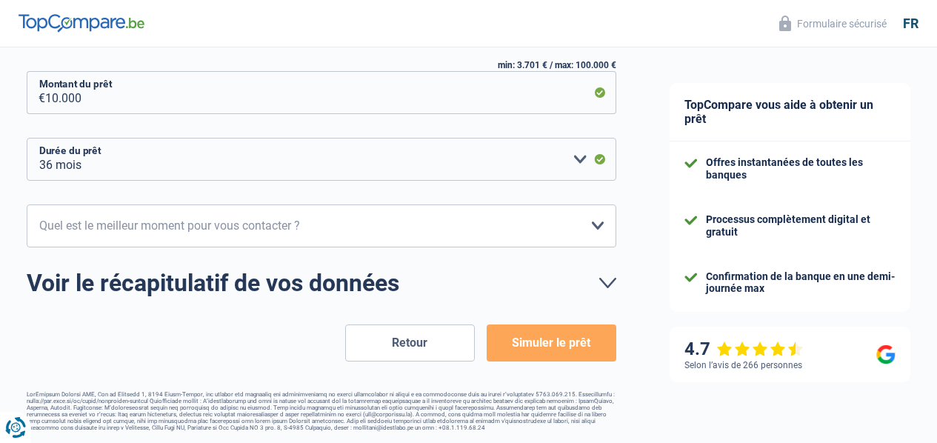
click at [579, 341] on button "Simuler le prêt" at bounding box center [552, 342] width 130 height 37
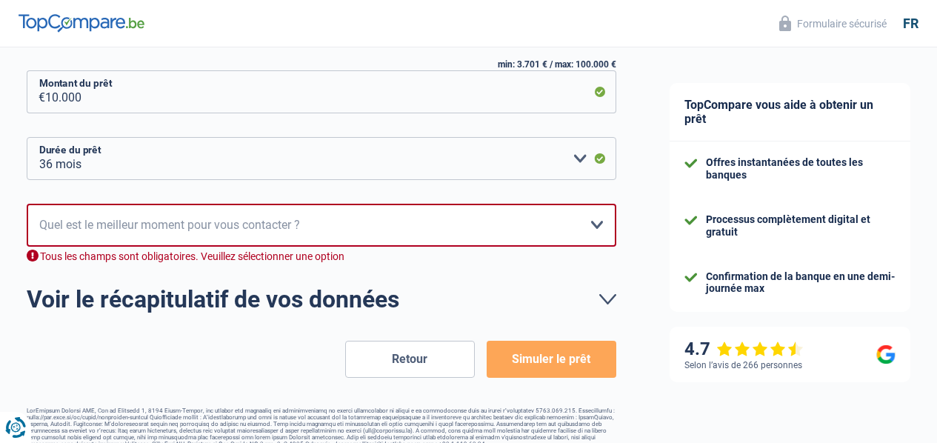
scroll to position [298, 0]
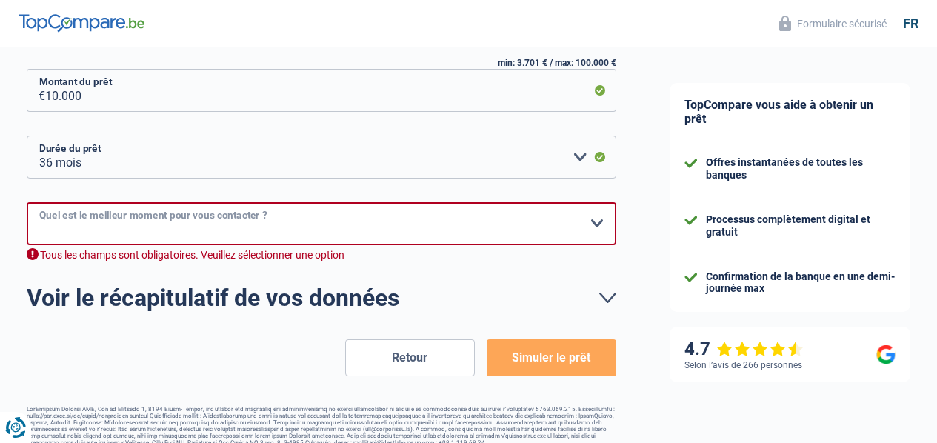
drag, startPoint x: 582, startPoint y: 236, endPoint x: 582, endPoint y: 227, distance: 8.9
click at [582, 227] on select "10h-12h 12h-14h 14h-16h 16h-18h Veuillez sélectionner une option" at bounding box center [322, 223] width 590 height 43
select select "16-18"
click at [39, 202] on select "10h-12h 12h-14h 14h-16h 16h-18h Veuillez sélectionner une option" at bounding box center [322, 223] width 590 height 43
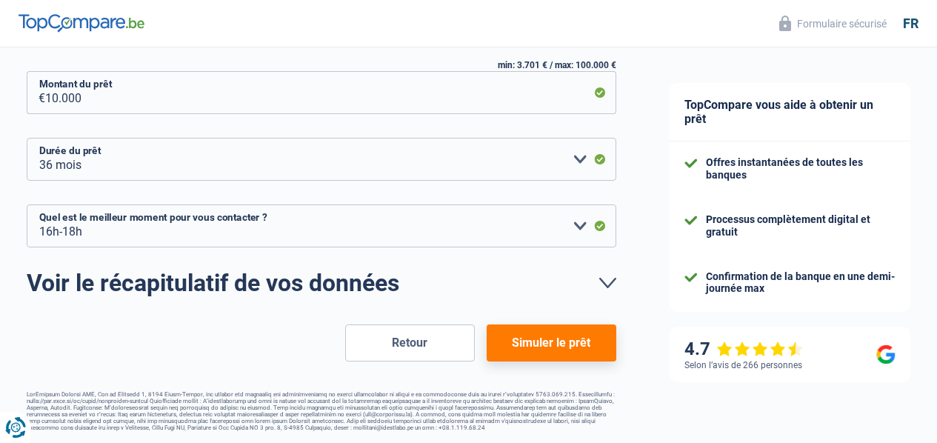
click at [521, 325] on button "Simuler le prêt" at bounding box center [552, 342] width 130 height 37
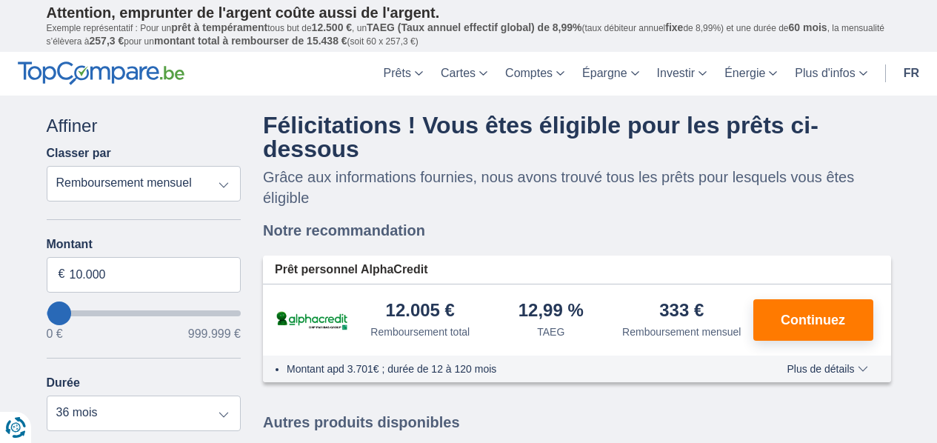
click at [224, 183] on select "Remboursement total TAEG Remboursement mensuel" at bounding box center [144, 184] width 195 height 36
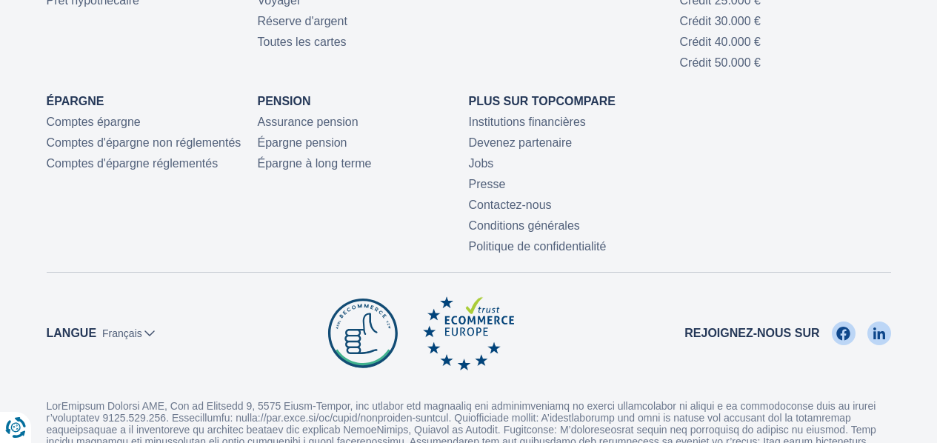
scroll to position [948, 0]
